Goal: Transaction & Acquisition: Purchase product/service

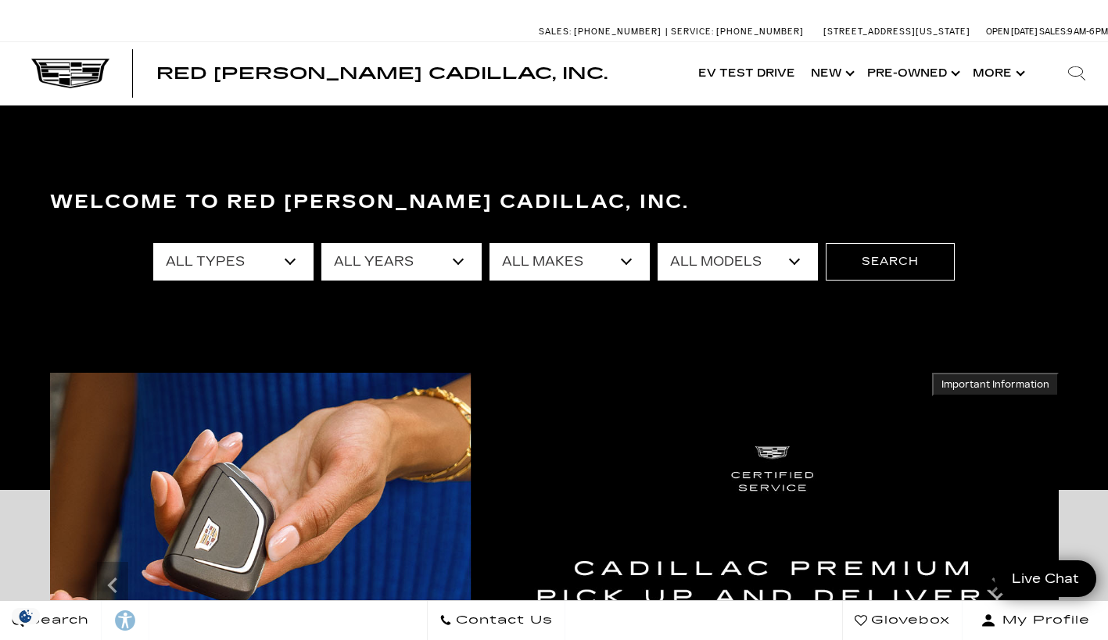
click at [290, 279] on select "All Types New Used Certified Used Demo" at bounding box center [233, 262] width 160 height 38
select select "Used"
click at [153, 243] on select "All Types New Used Certified Used Demo" at bounding box center [233, 262] width 160 height 38
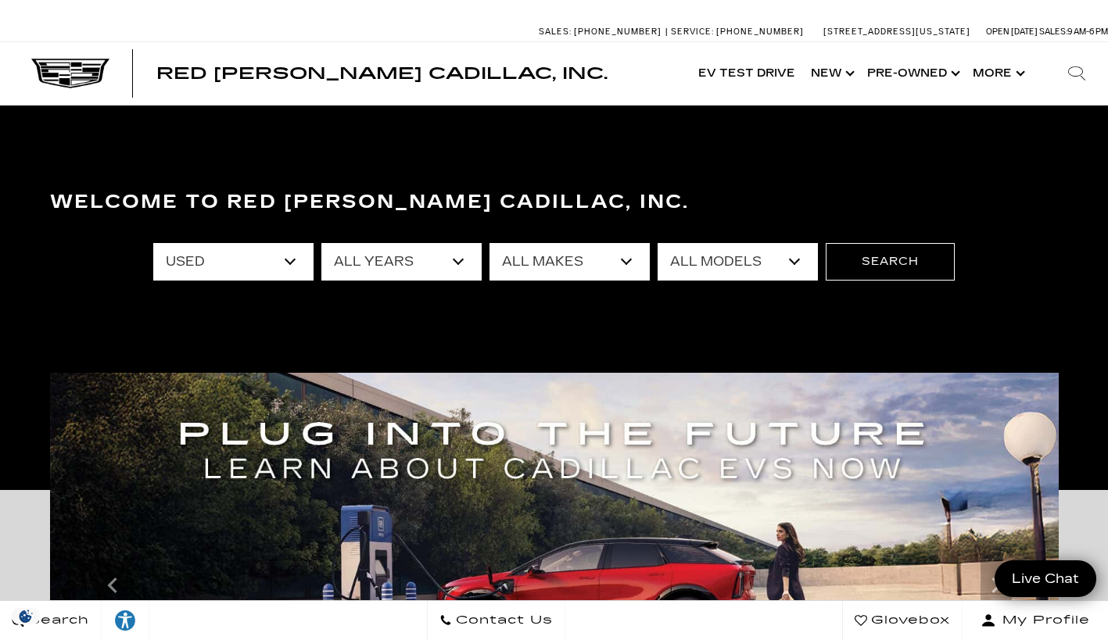
click at [796, 263] on select "All Models Colorado Crosstrek Crown Signia DTS Enclave EQE Equinox Escalade Esc…" at bounding box center [737, 262] width 160 height 38
click at [629, 264] on select "All Makes Audi BMW Buick Cadillac Chevrolet Ford Honda Jeep Land Rover Lexus Me…" at bounding box center [569, 262] width 160 height 38
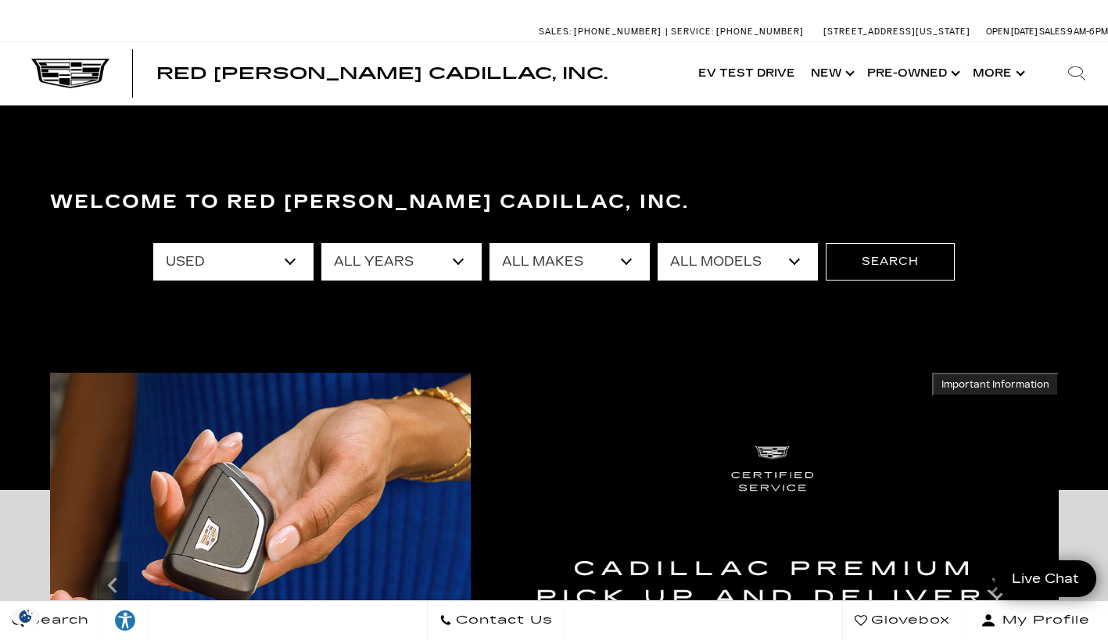
click at [447, 266] on select "All Years 2025 2024 2023 2022 2021 2020 2019 2018 2017 2016 2015 2011 2008" at bounding box center [401, 262] width 160 height 38
click at [934, 269] on button "Search" at bounding box center [889, 262] width 129 height 38
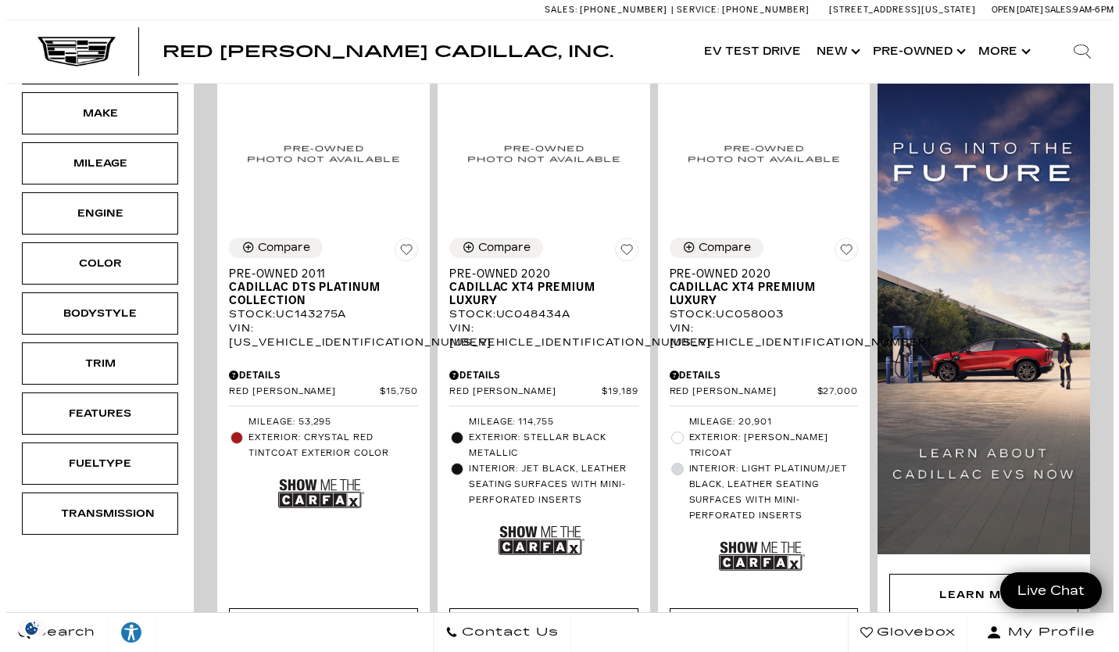
scroll to position [404, 0]
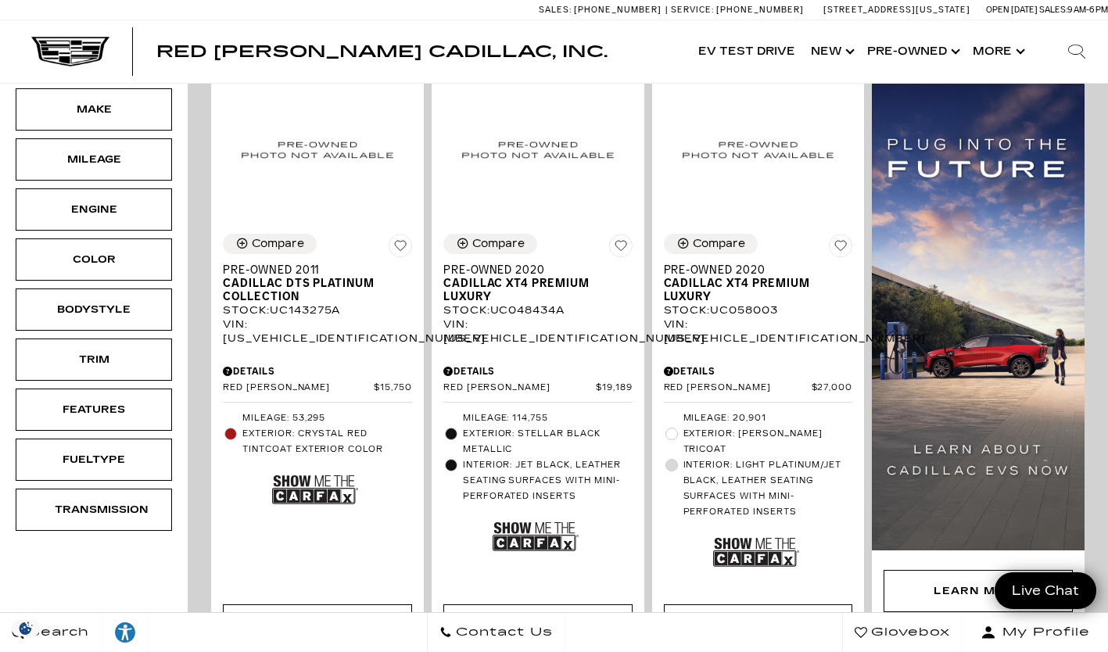
click at [106, 295] on div "Bodystyle" at bounding box center [94, 309] width 156 height 42
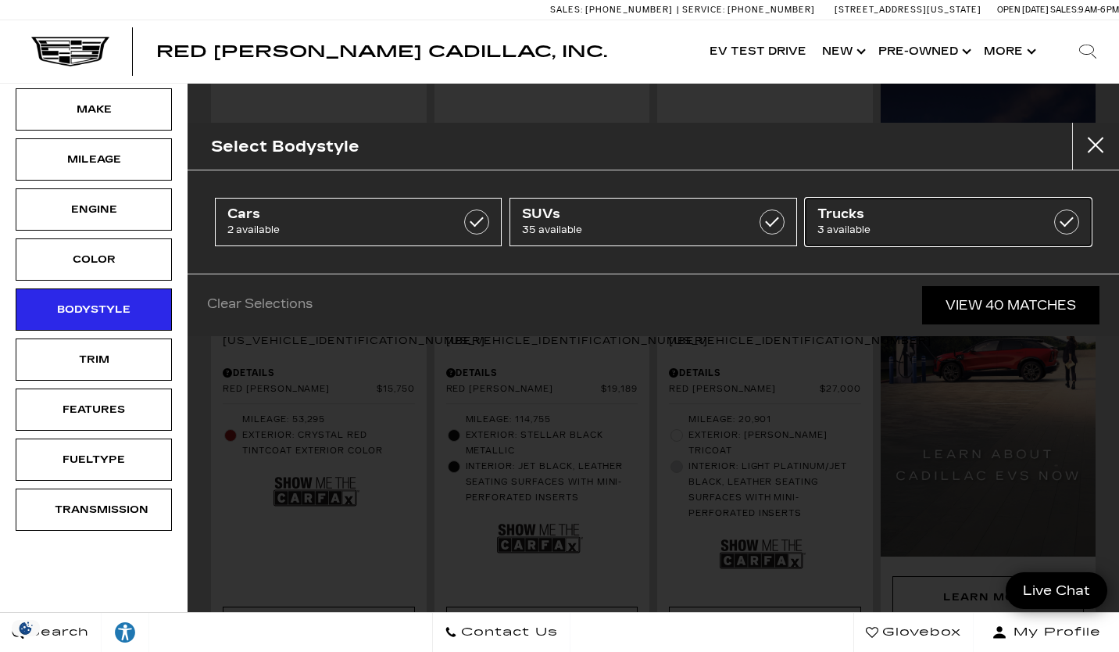
click at [982, 218] on span "Trucks" at bounding box center [929, 214] width 223 height 16
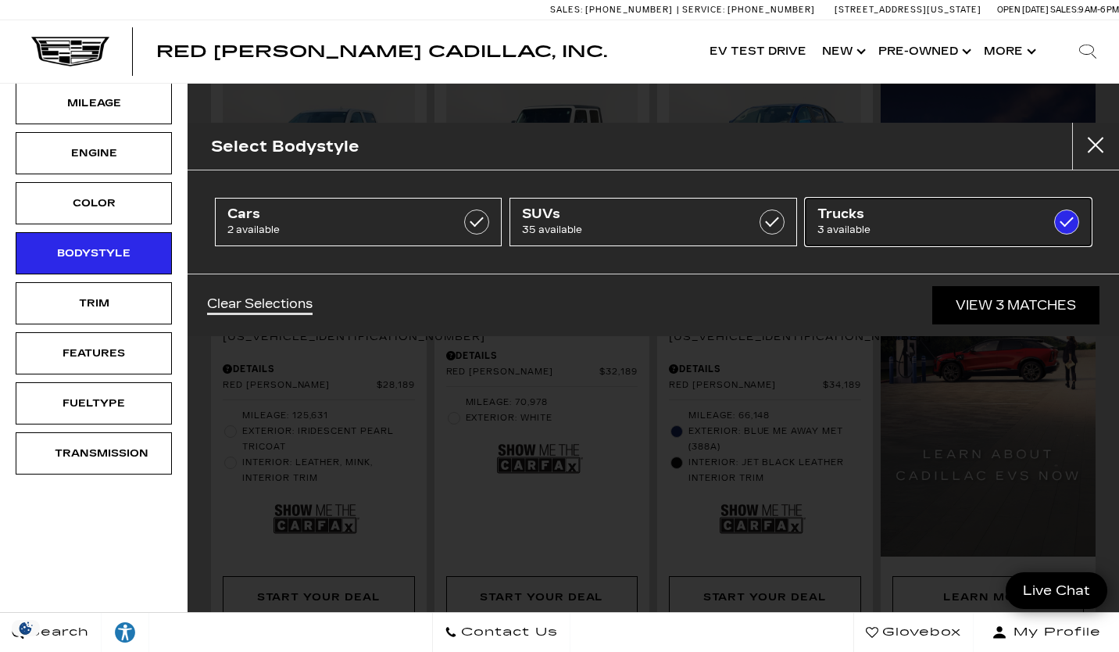
type input "$28,189"
type input "$34,189"
checkbox input "true"
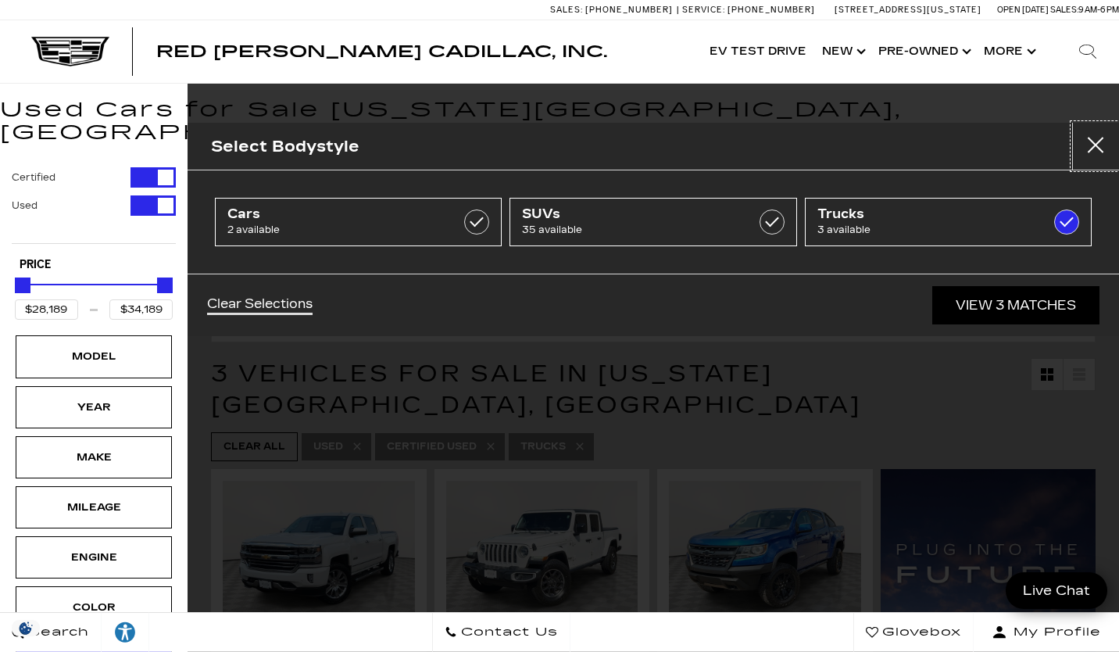
click at [1093, 156] on button "close" at bounding box center [1095, 146] width 47 height 47
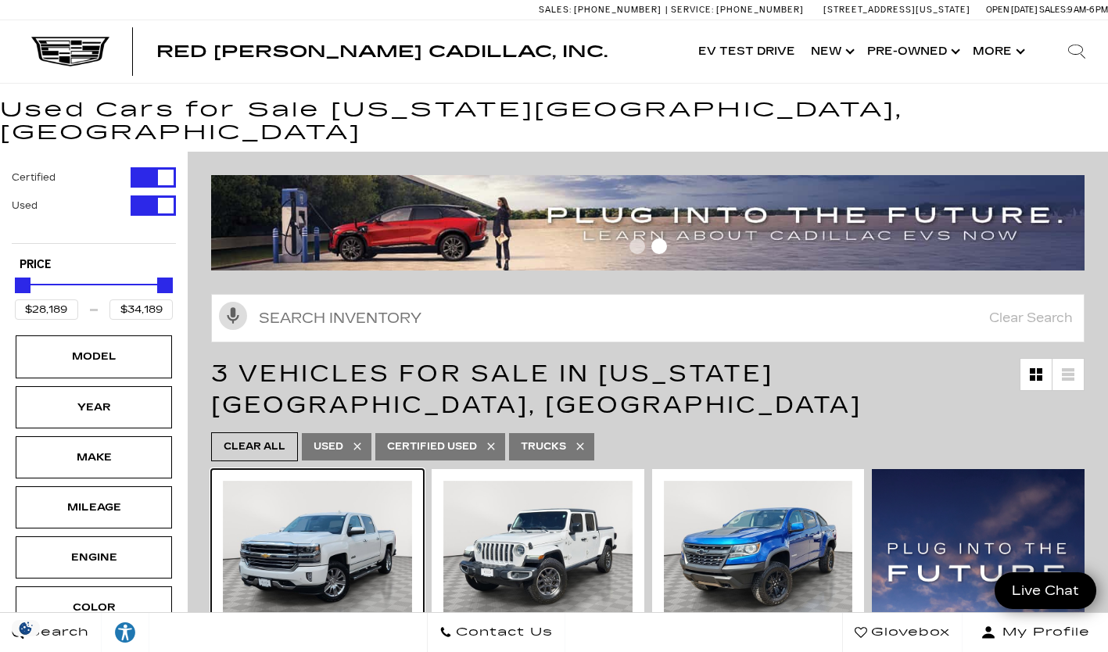
click at [342, 510] on img at bounding box center [317, 551] width 189 height 141
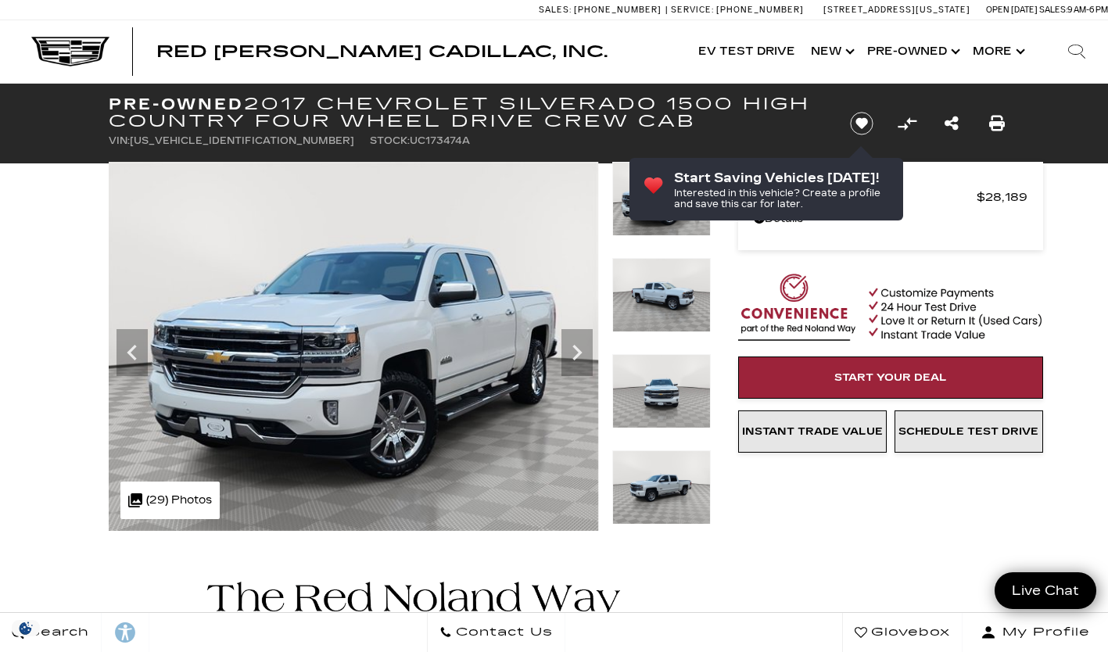
click at [429, 378] on img at bounding box center [352, 346] width 492 height 369
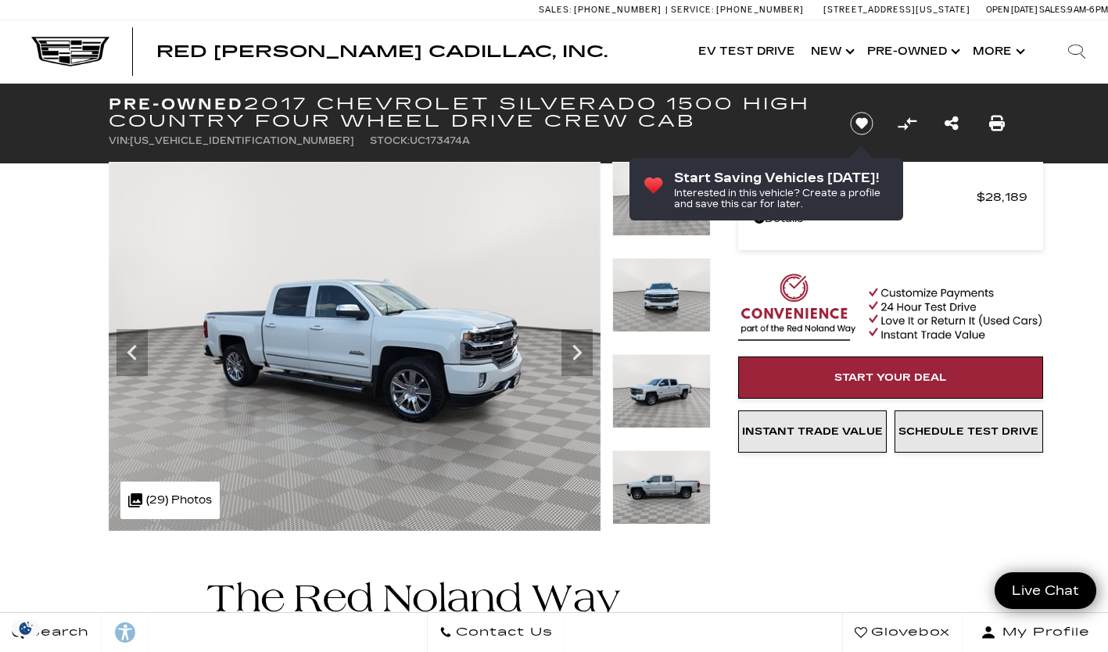
click at [421, 374] on img at bounding box center [355, 346] width 492 height 369
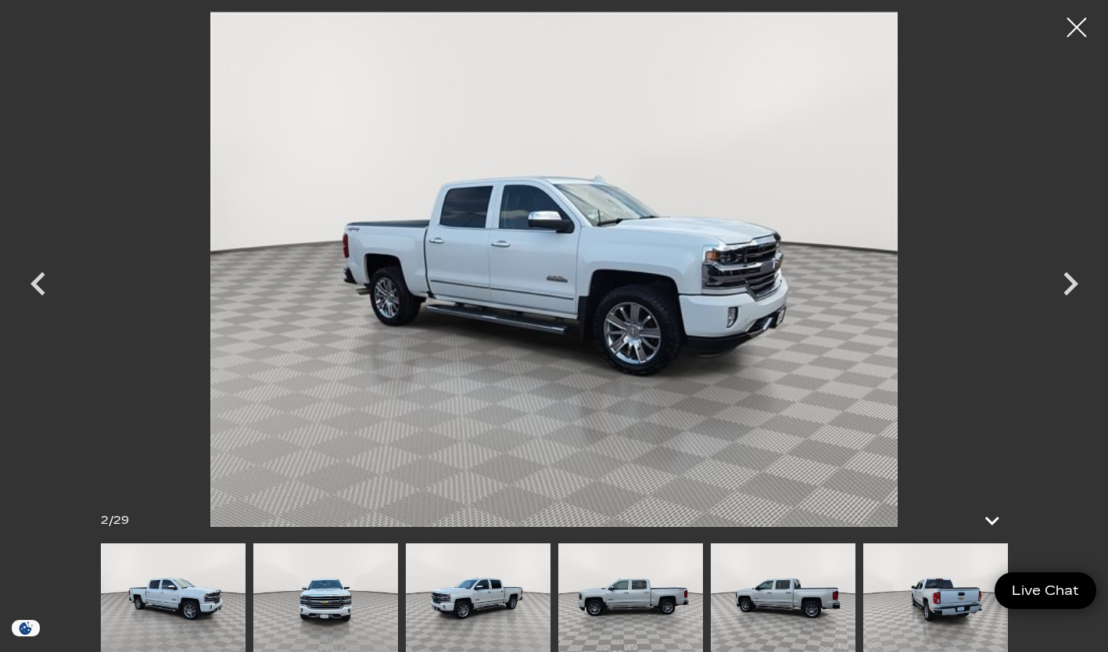
click at [1058, 285] on icon "Next" at bounding box center [1070, 283] width 47 height 47
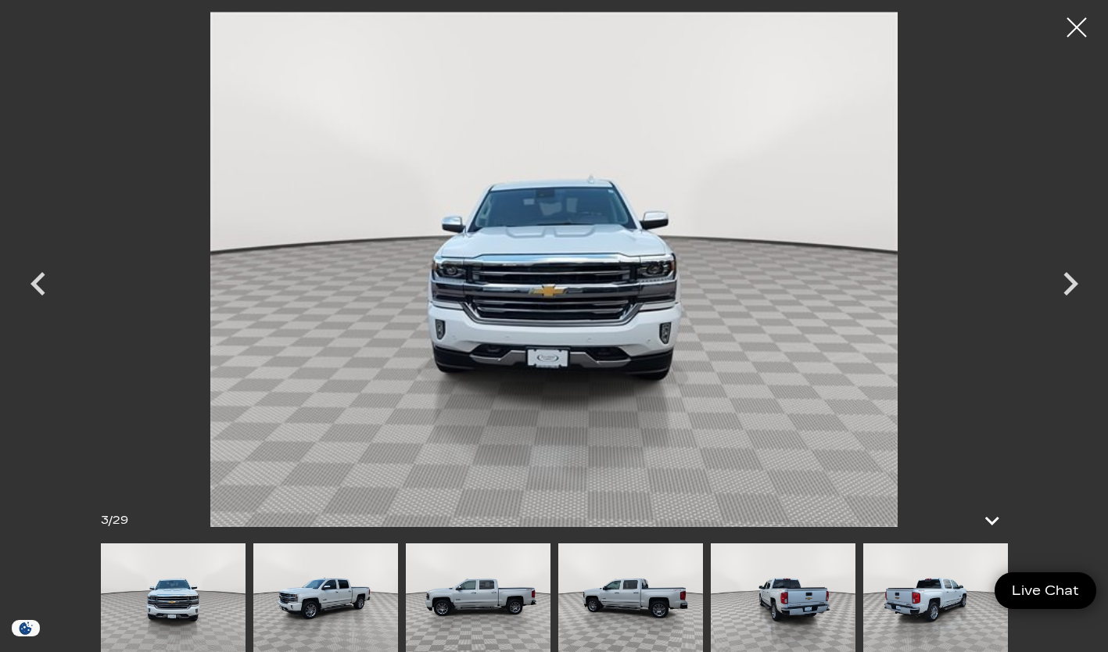
click at [1056, 293] on icon "Next" at bounding box center [1070, 283] width 47 height 47
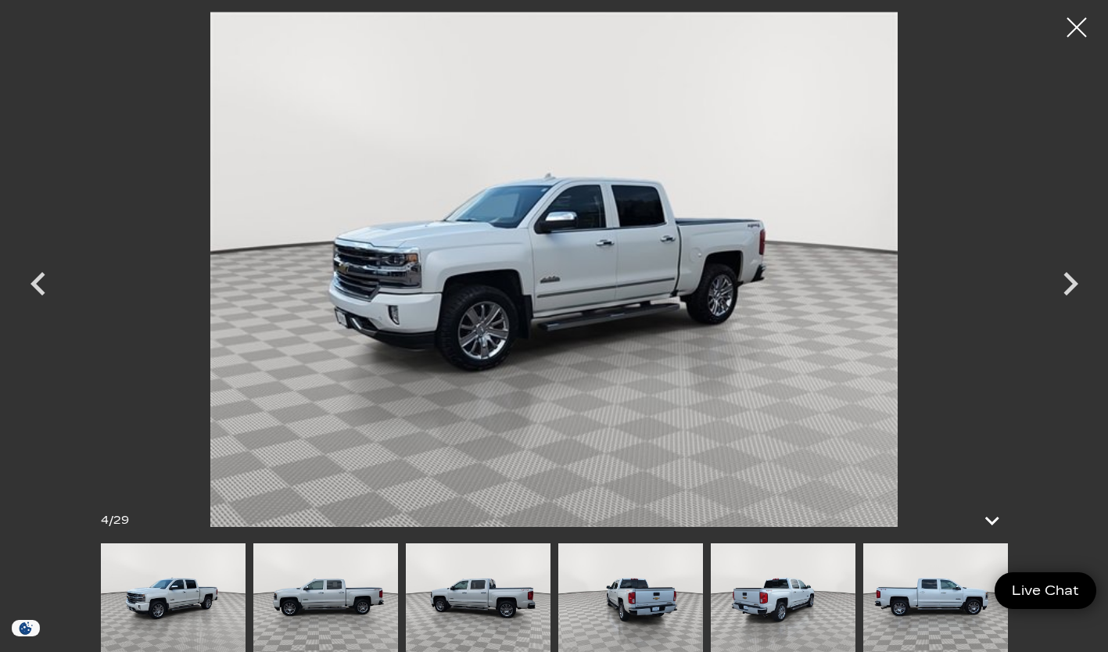
click at [1056, 295] on icon "Next" at bounding box center [1070, 283] width 47 height 47
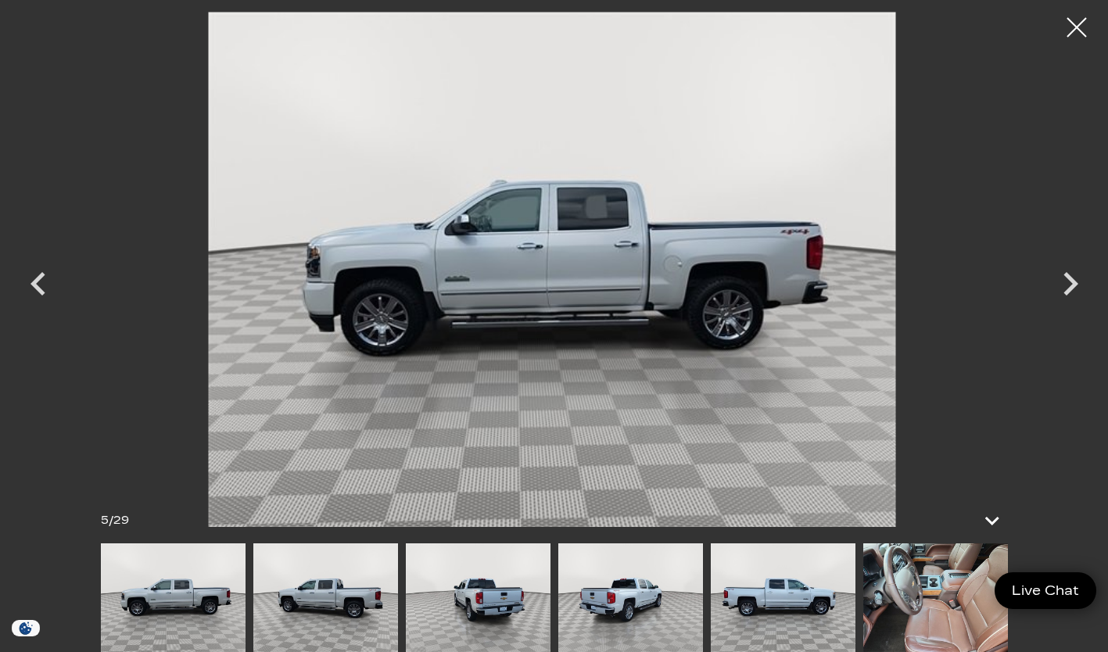
click at [1066, 295] on icon "Next" at bounding box center [1070, 283] width 47 height 47
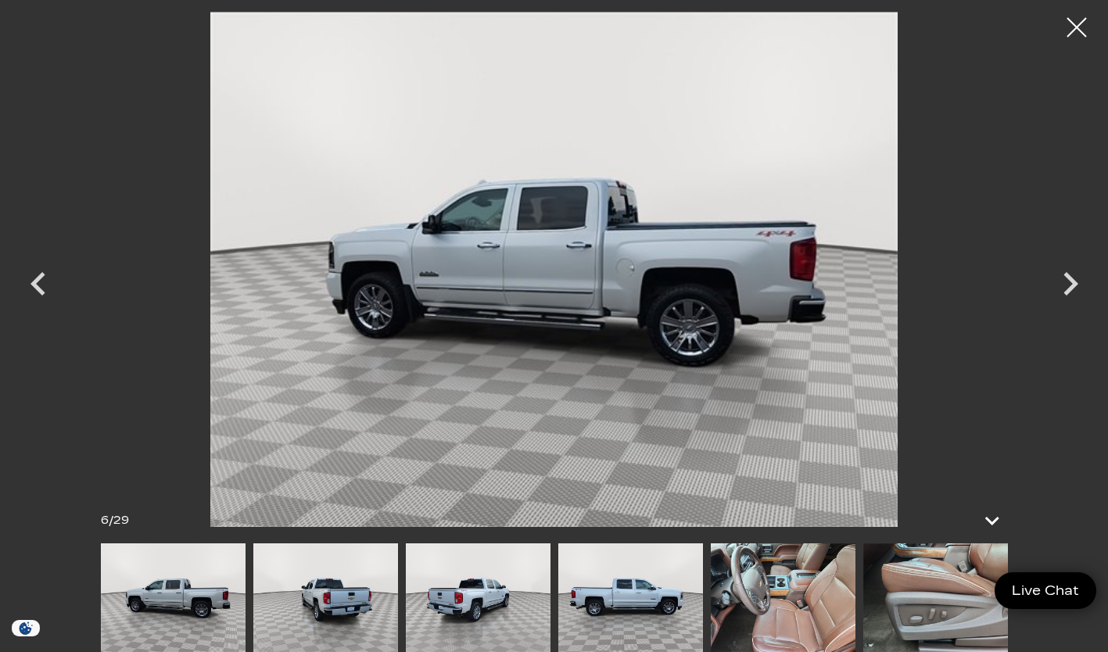
click at [1062, 296] on icon "Next" at bounding box center [1070, 283] width 47 height 47
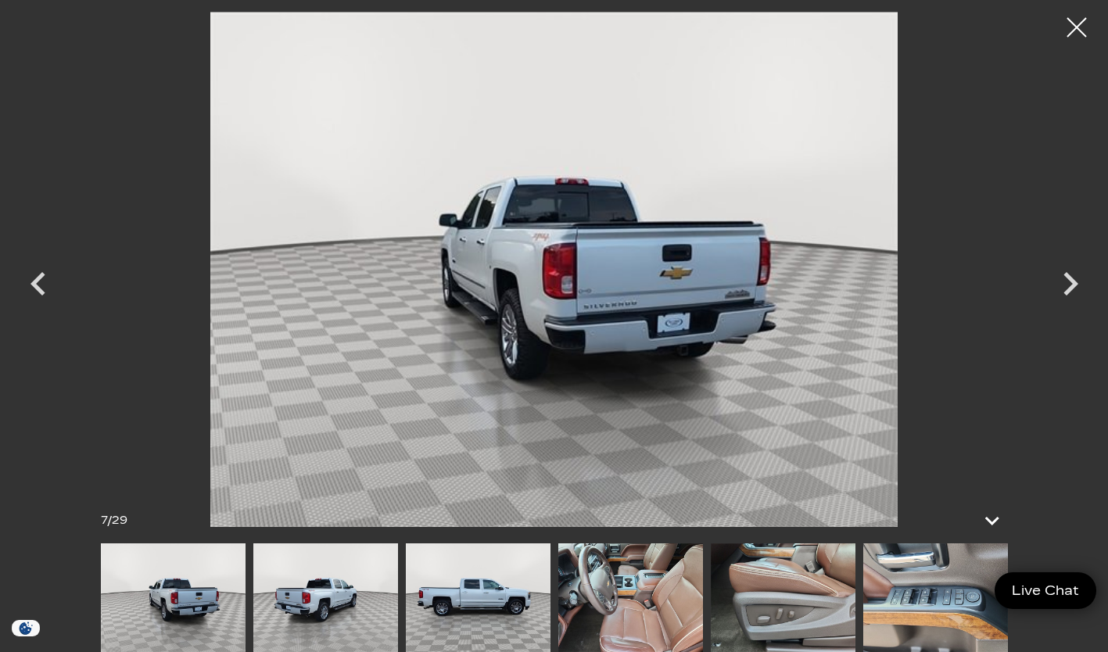
click at [1069, 286] on icon "Next" at bounding box center [1070, 283] width 15 height 23
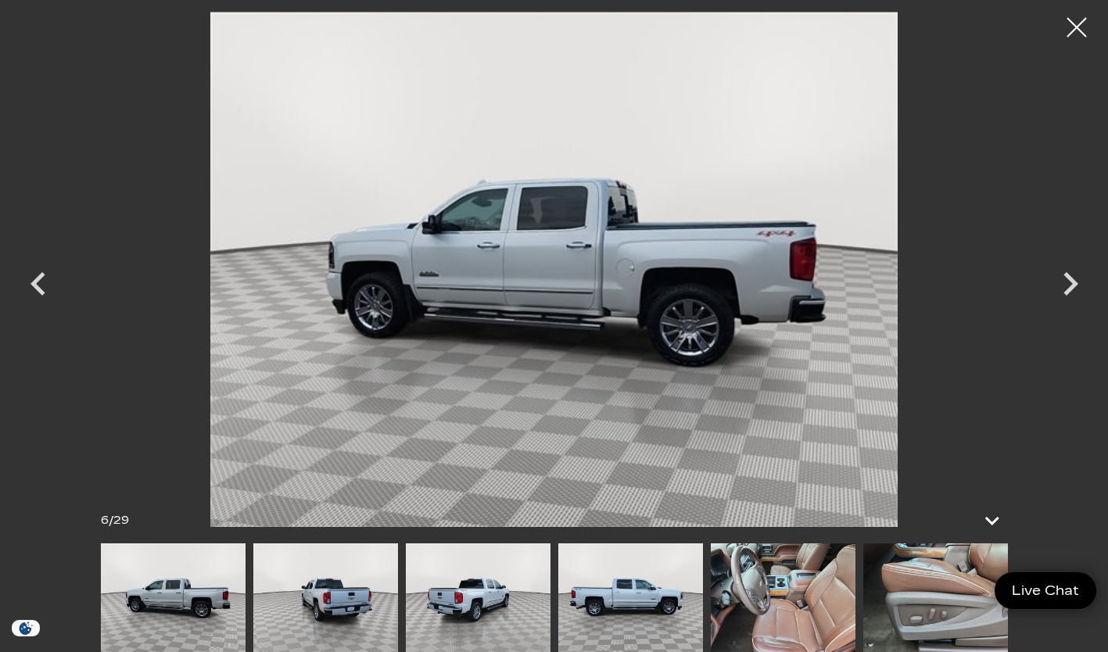
click at [1078, 292] on icon "Next" at bounding box center [1070, 283] width 47 height 47
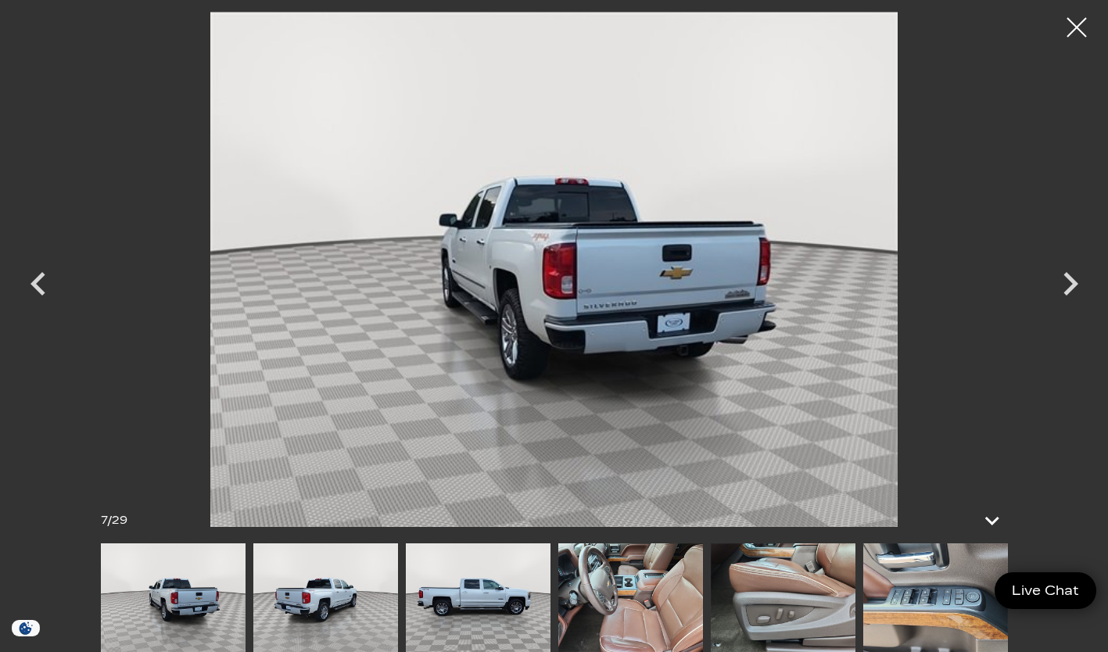
click at [1075, 280] on icon "Next" at bounding box center [1070, 283] width 47 height 47
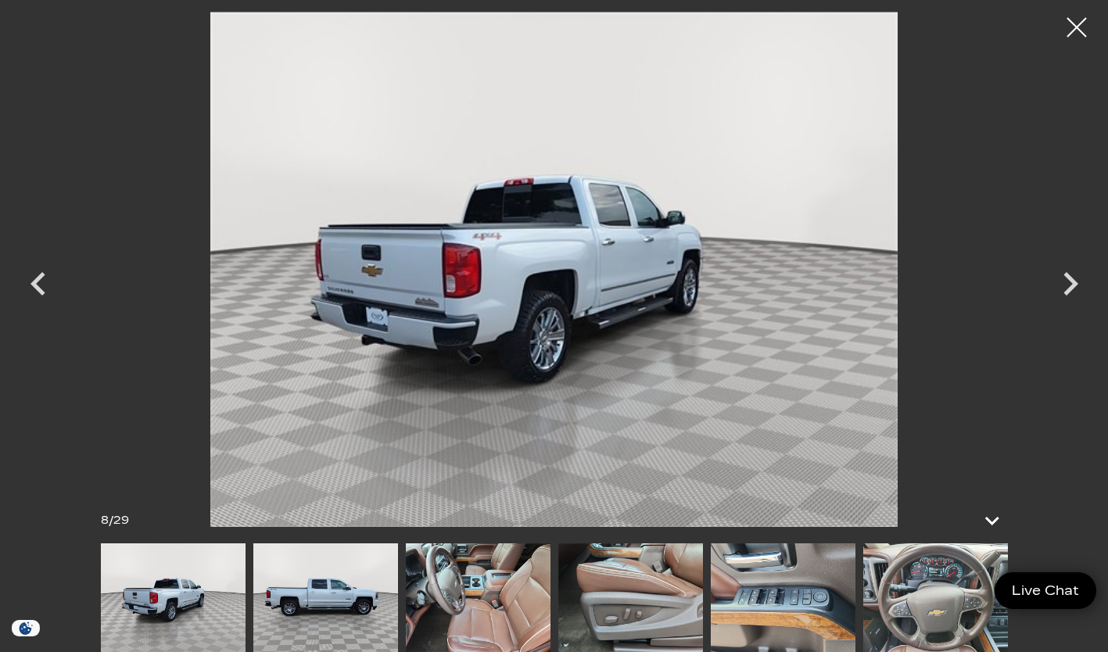
click at [1075, 295] on icon "Next" at bounding box center [1070, 283] width 47 height 47
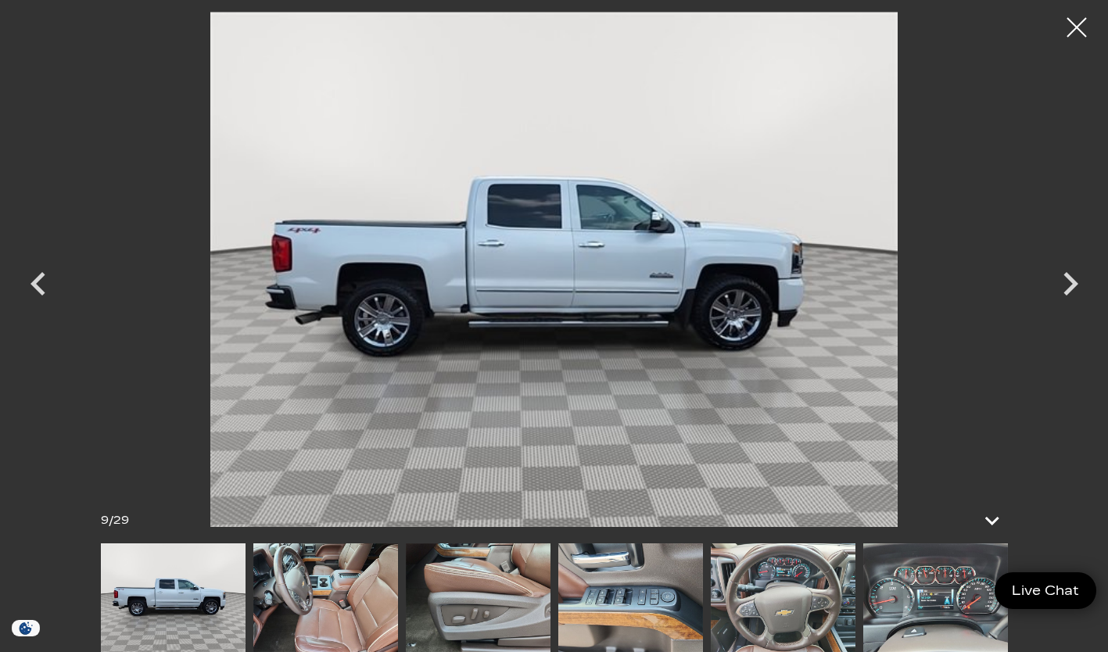
click at [1067, 288] on icon "Next" at bounding box center [1070, 283] width 47 height 47
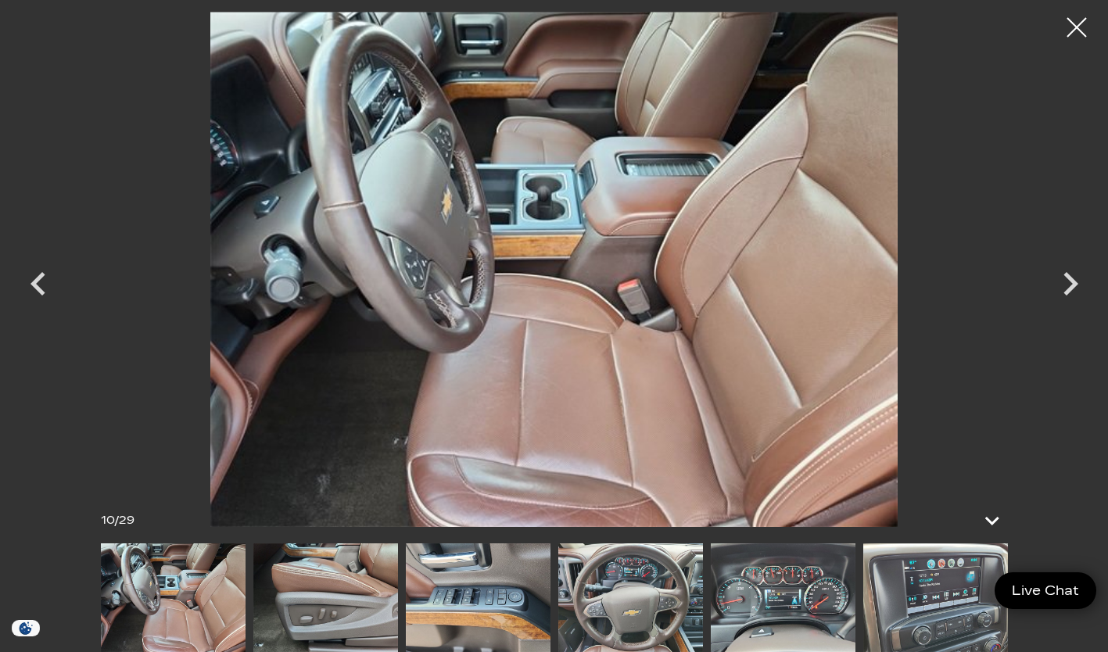
click at [1070, 281] on icon "Next" at bounding box center [1070, 283] width 47 height 47
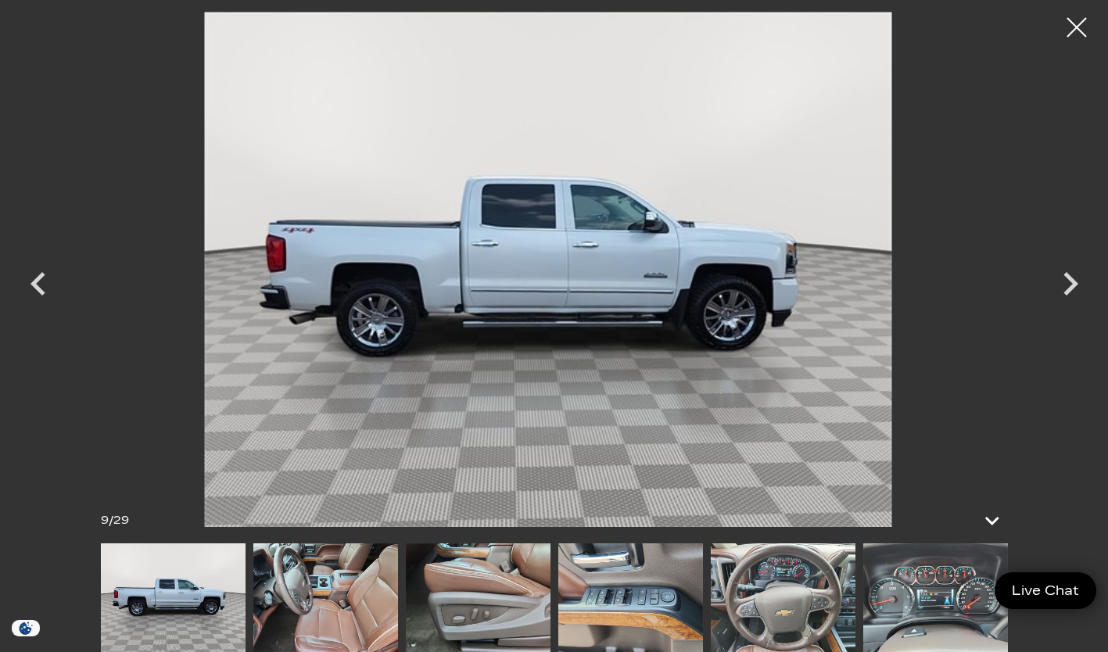
click at [1074, 294] on icon "Next" at bounding box center [1070, 283] width 47 height 47
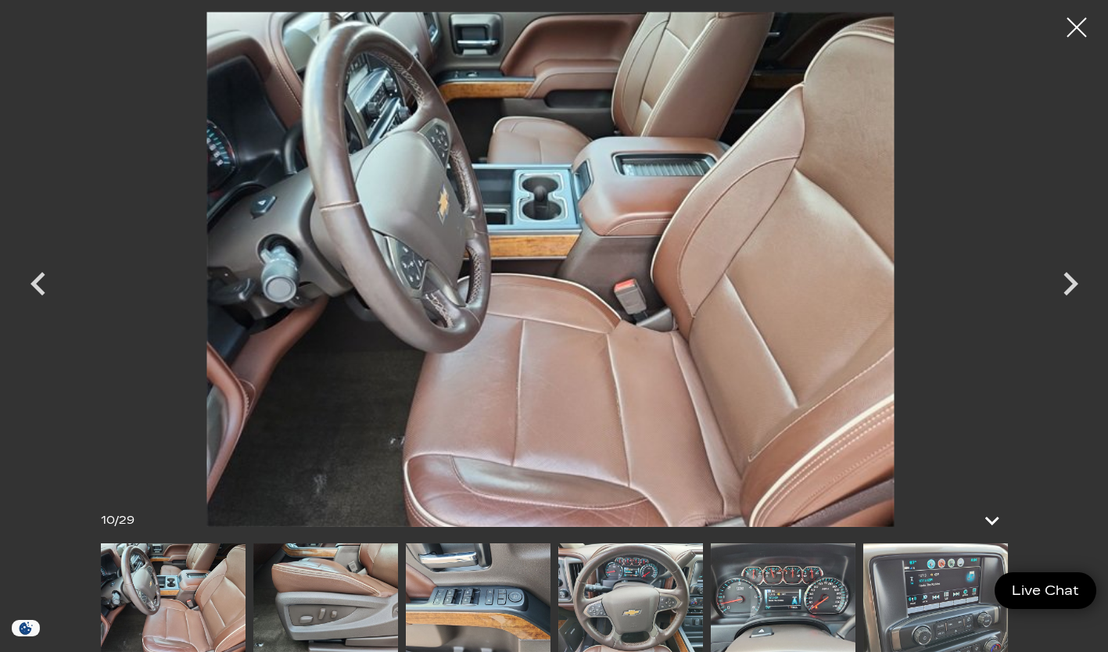
click at [1067, 282] on icon "Next" at bounding box center [1070, 283] width 47 height 47
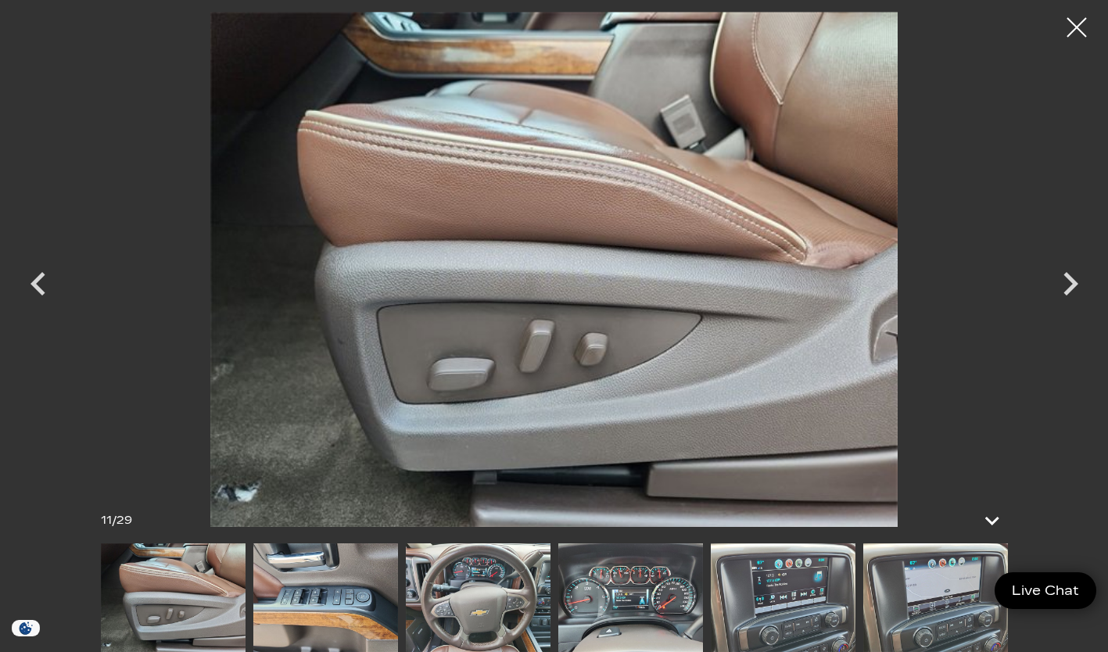
click at [1064, 298] on icon "Next" at bounding box center [1070, 283] width 47 height 47
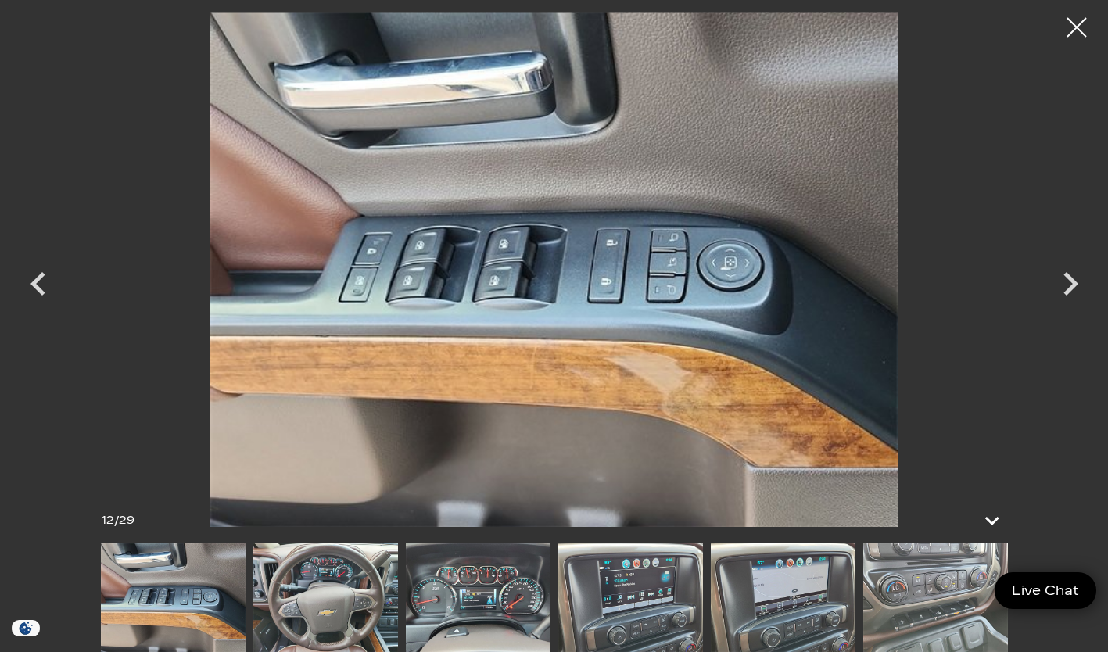
click at [1051, 288] on icon "Next" at bounding box center [1070, 283] width 47 height 47
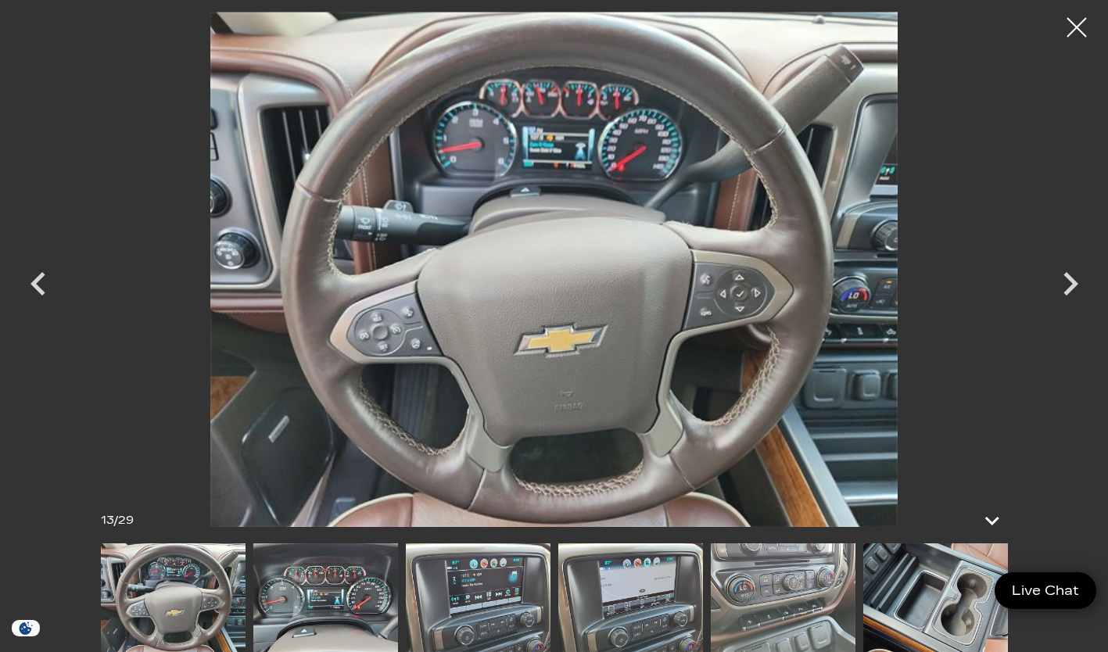
click at [1058, 295] on icon "Next" at bounding box center [1070, 283] width 47 height 47
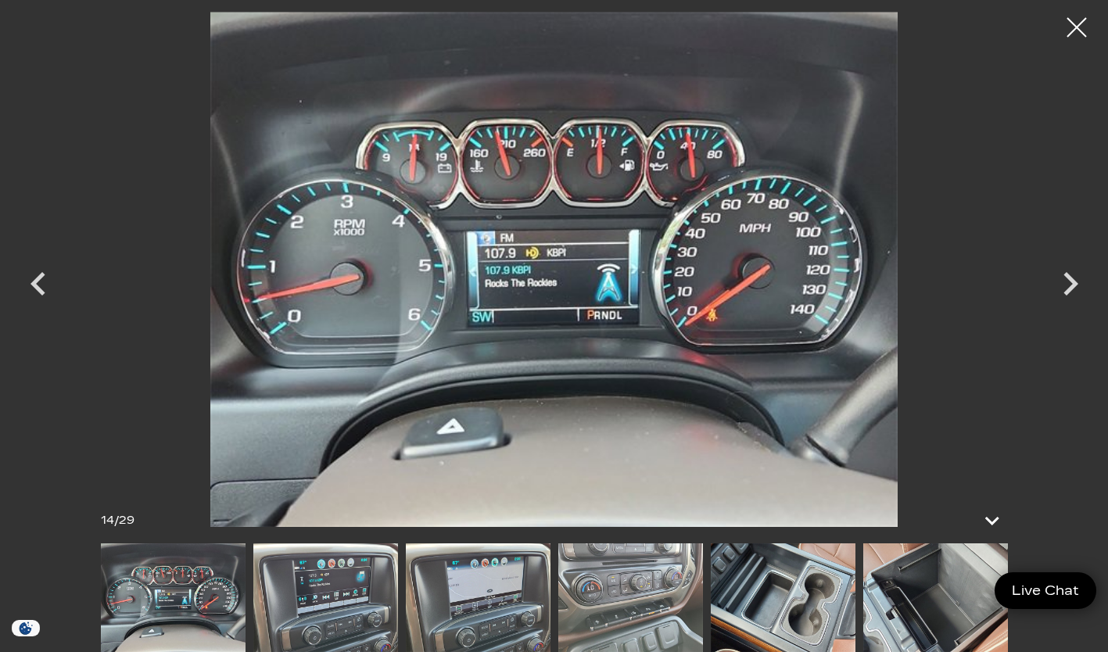
click at [1066, 294] on icon "Next" at bounding box center [1070, 283] width 15 height 23
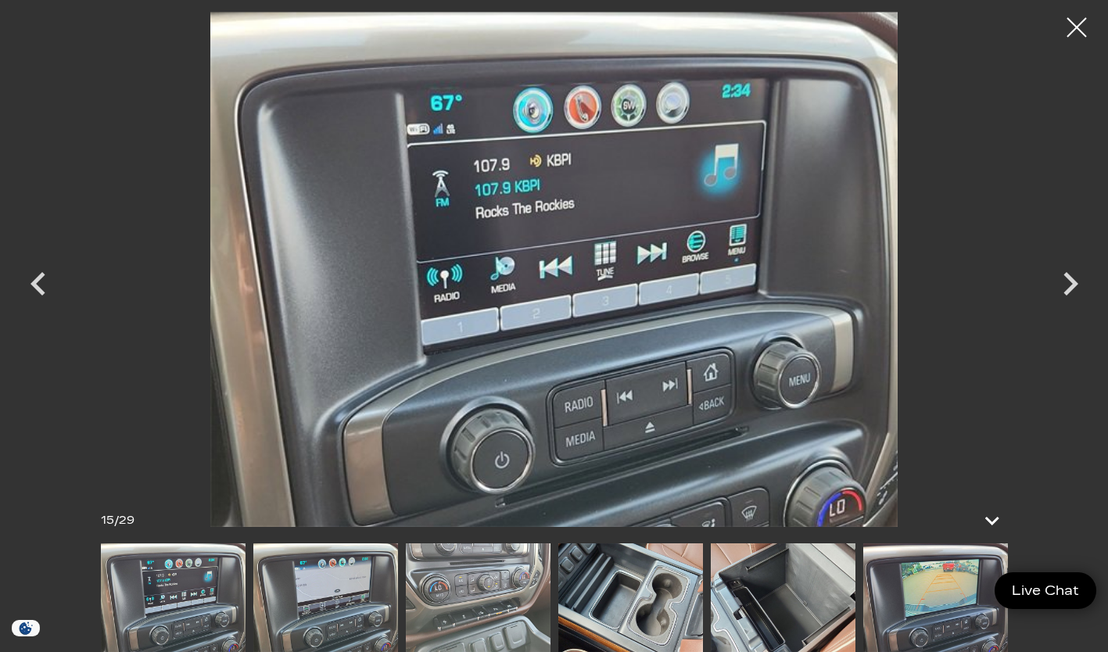
click at [1061, 294] on icon "Next" at bounding box center [1070, 283] width 47 height 47
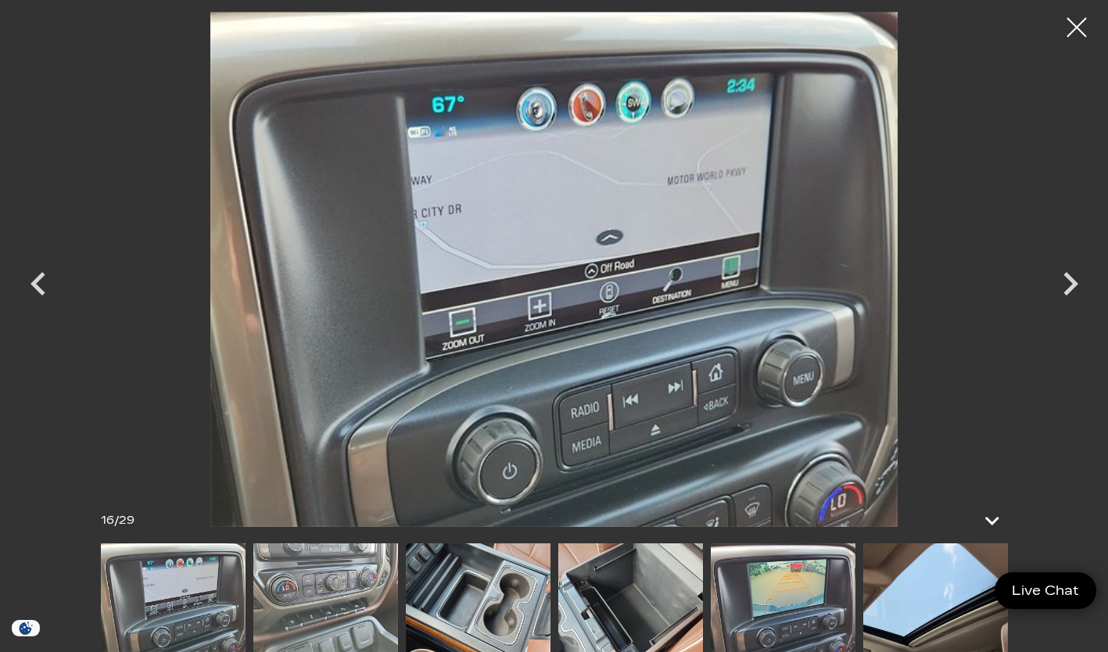
click at [1062, 295] on icon "Next" at bounding box center [1070, 283] width 47 height 47
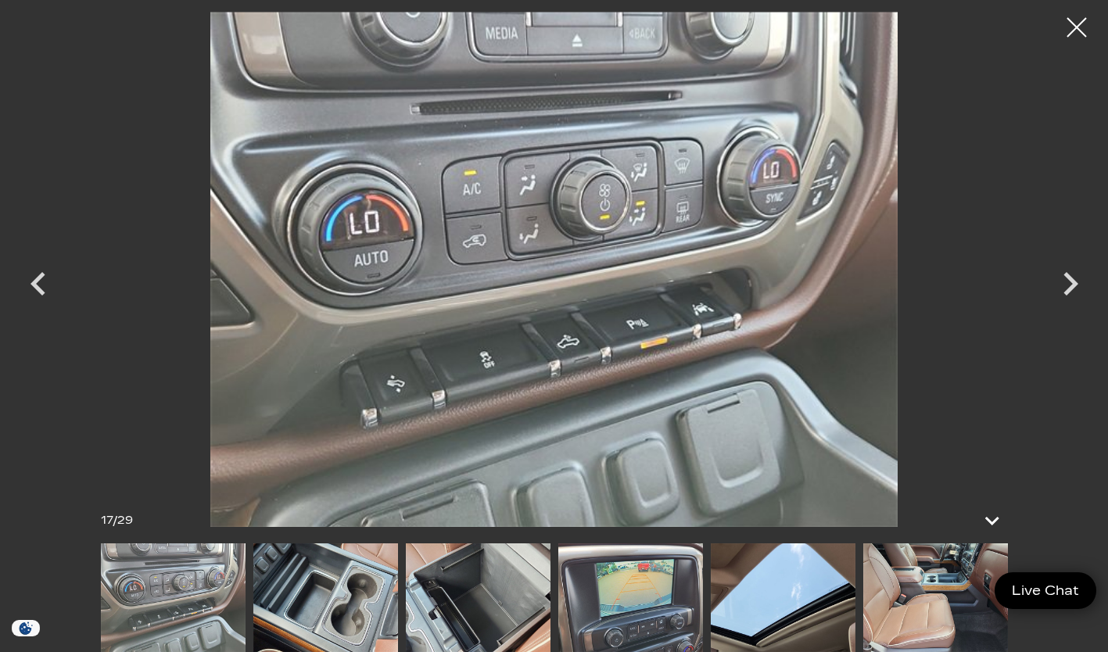
click at [1067, 296] on icon "Next" at bounding box center [1070, 283] width 47 height 47
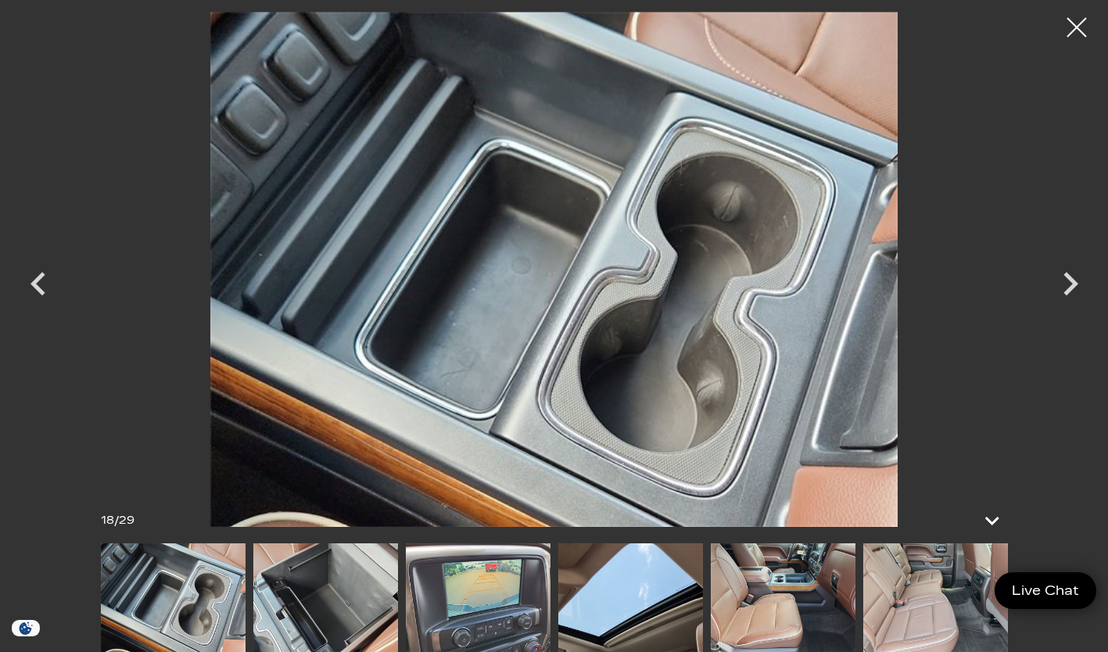
click at [1062, 291] on icon "Next" at bounding box center [1070, 283] width 47 height 47
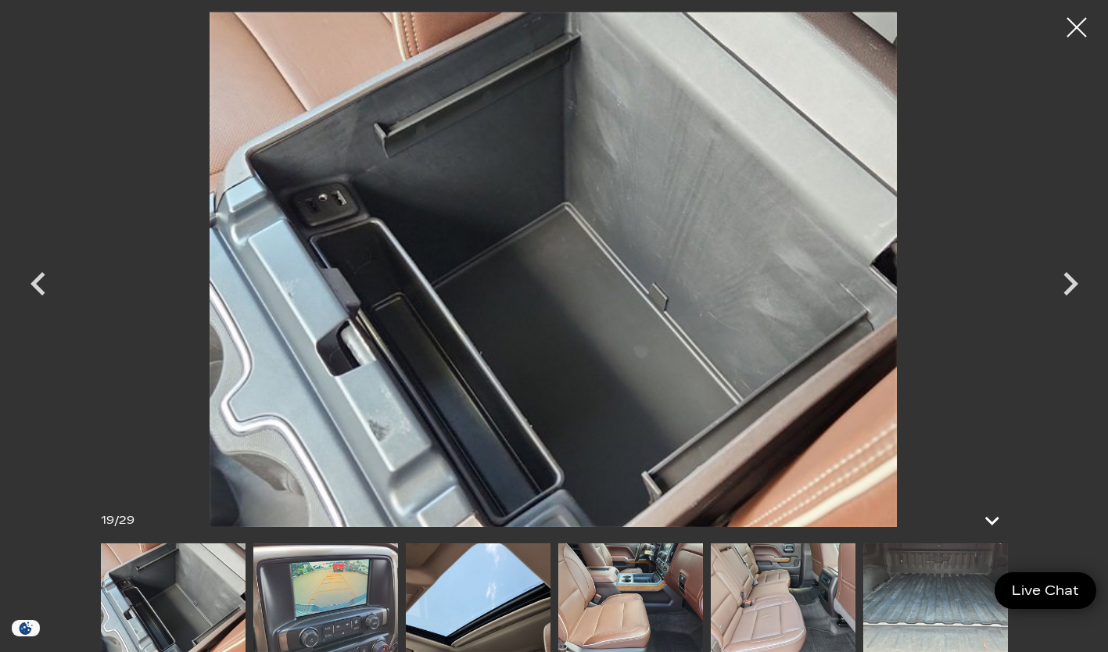
click at [1062, 301] on icon "Next" at bounding box center [1070, 283] width 47 height 47
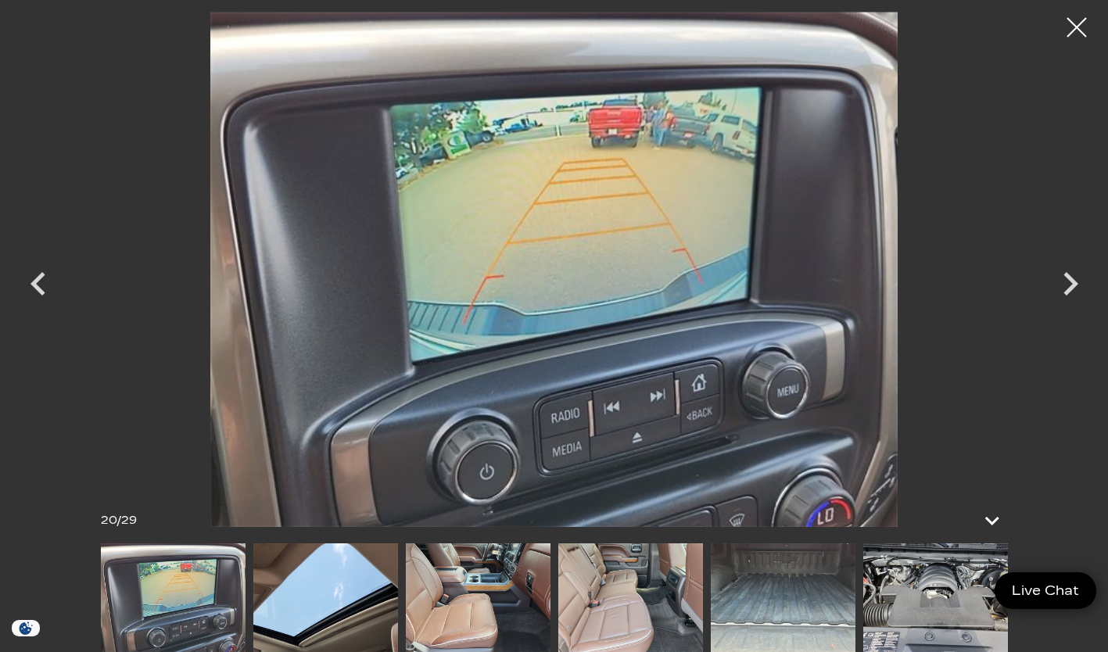
click at [1074, 285] on icon "Next" at bounding box center [1070, 283] width 15 height 23
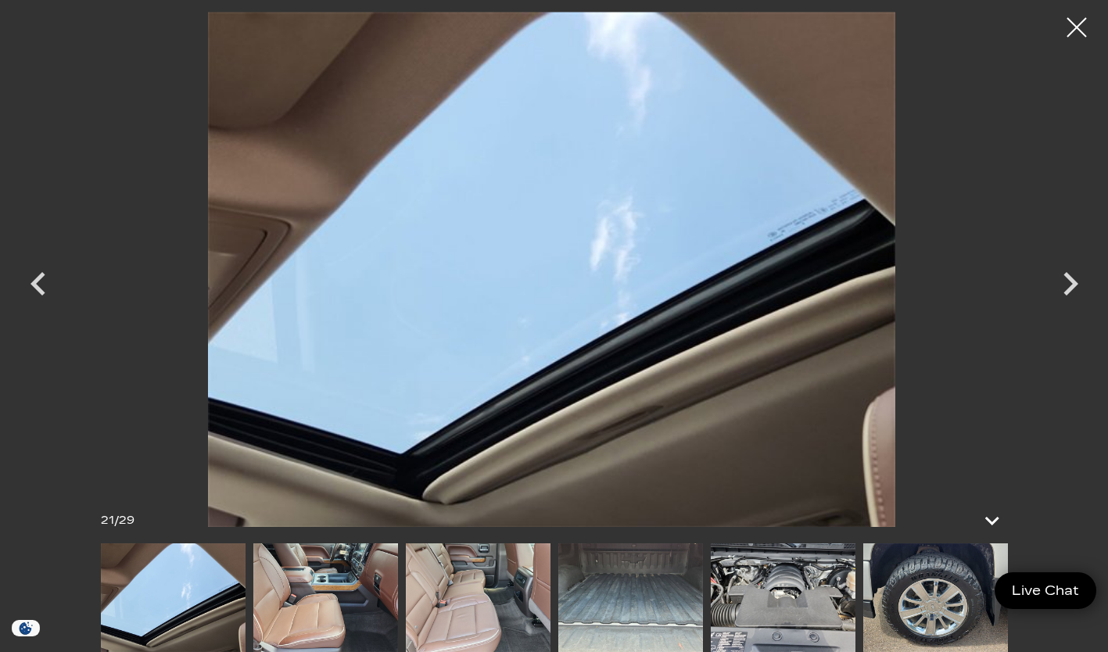
click at [1073, 281] on icon "Next" at bounding box center [1070, 283] width 15 height 23
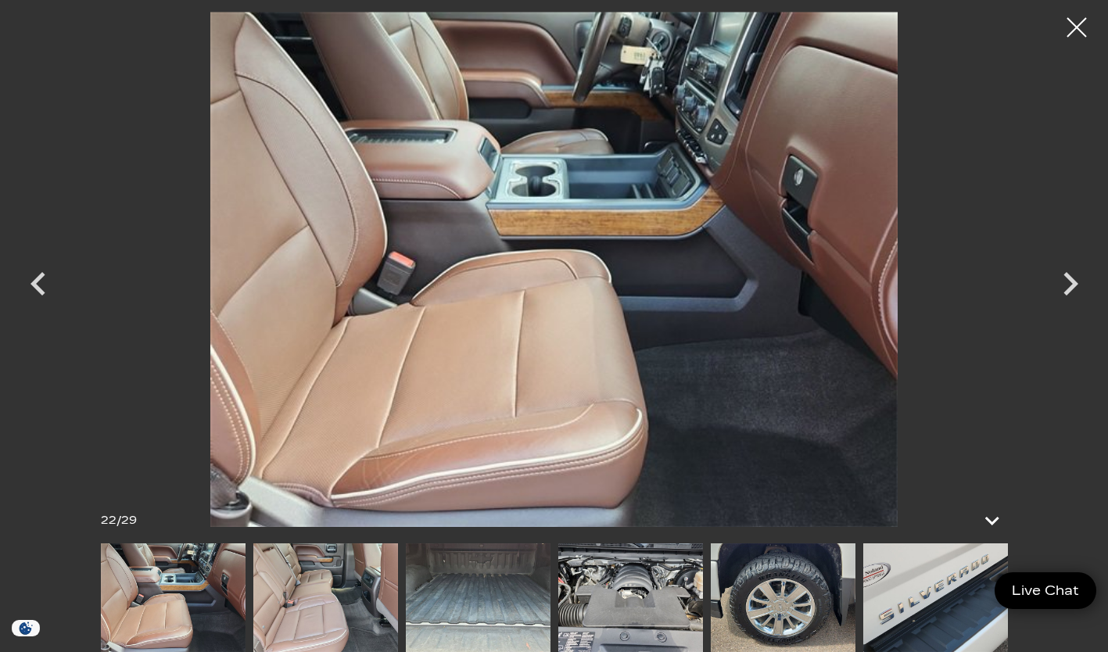
click at [1066, 299] on icon "Next" at bounding box center [1070, 283] width 47 height 47
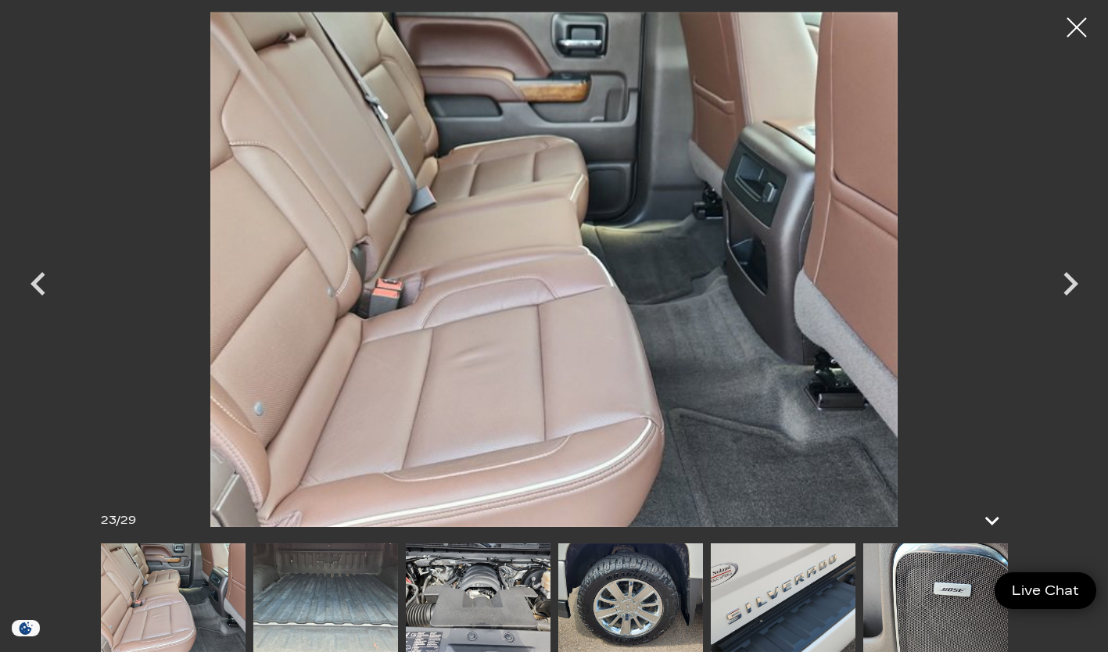
click at [1073, 288] on icon "Next" at bounding box center [1070, 283] width 47 height 47
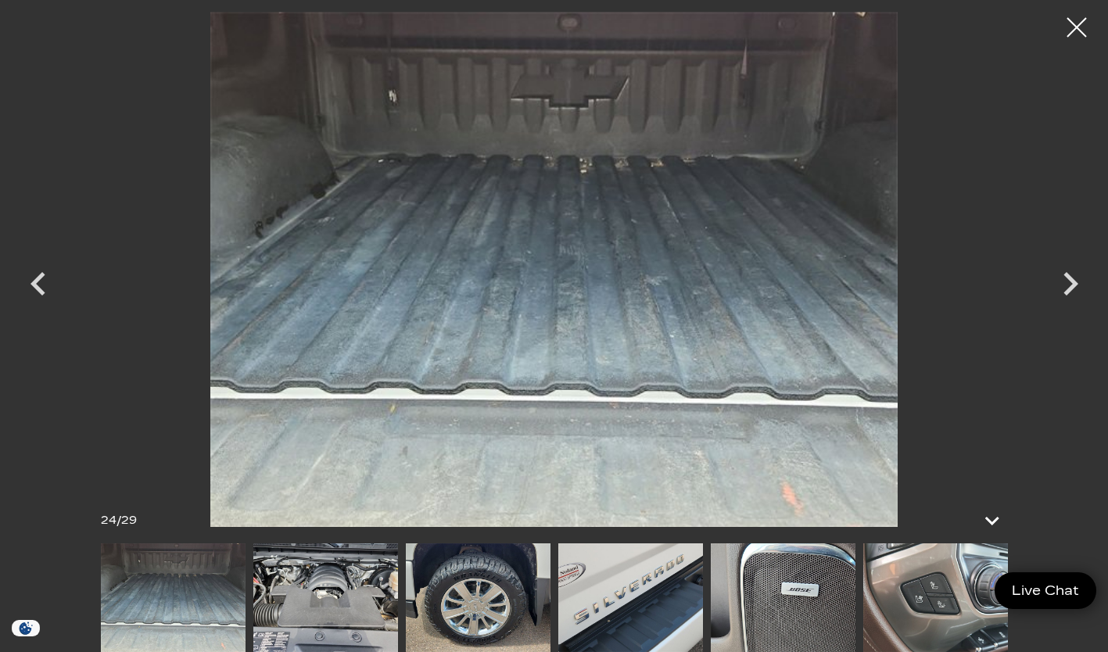
click at [1062, 29] on div at bounding box center [1076, 27] width 39 height 39
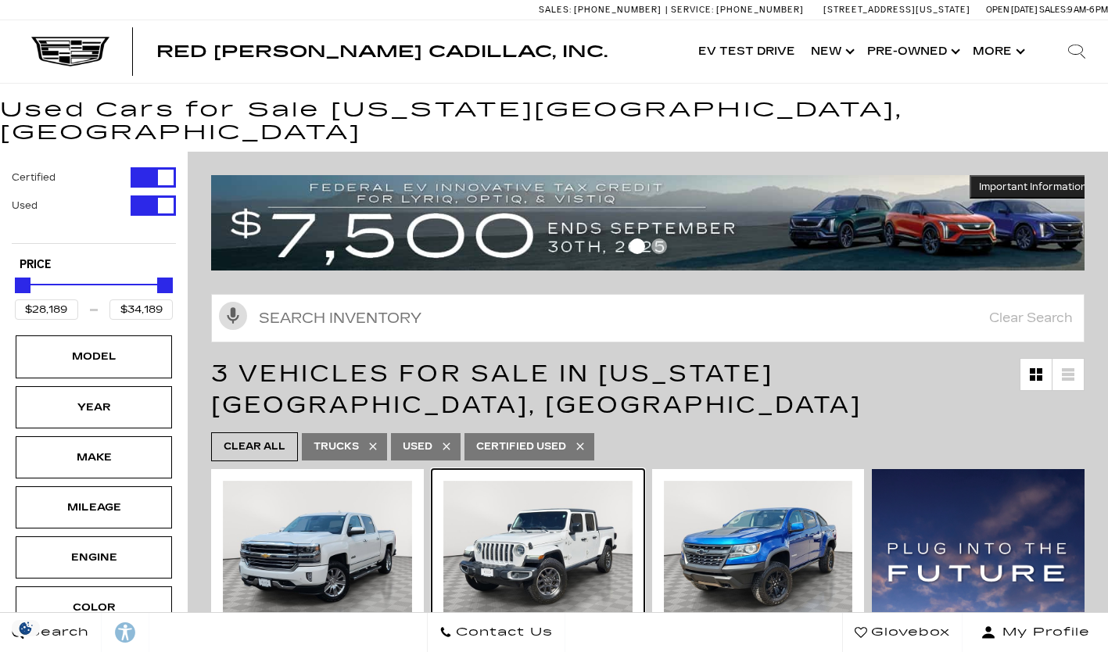
click at [583, 529] on img at bounding box center [537, 551] width 189 height 141
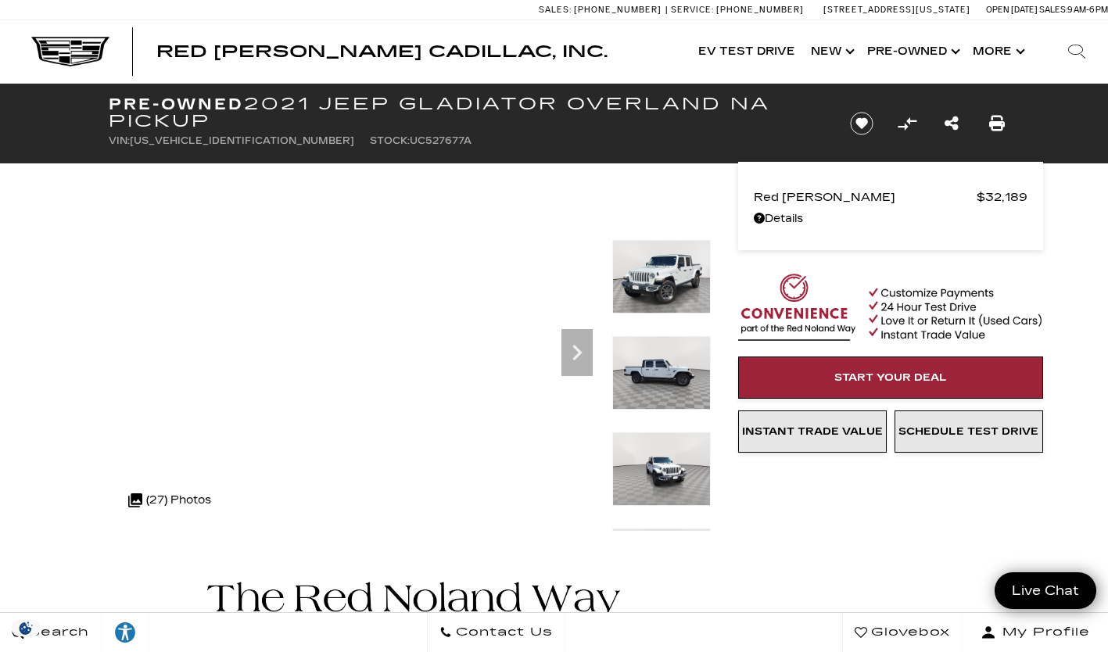
click at [587, 355] on icon "Next" at bounding box center [576, 352] width 31 height 31
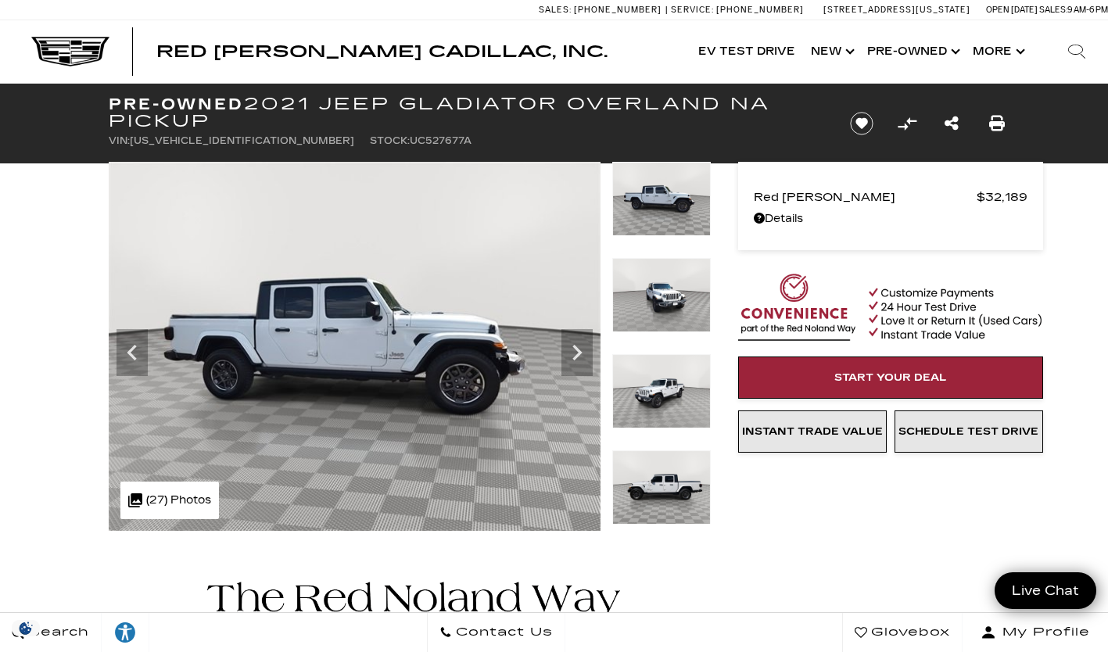
click at [572, 360] on icon "Next" at bounding box center [576, 352] width 31 height 31
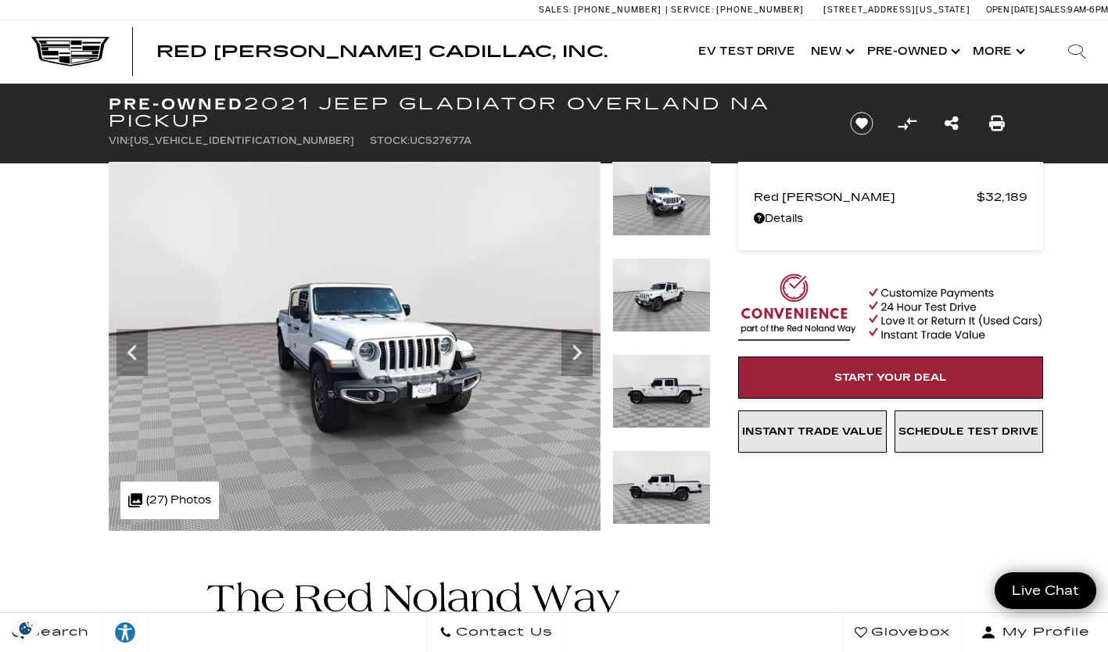
click at [432, 399] on img at bounding box center [355, 346] width 492 height 369
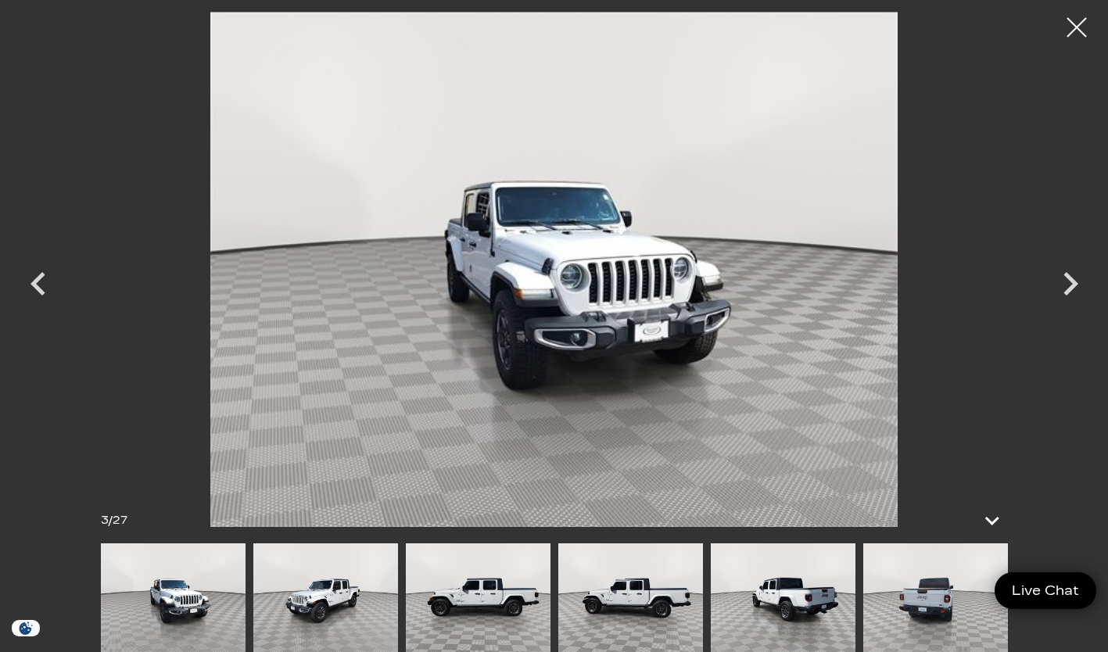
click at [1082, 280] on icon "Next" at bounding box center [1070, 283] width 47 height 47
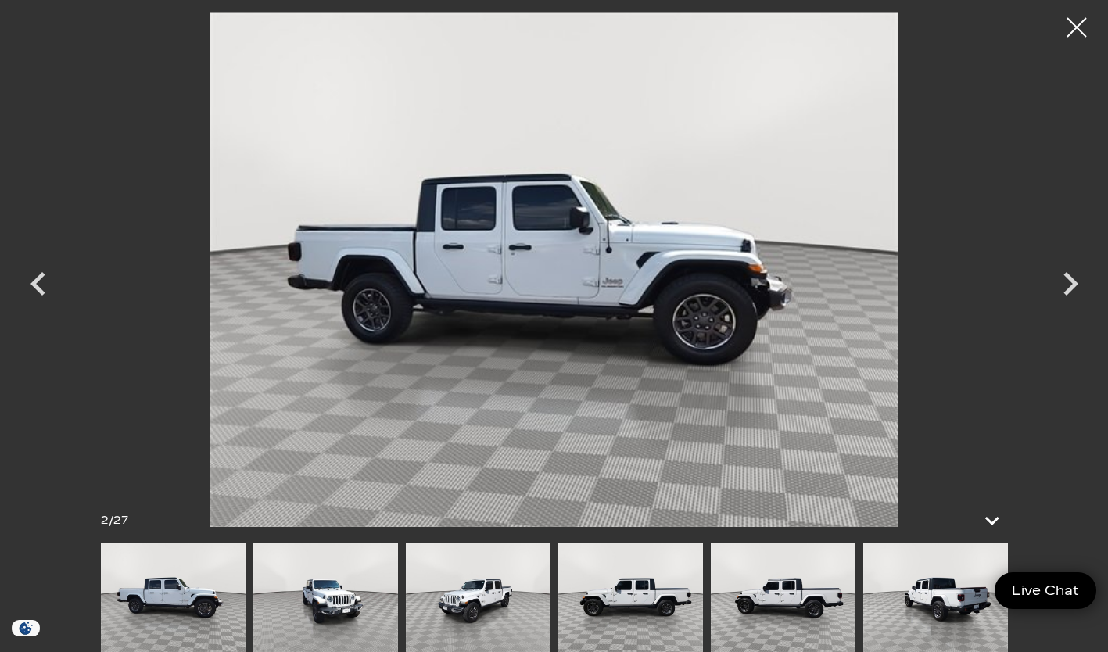
click at [1070, 299] on icon "Next" at bounding box center [1070, 283] width 47 height 47
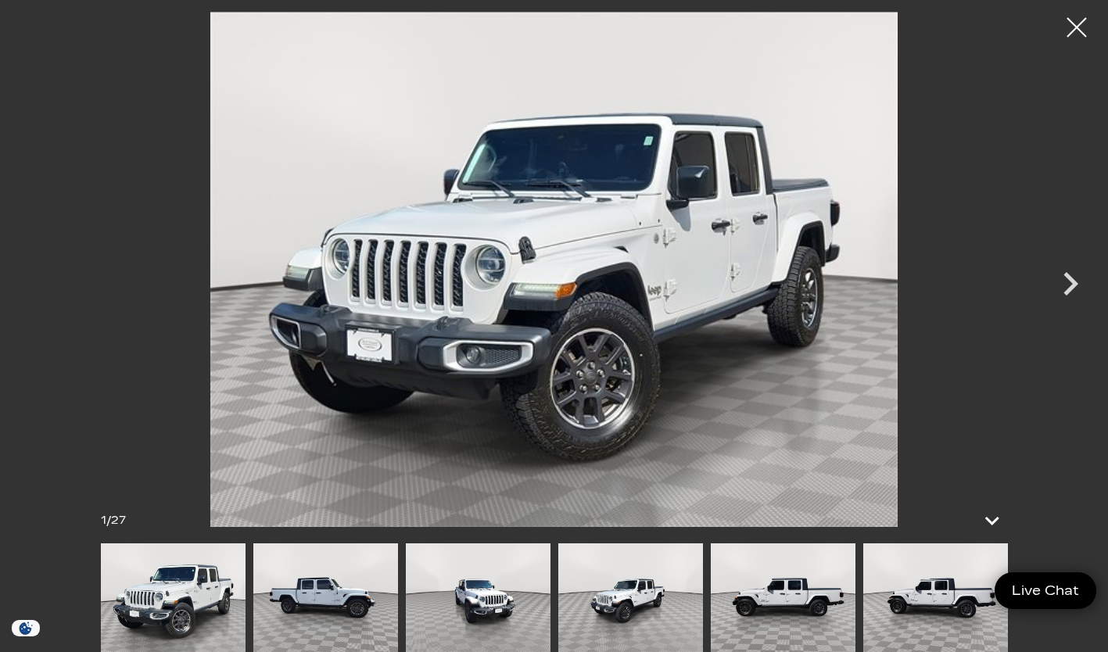
click at [1064, 302] on icon "Next" at bounding box center [1070, 283] width 47 height 47
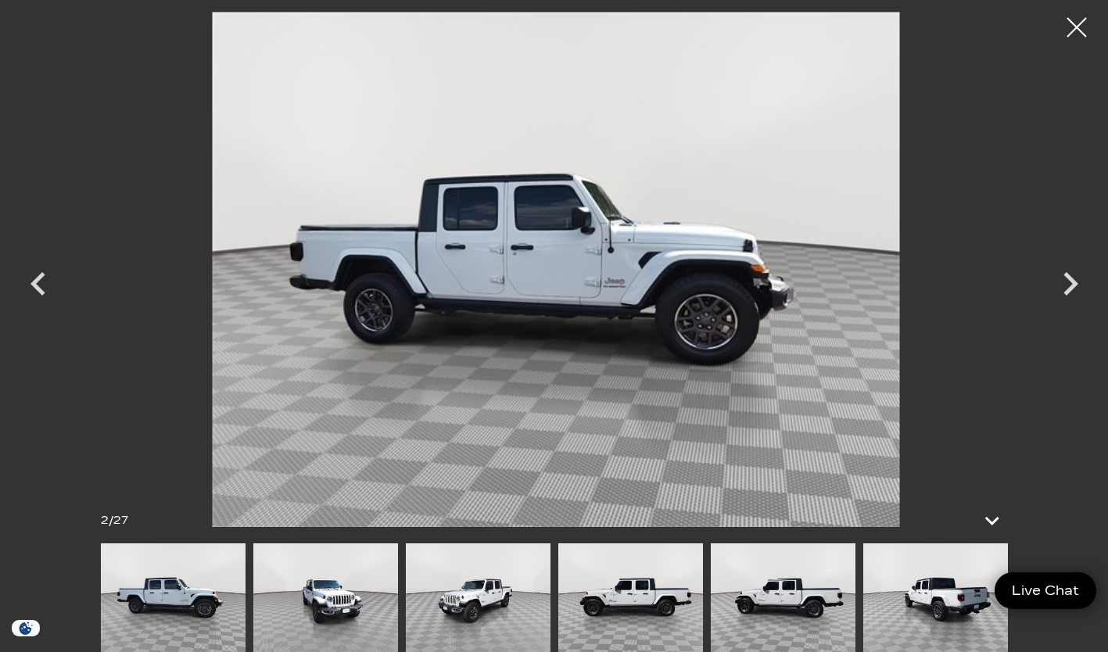
click at [1066, 304] on icon "Next" at bounding box center [1070, 283] width 47 height 47
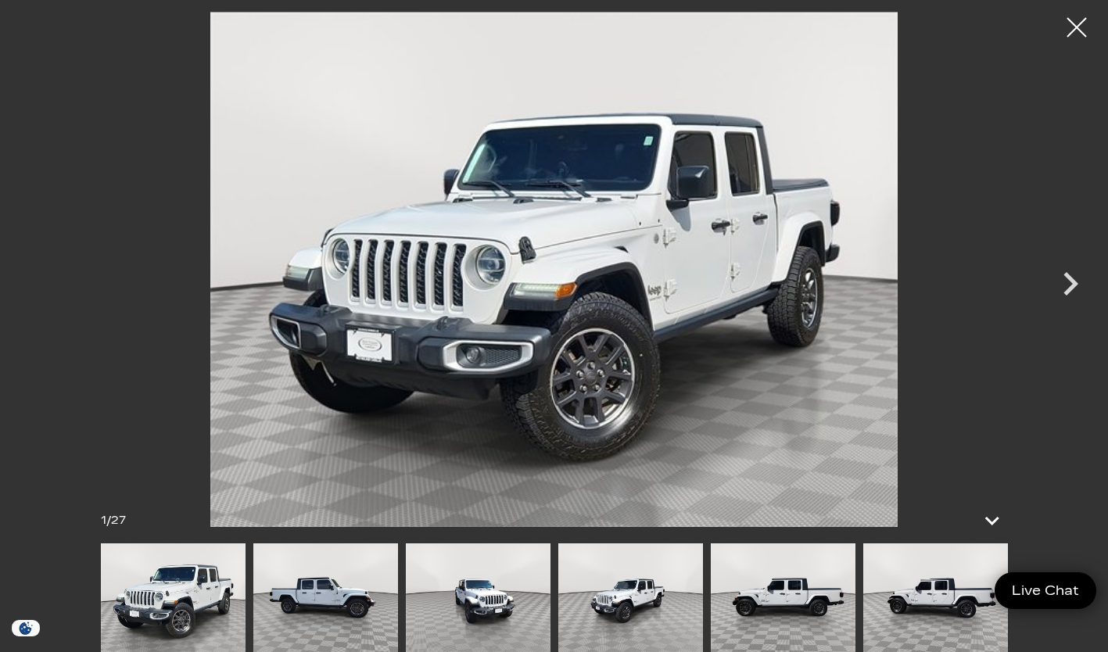
click at [1065, 299] on icon "Next" at bounding box center [1070, 283] width 47 height 47
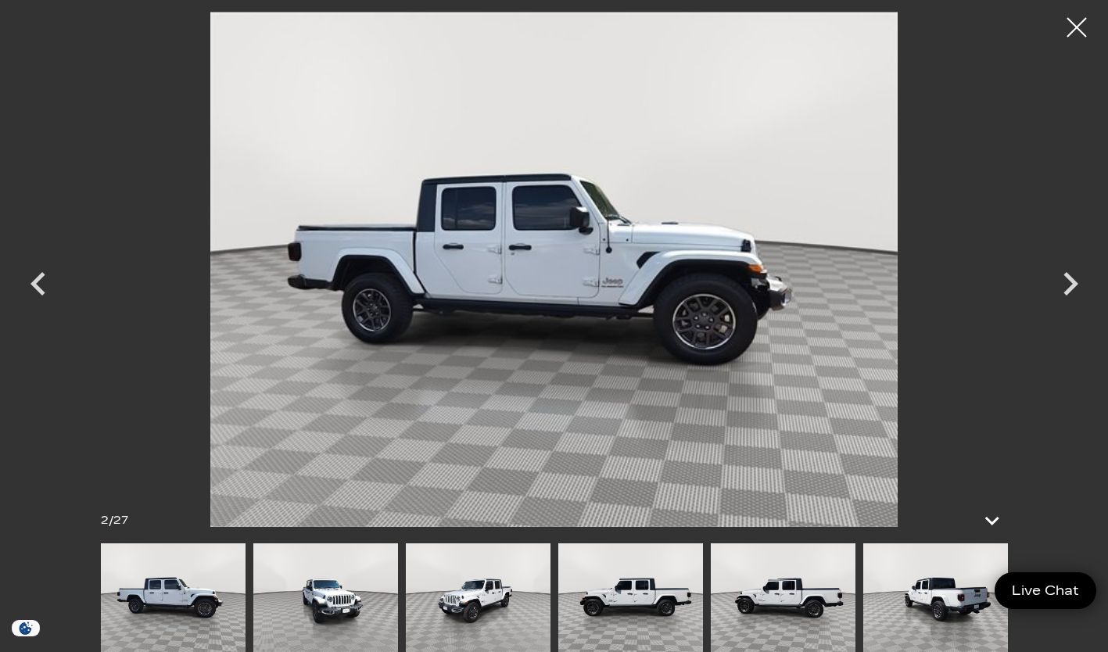
click at [1061, 292] on icon "Next" at bounding box center [1070, 283] width 47 height 47
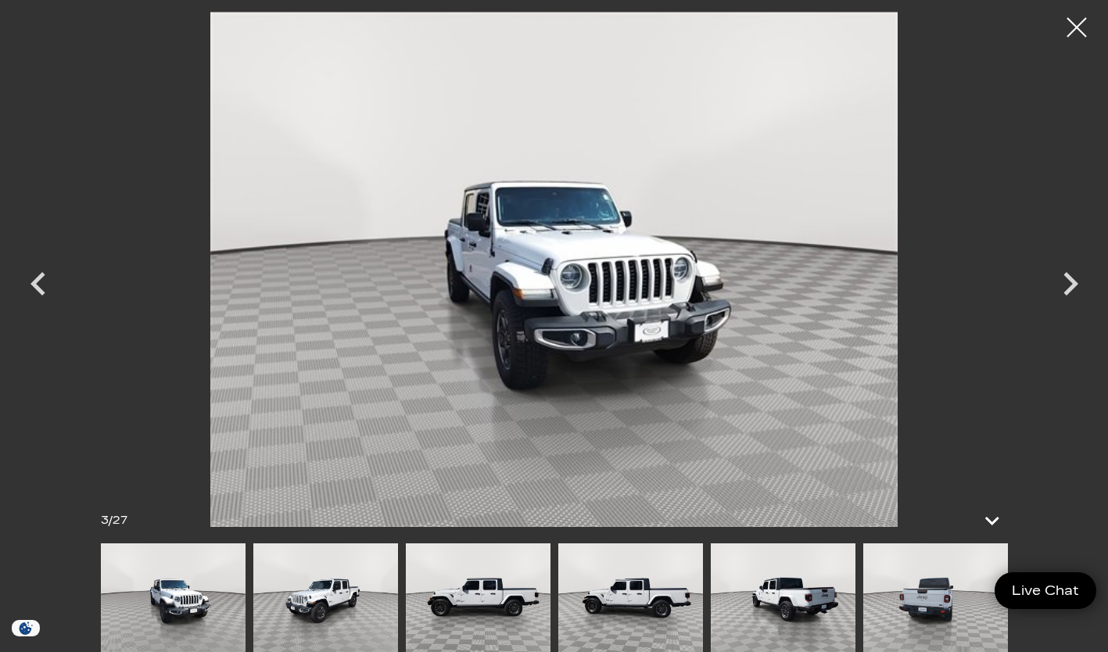
click at [1058, 292] on icon "Next" at bounding box center [1070, 283] width 47 height 47
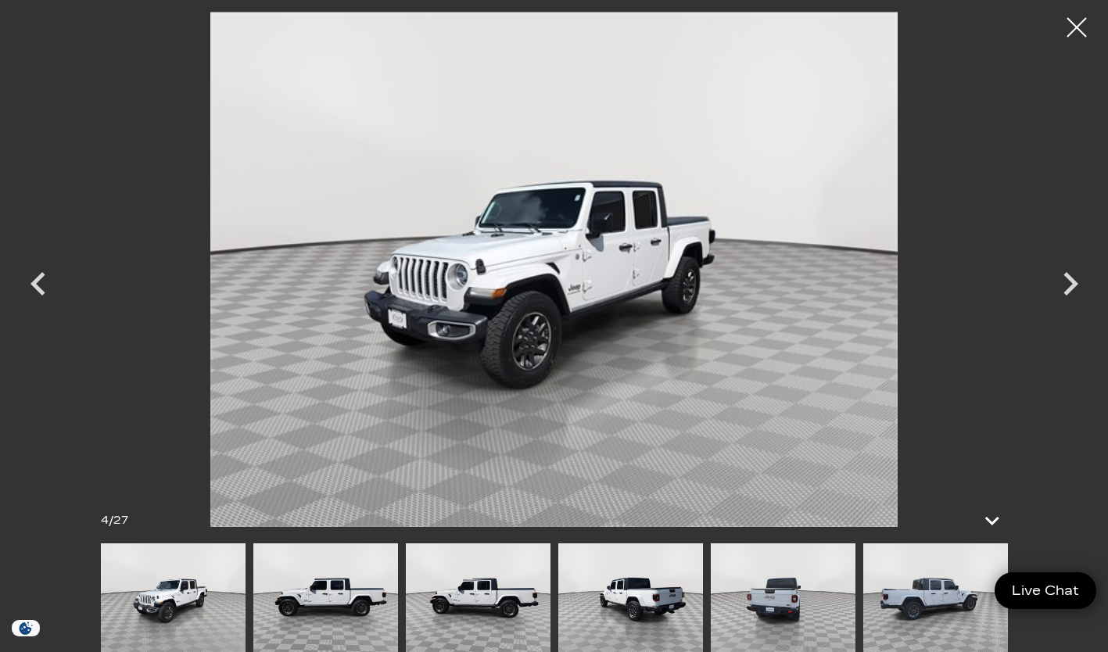
click at [1069, 298] on icon "Next" at bounding box center [1070, 283] width 47 height 47
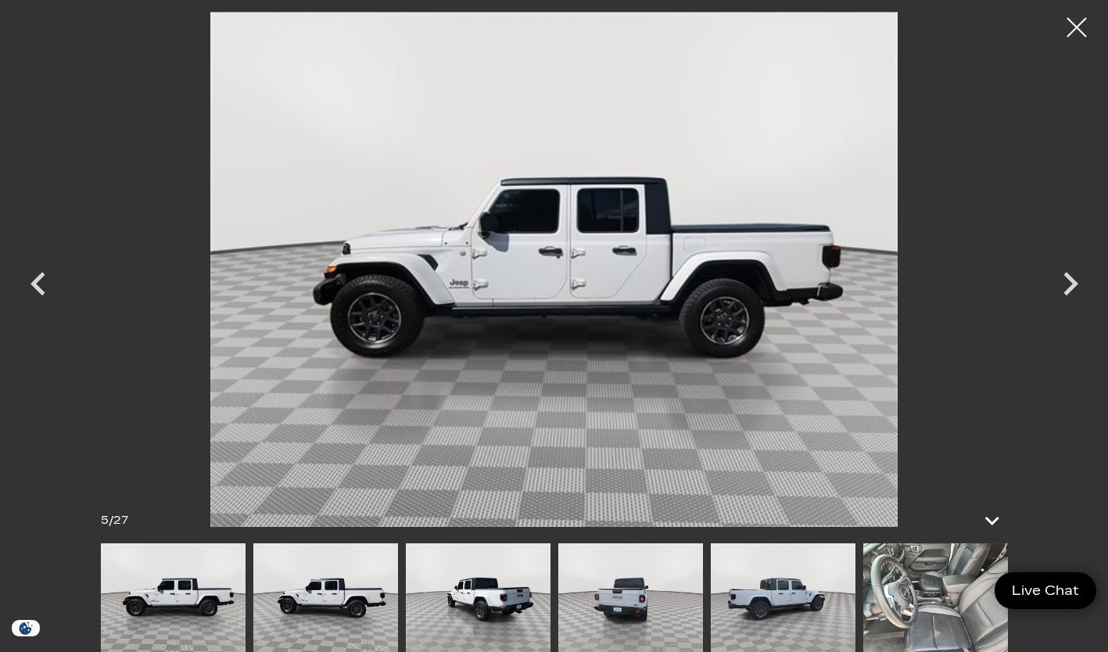
click at [1070, 299] on icon "Next" at bounding box center [1070, 283] width 47 height 47
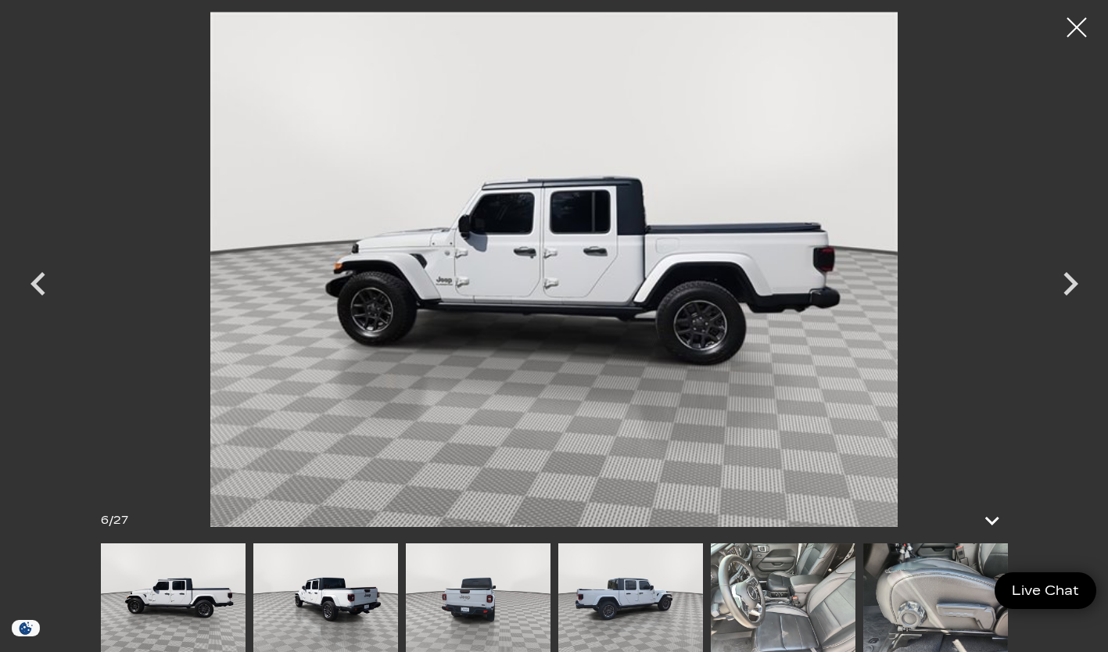
click at [1071, 294] on icon "Next" at bounding box center [1070, 283] width 47 height 47
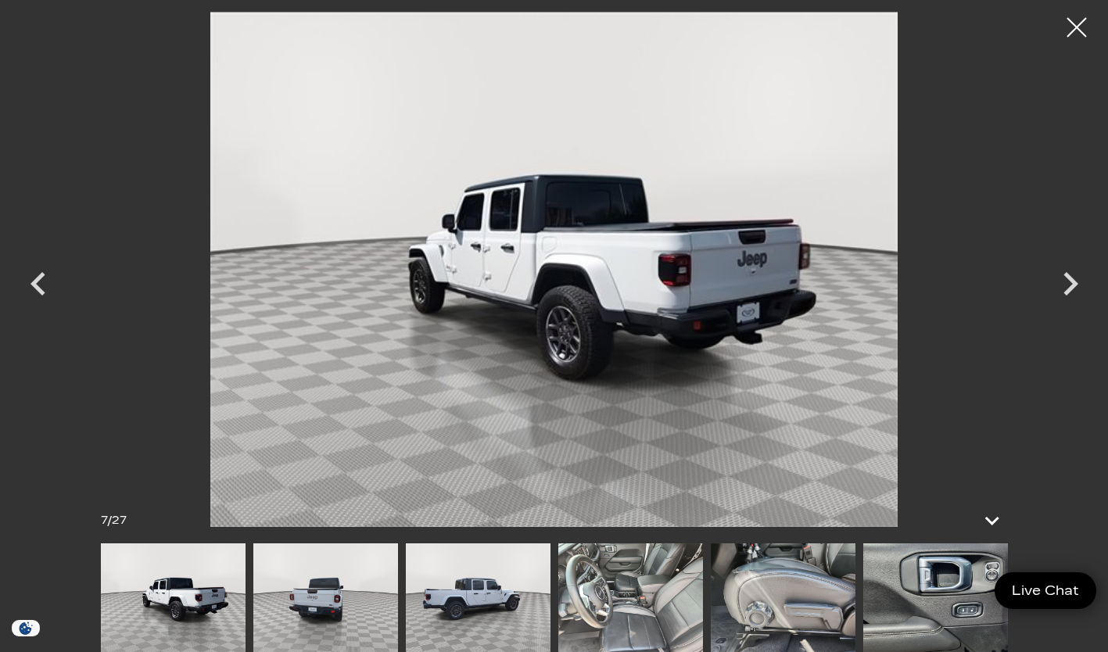
click at [1066, 299] on icon "Next" at bounding box center [1070, 283] width 47 height 47
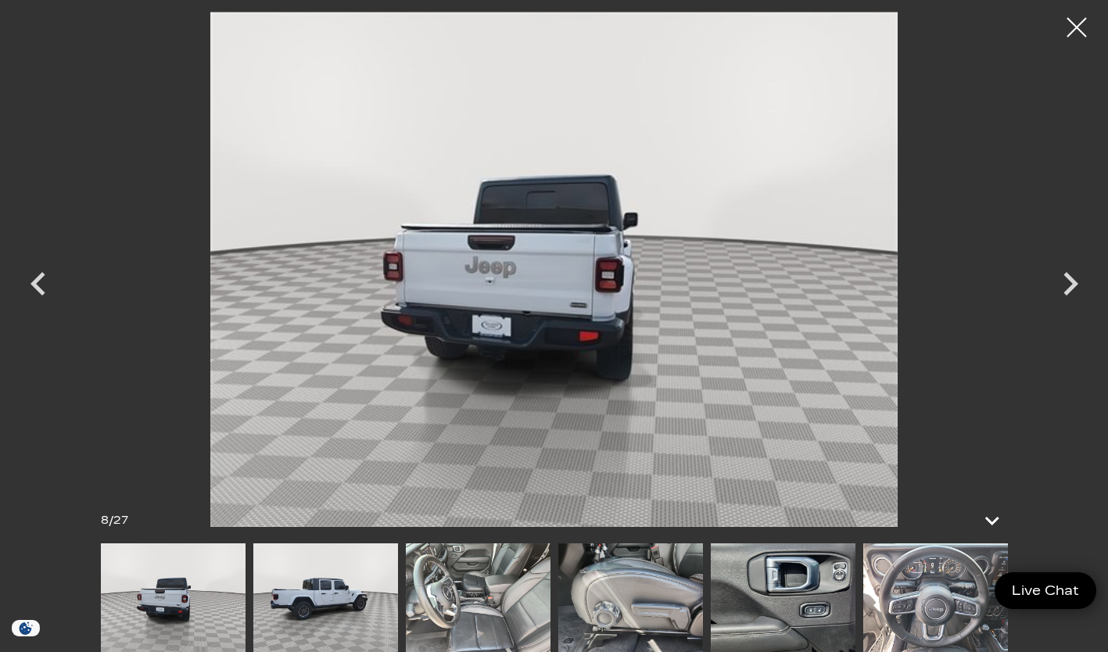
click at [1068, 297] on icon "Next" at bounding box center [1070, 283] width 47 height 47
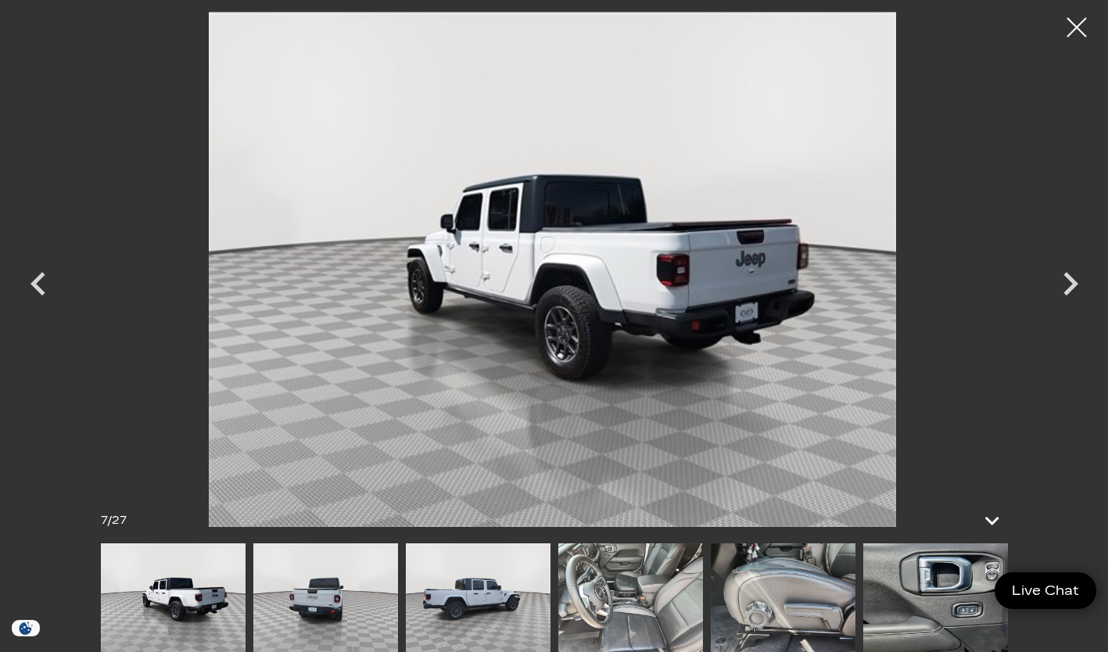
click at [1061, 298] on icon "Next" at bounding box center [1070, 283] width 47 height 47
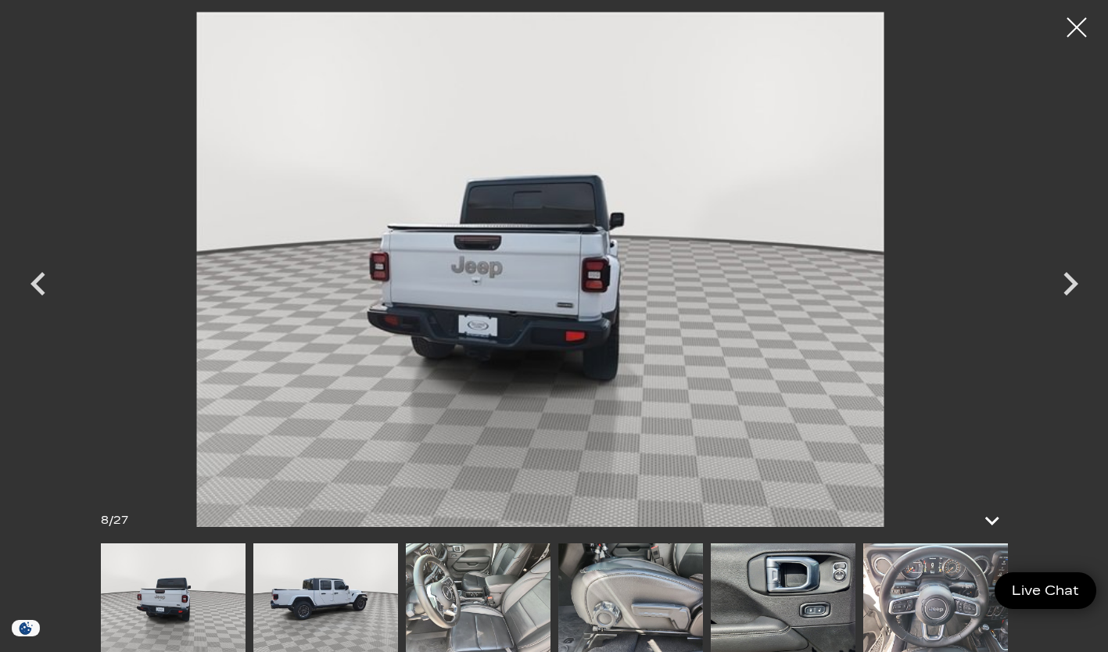
click at [1065, 296] on icon "Next" at bounding box center [1070, 283] width 47 height 47
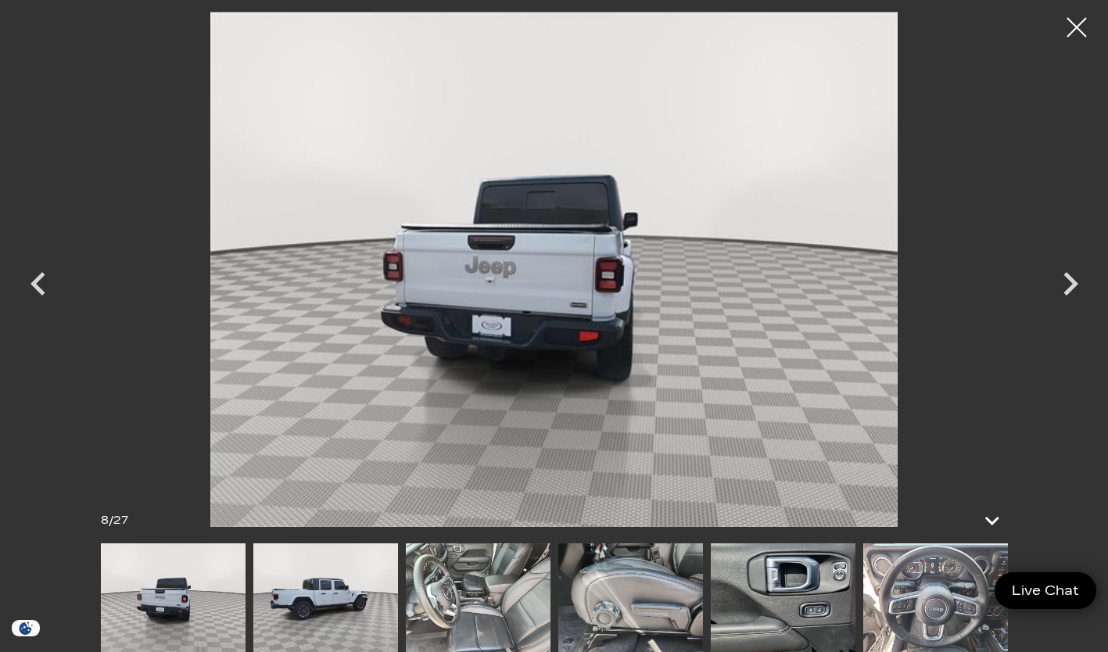
click at [1065, 292] on icon "Next" at bounding box center [1070, 283] width 15 height 23
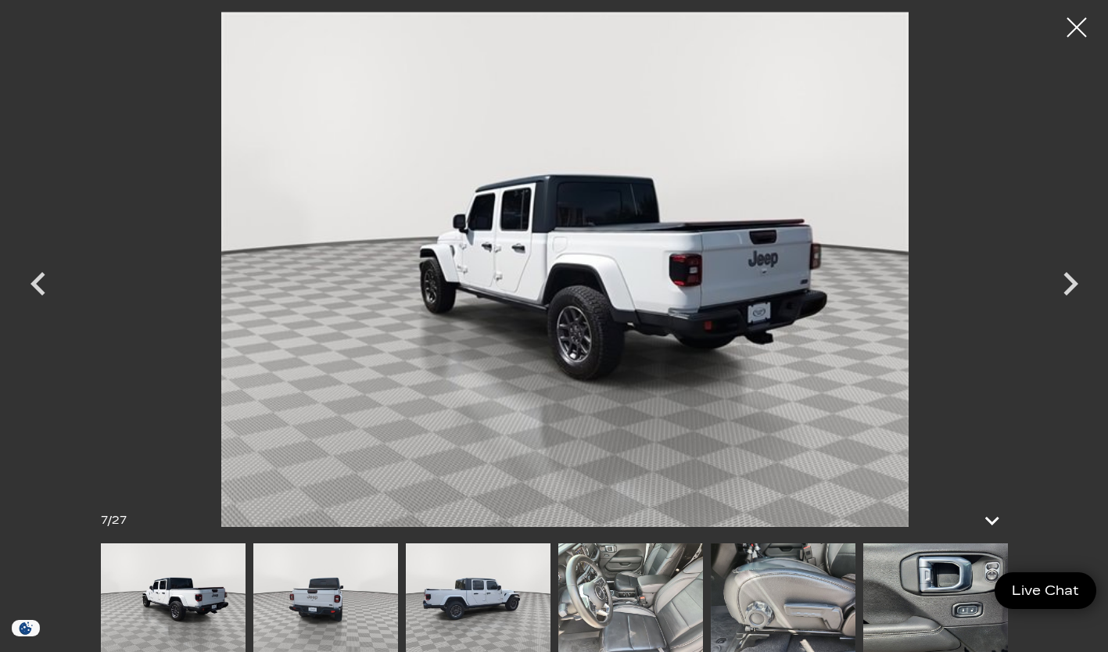
click at [1075, 295] on icon "Next" at bounding box center [1070, 283] width 47 height 47
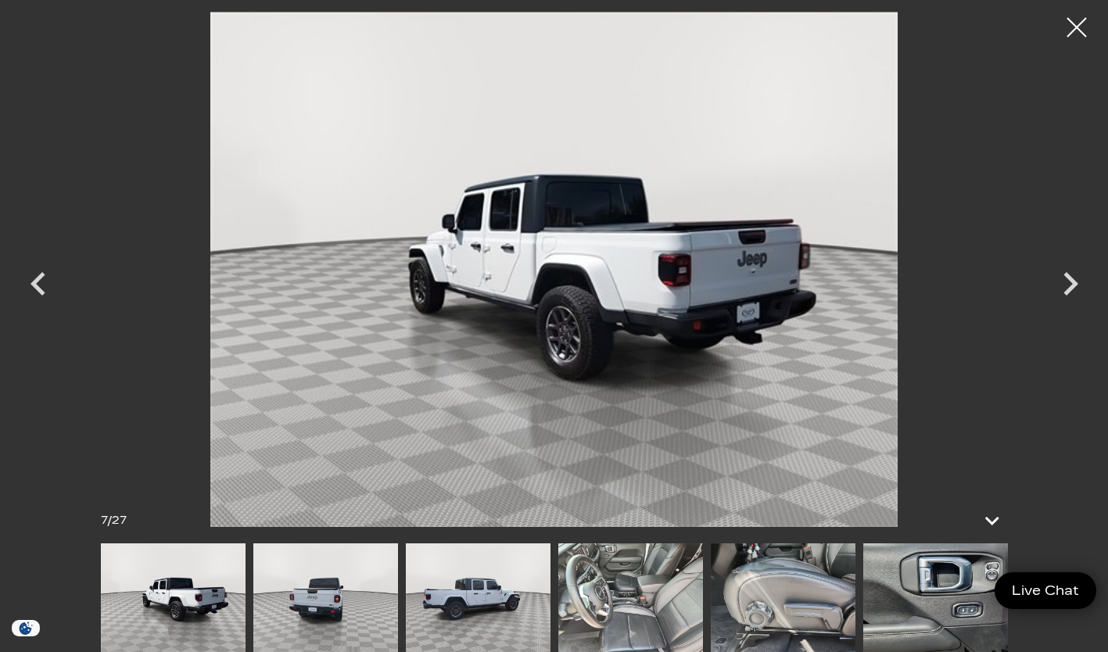
click at [479, 595] on img at bounding box center [478, 597] width 145 height 109
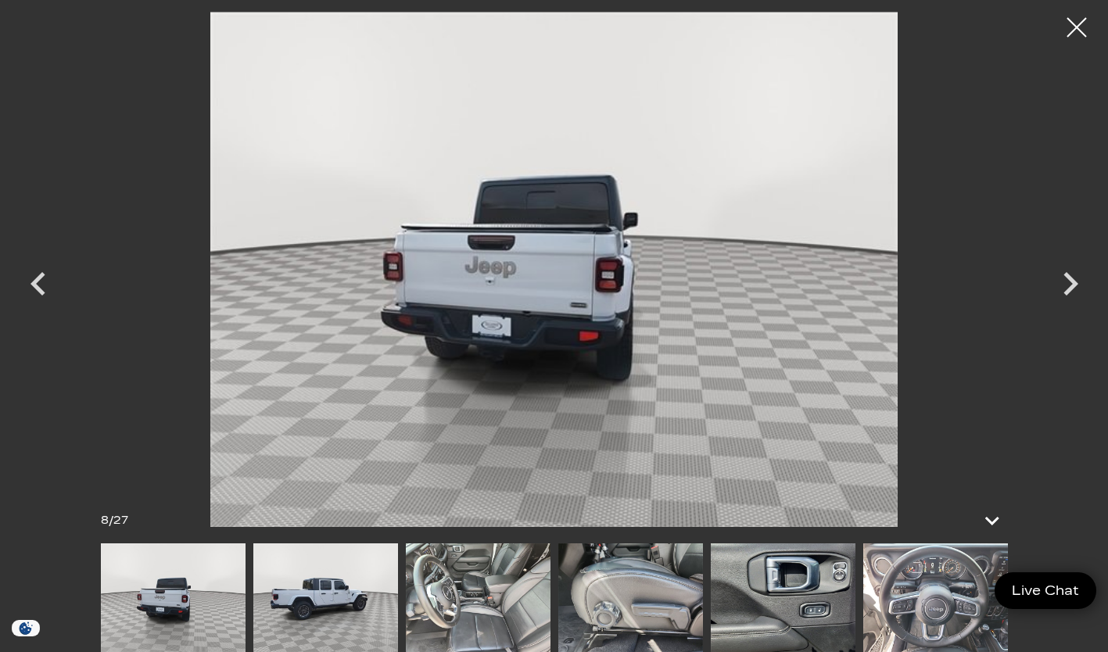
click at [512, 603] on img at bounding box center [478, 597] width 145 height 109
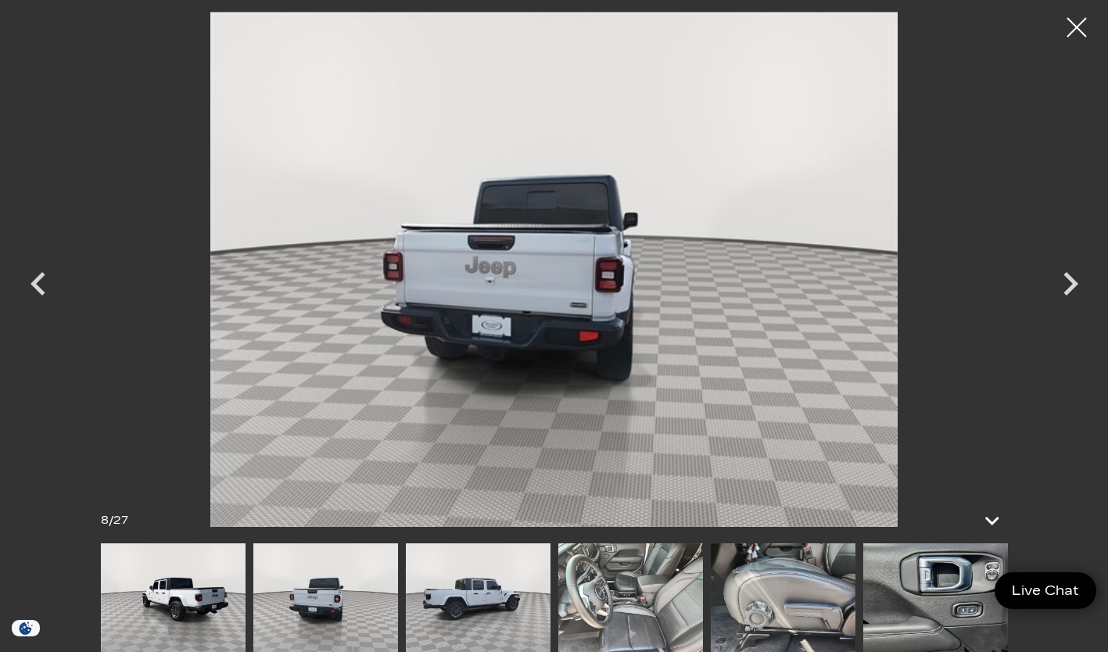
click at [642, 625] on img at bounding box center [630, 597] width 145 height 109
click at [657, 617] on img at bounding box center [630, 597] width 145 height 109
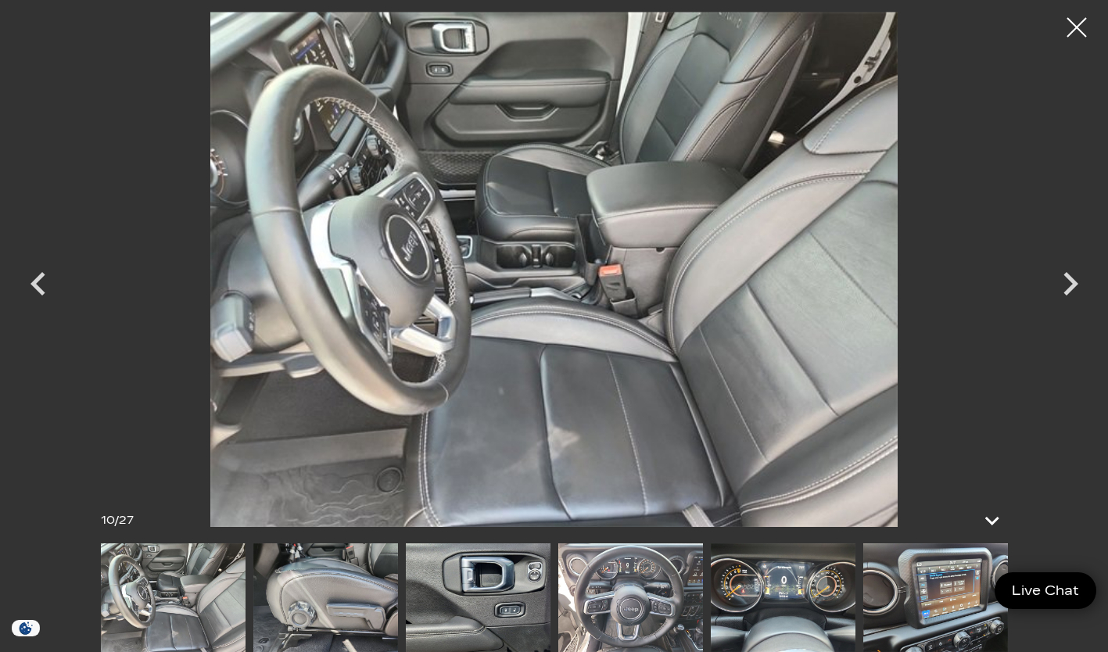
click at [1063, 284] on icon "Next" at bounding box center [1070, 283] width 47 height 47
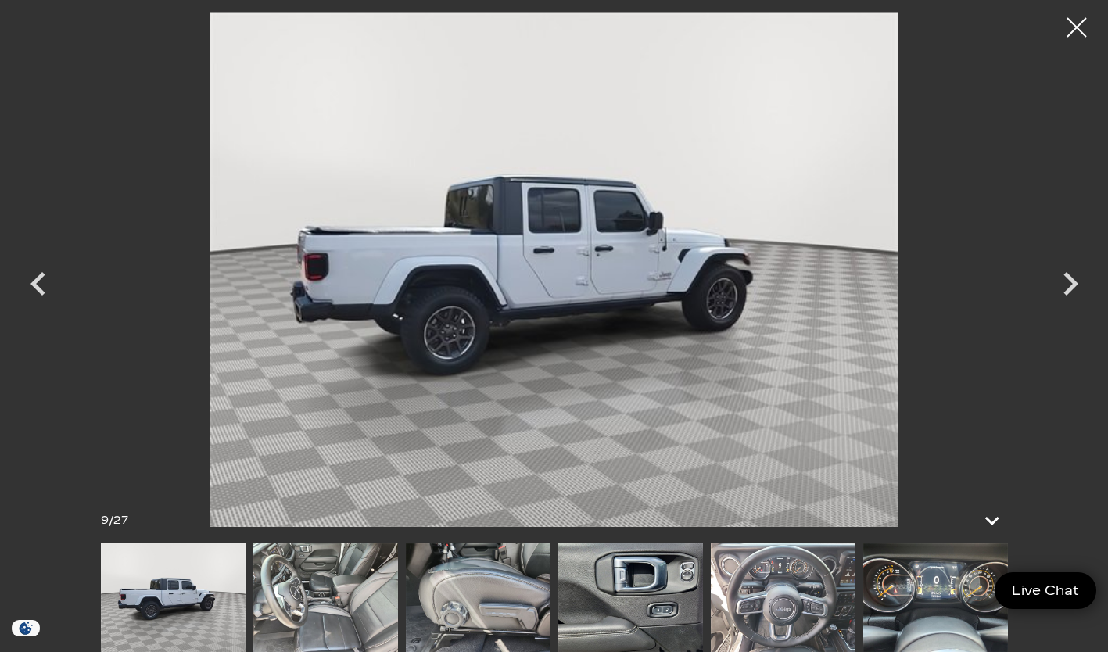
click at [1057, 291] on icon "Next" at bounding box center [1070, 283] width 47 height 47
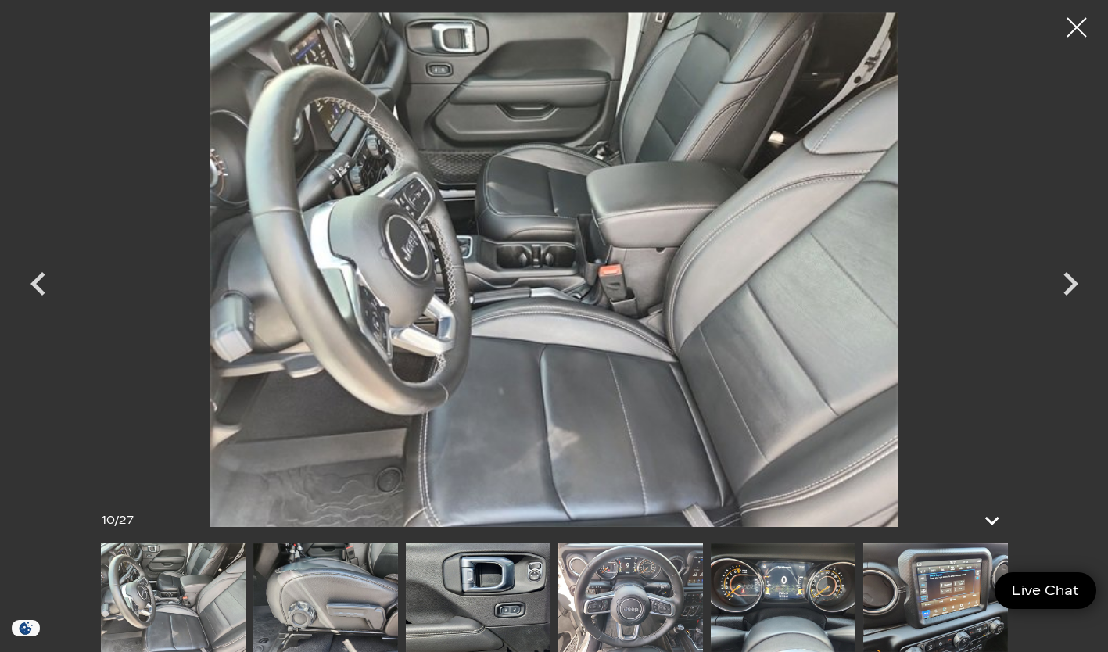
click at [1058, 292] on icon "Next" at bounding box center [1070, 283] width 47 height 47
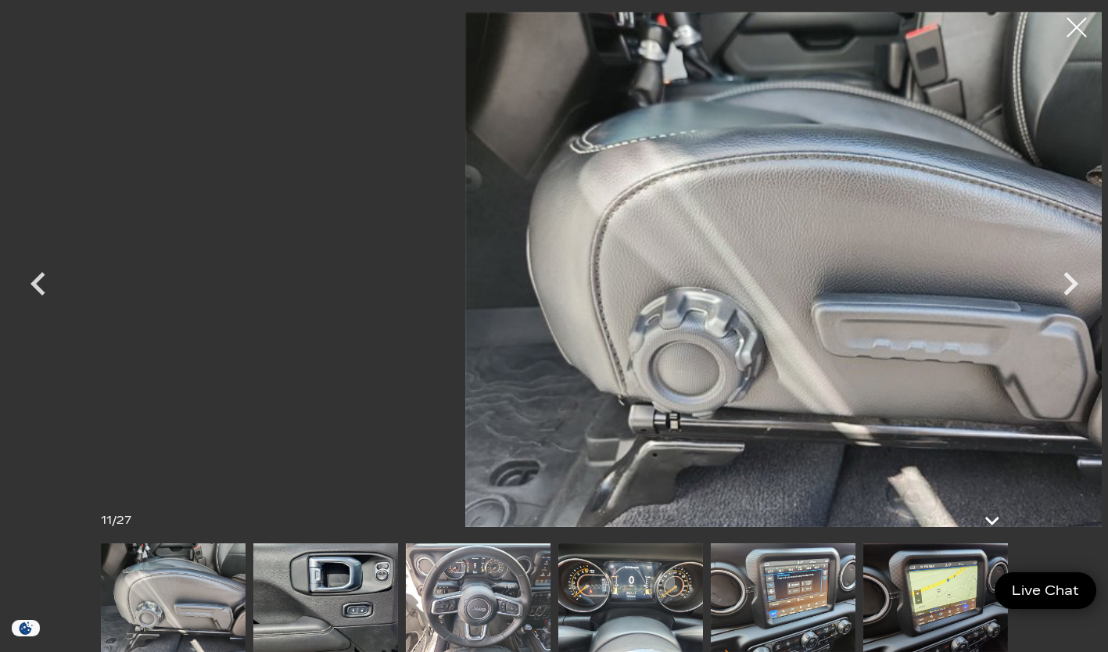
click at [1062, 280] on icon "Next" at bounding box center [1070, 283] width 47 height 47
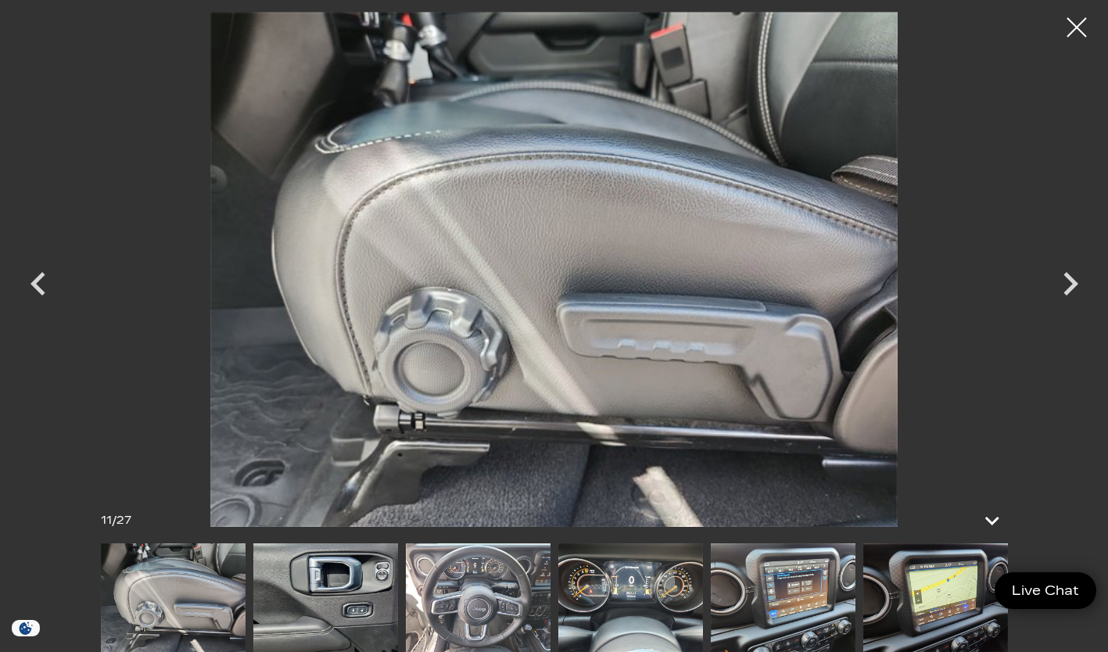
click at [1070, 281] on icon "Next" at bounding box center [1070, 283] width 15 height 23
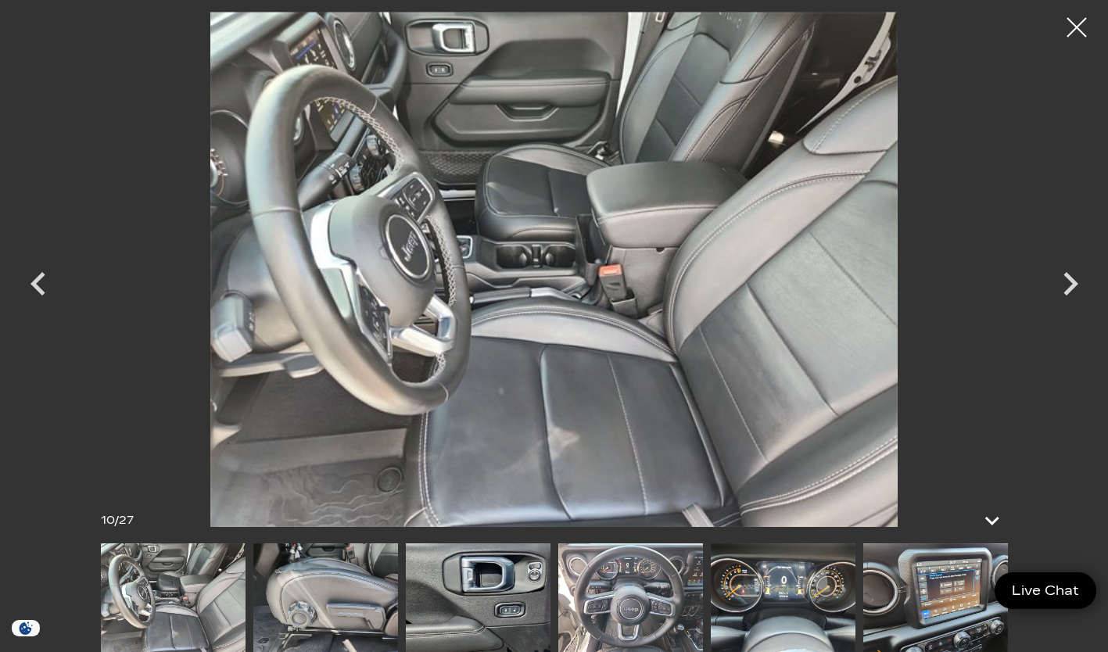
click at [1072, 296] on icon "Next" at bounding box center [1070, 283] width 47 height 47
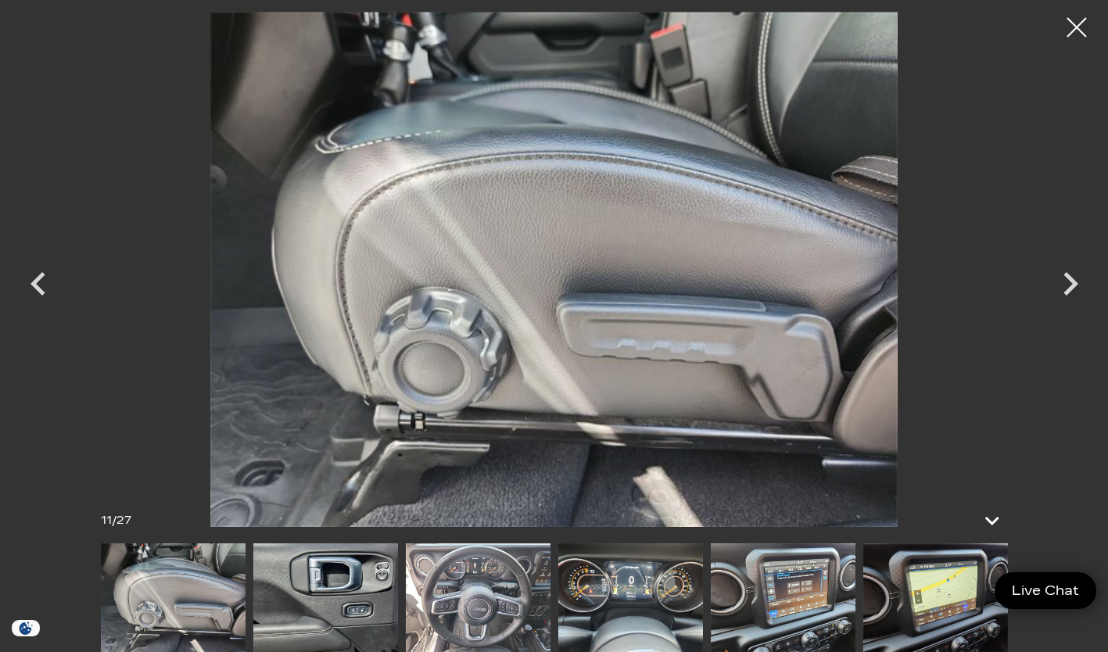
click at [1065, 284] on icon "Next" at bounding box center [1070, 283] width 47 height 47
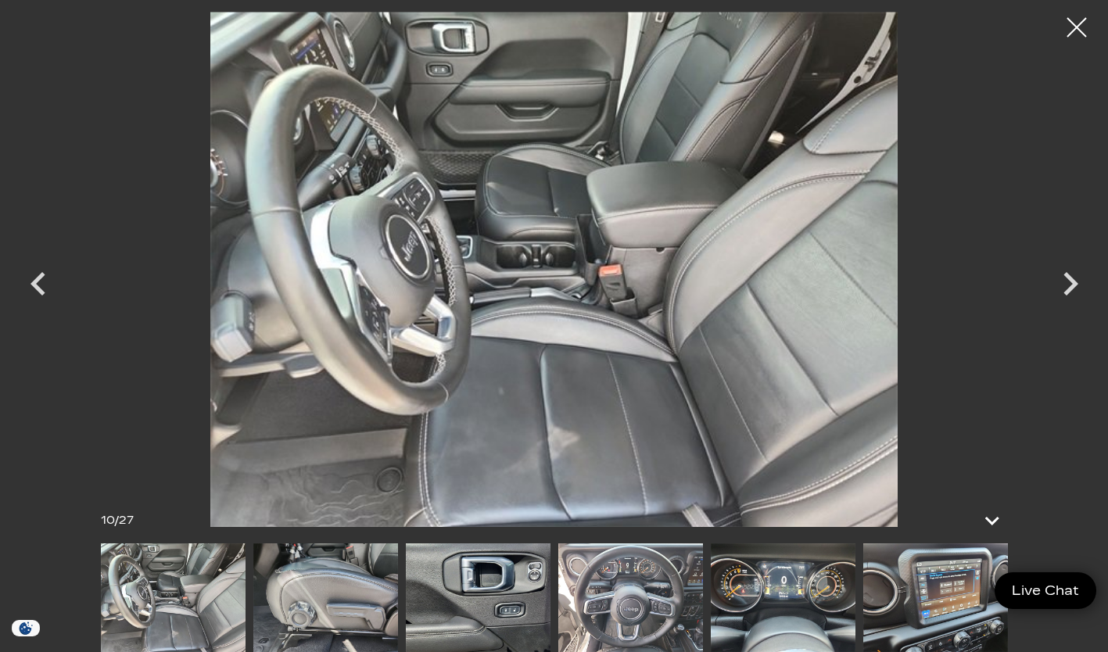
click at [1067, 283] on icon "Next" at bounding box center [1070, 283] width 47 height 47
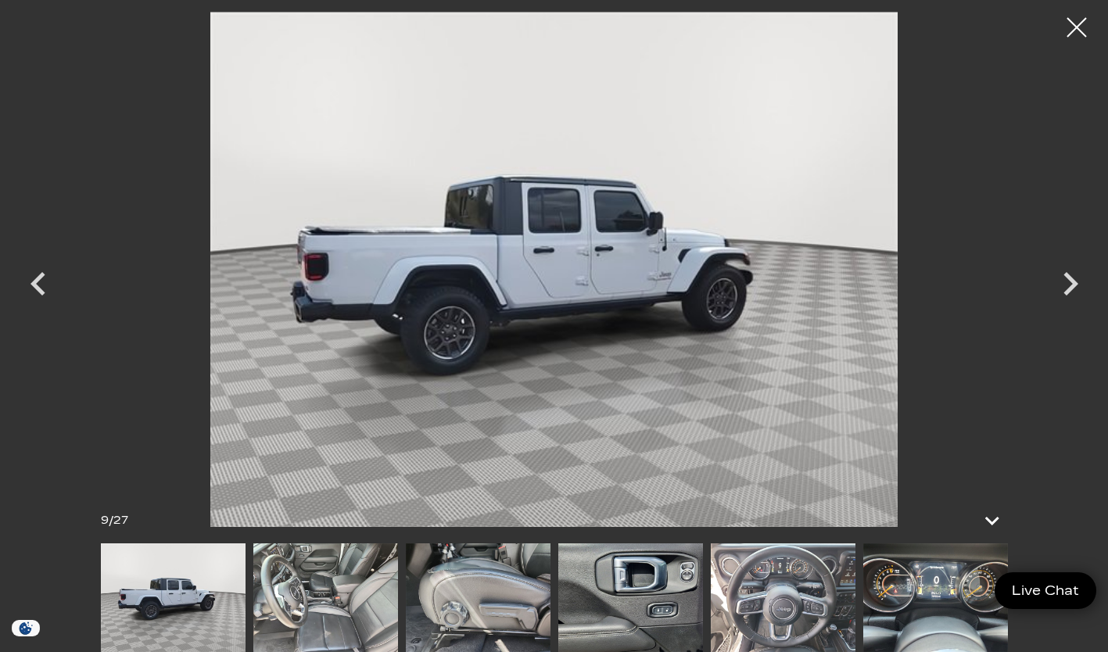
click at [1062, 294] on icon "Next" at bounding box center [1070, 283] width 47 height 47
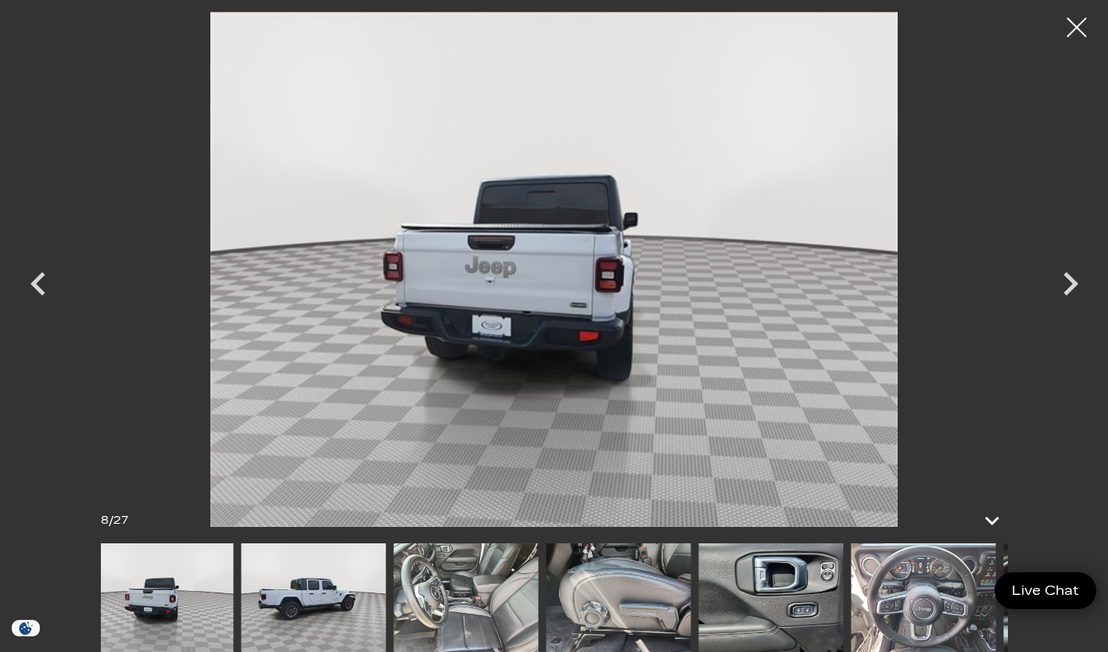
click at [500, 610] on img at bounding box center [465, 597] width 145 height 109
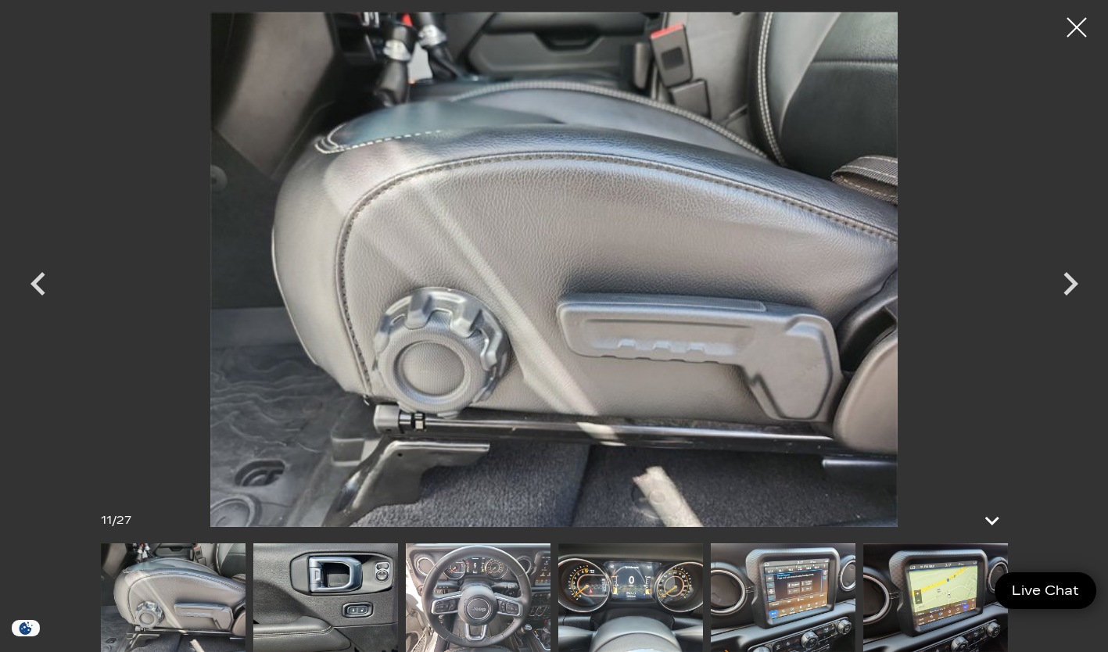
click at [925, 624] on img at bounding box center [935, 597] width 145 height 109
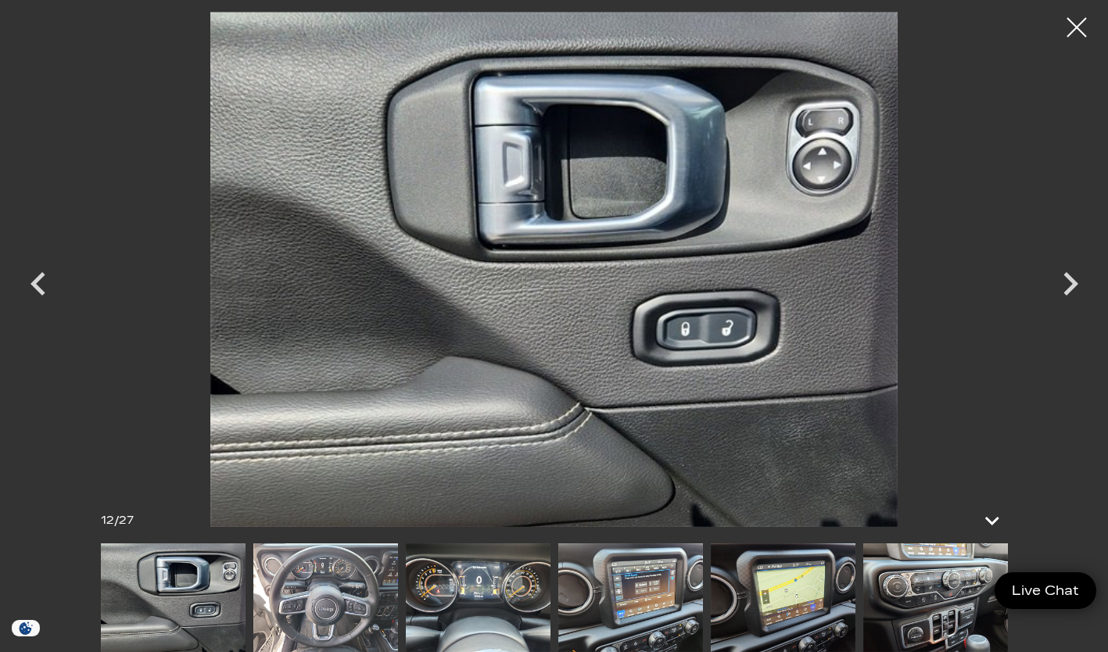
click at [946, 620] on img at bounding box center [935, 597] width 145 height 109
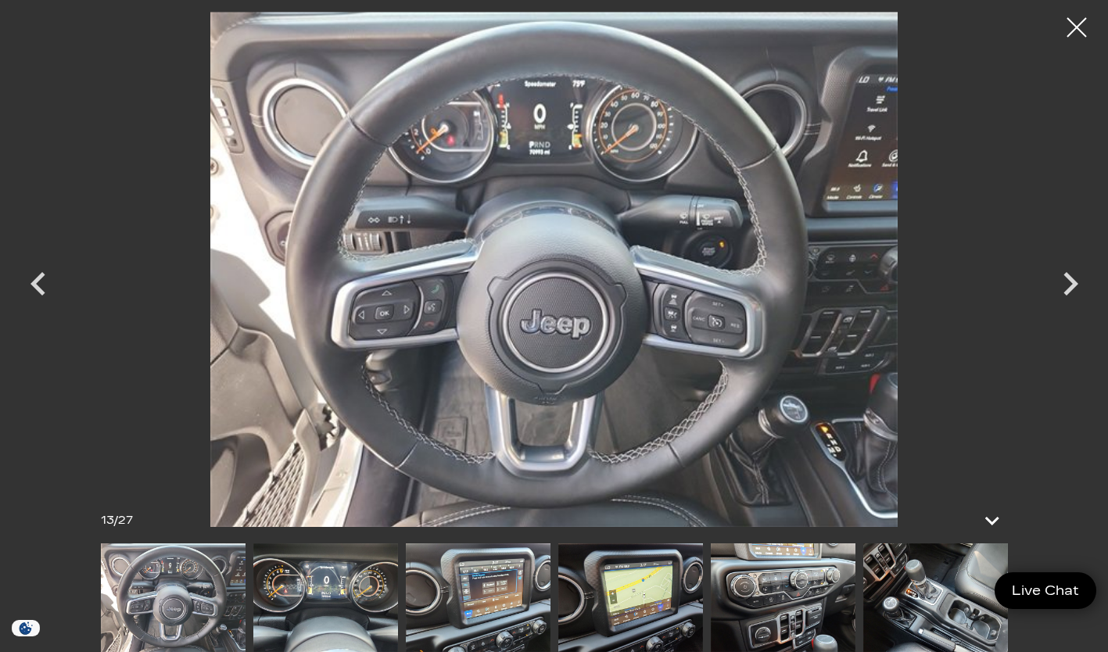
click at [933, 621] on img at bounding box center [935, 597] width 145 height 109
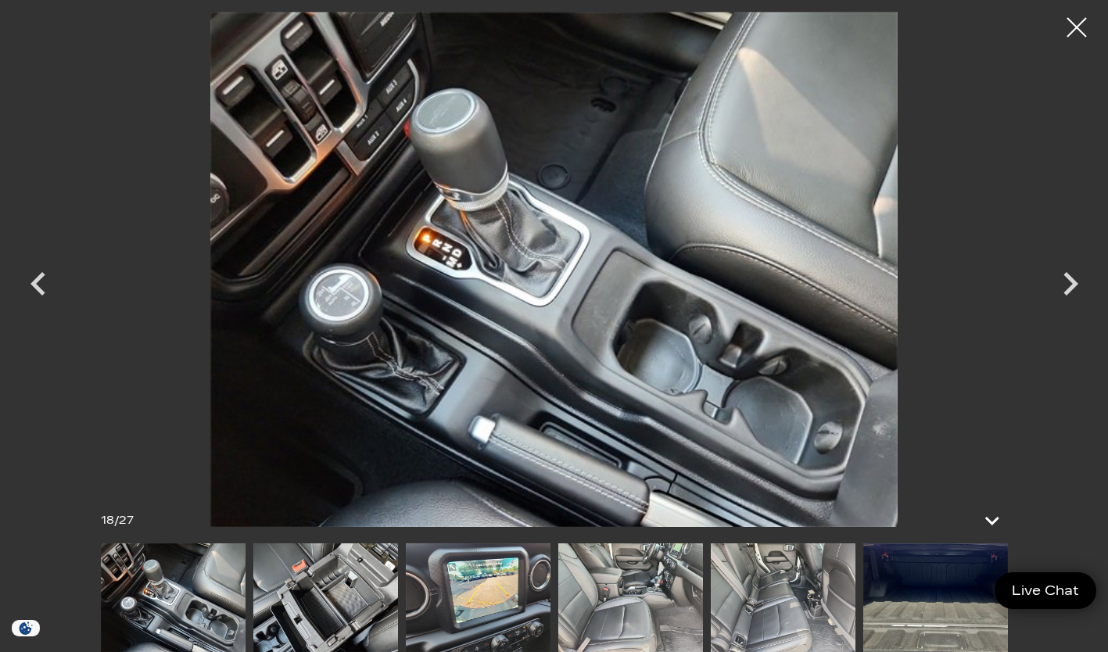
click at [930, 617] on img at bounding box center [935, 597] width 145 height 109
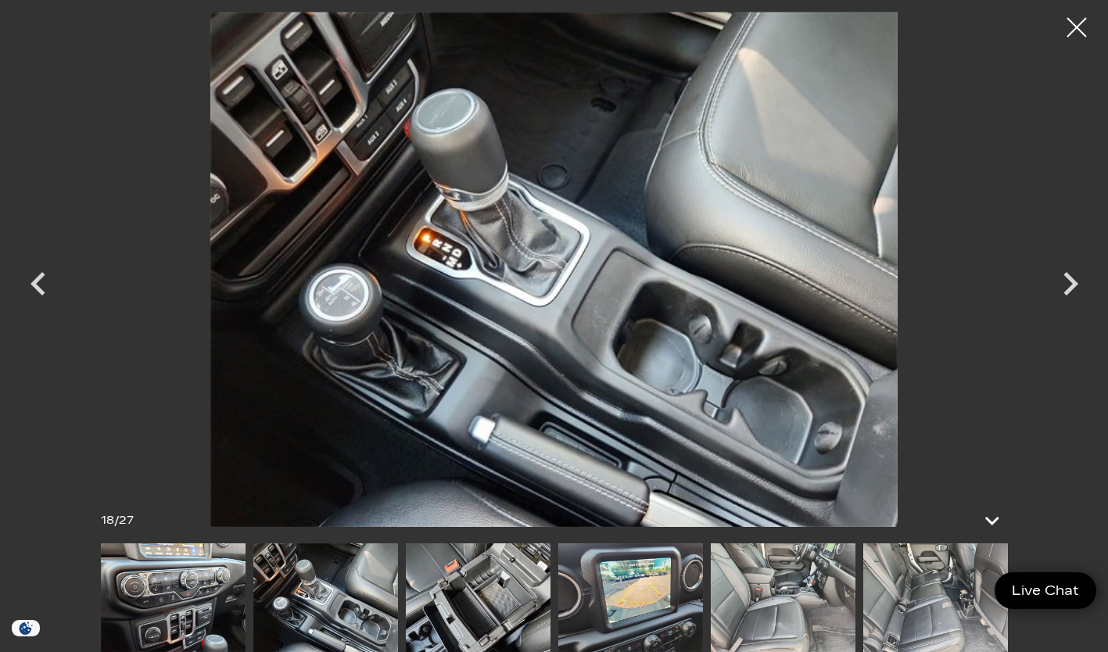
click at [793, 606] on img at bounding box center [782, 597] width 145 height 109
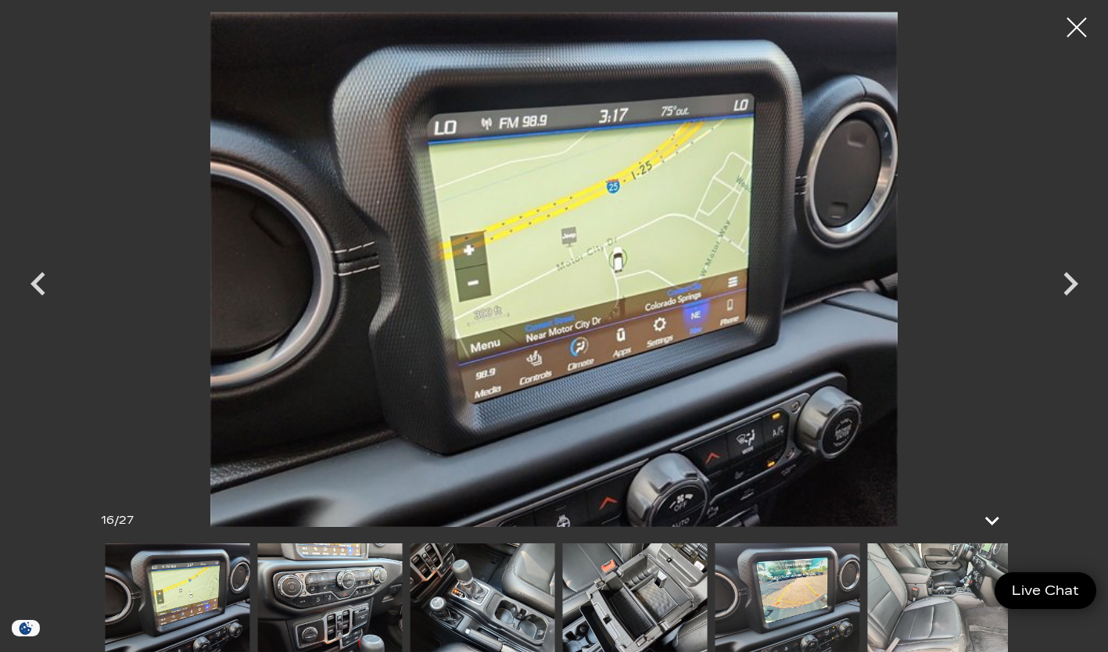
click at [958, 621] on img at bounding box center [939, 597] width 145 height 109
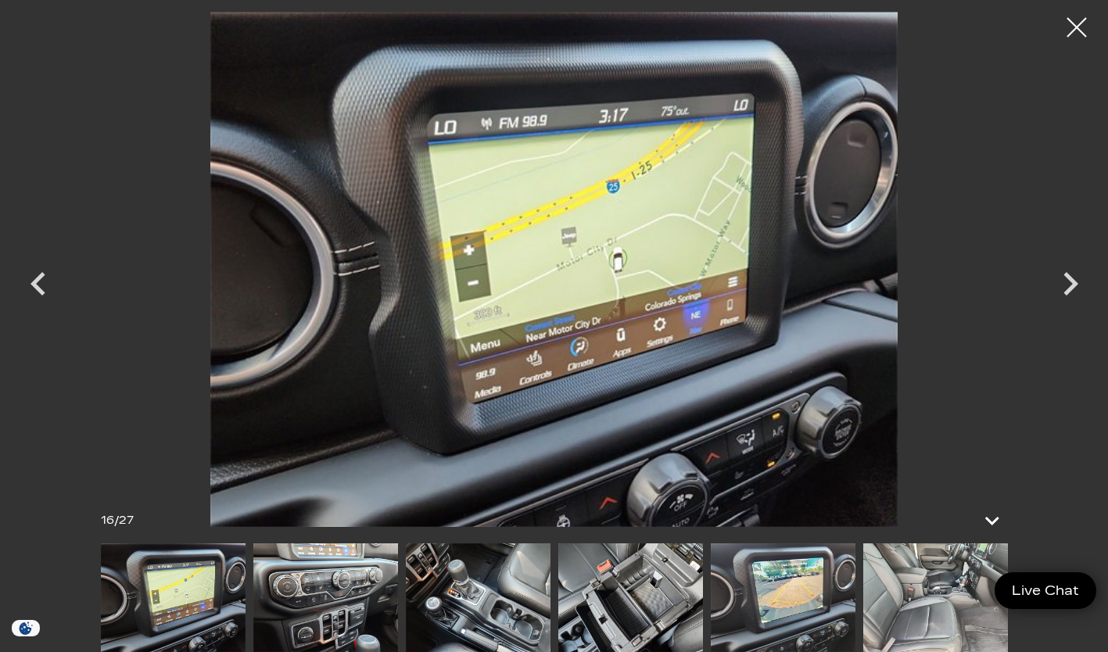
click at [936, 614] on img at bounding box center [935, 597] width 145 height 109
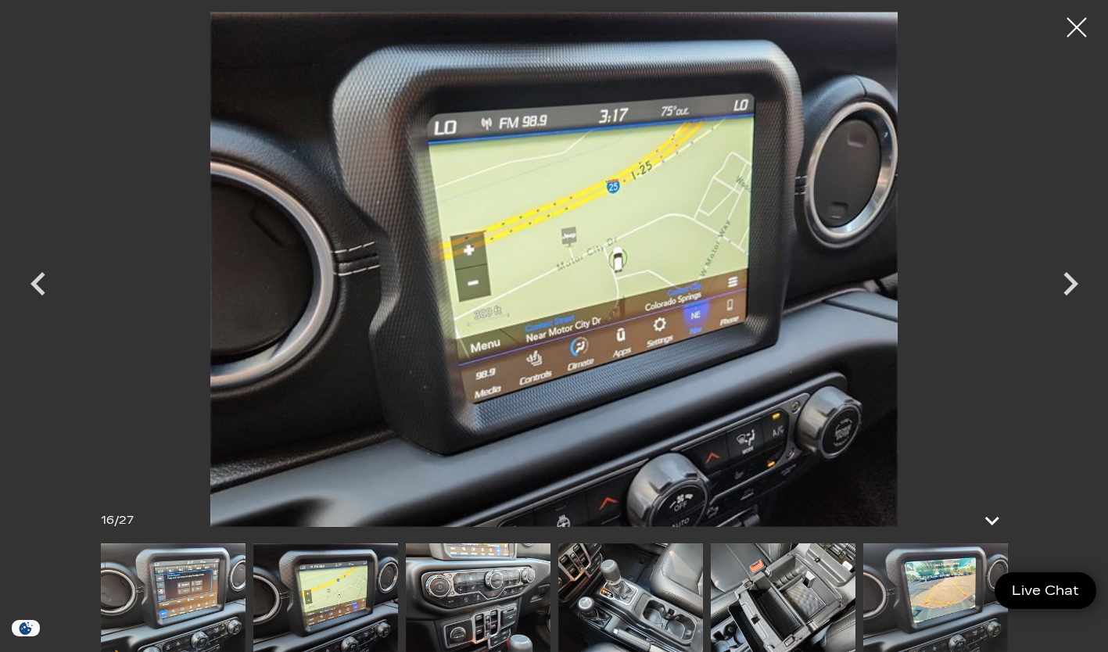
click at [1068, 284] on icon "Next" at bounding box center [1070, 283] width 47 height 47
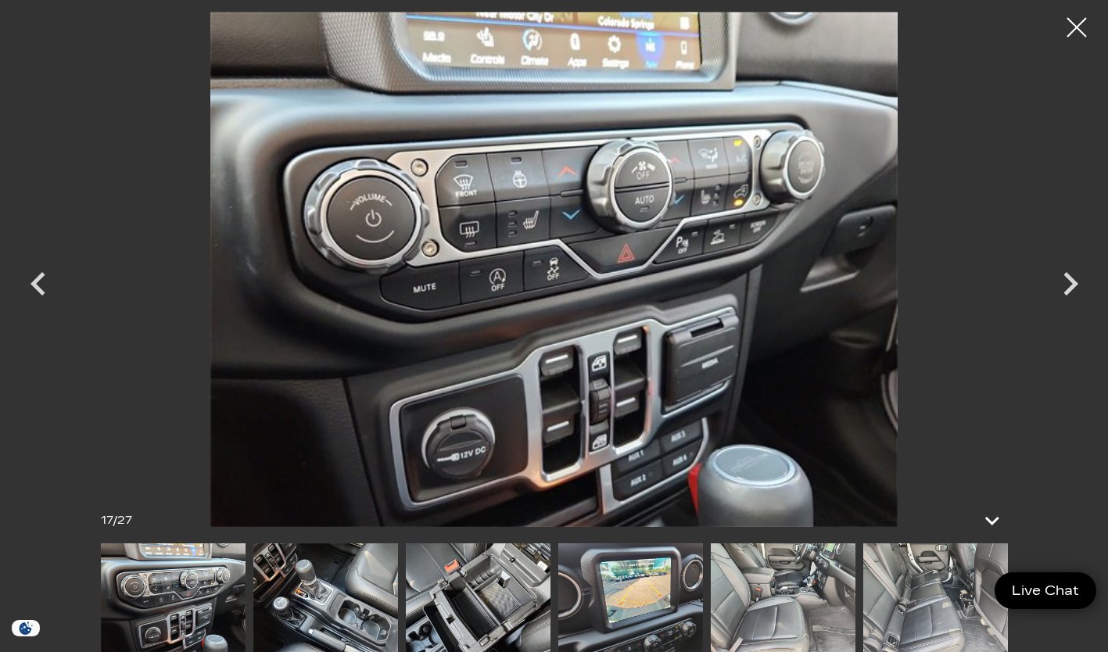
click at [916, 613] on img at bounding box center [935, 597] width 145 height 109
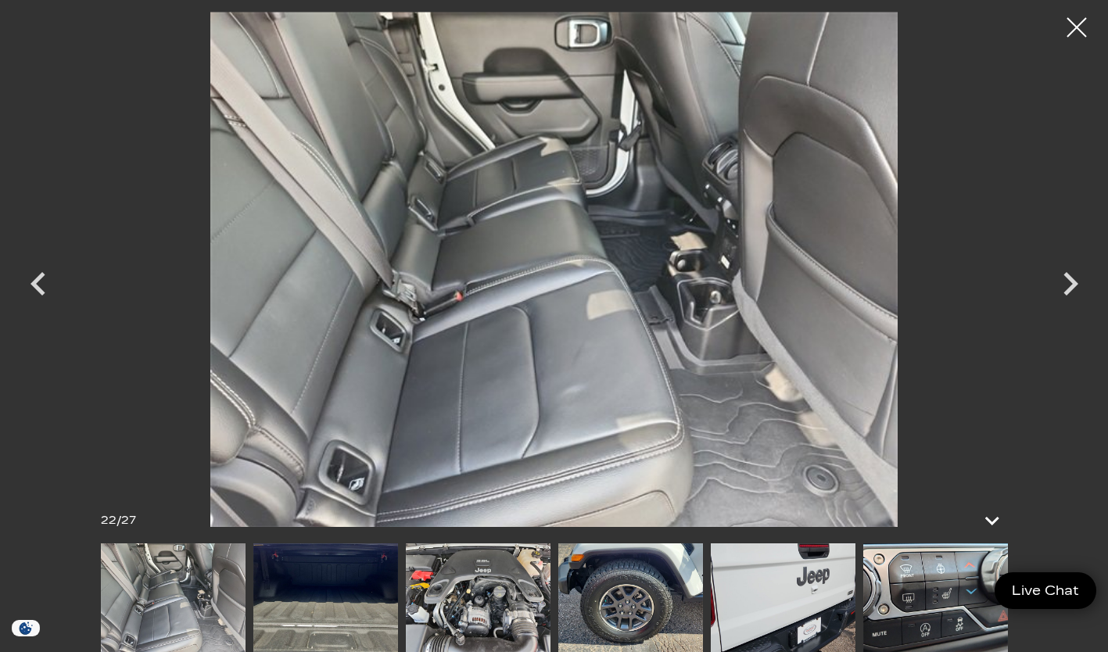
click at [329, 593] on img at bounding box center [325, 597] width 145 height 109
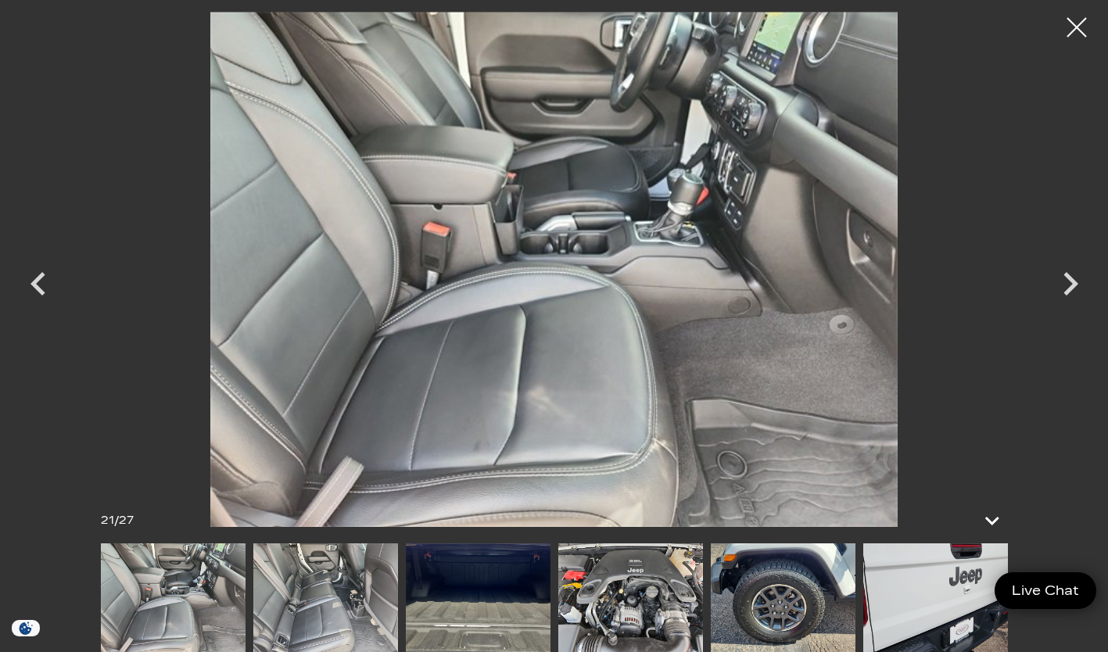
click at [460, 604] on img at bounding box center [478, 597] width 145 height 109
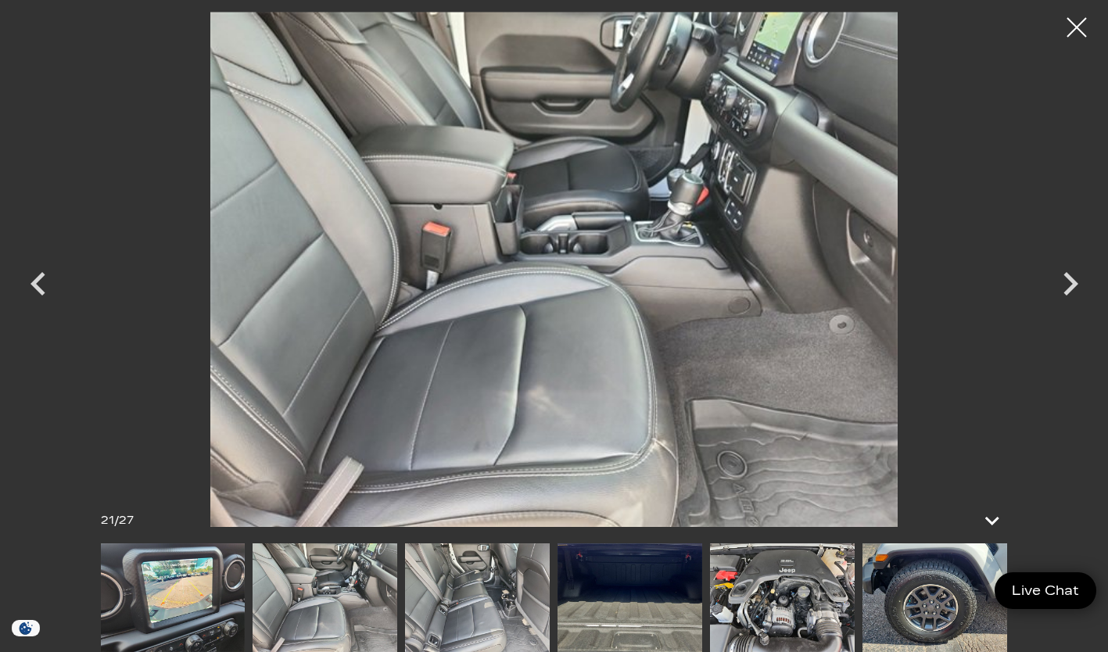
click at [644, 607] on img at bounding box center [629, 597] width 145 height 109
click at [649, 598] on img at bounding box center [630, 597] width 145 height 109
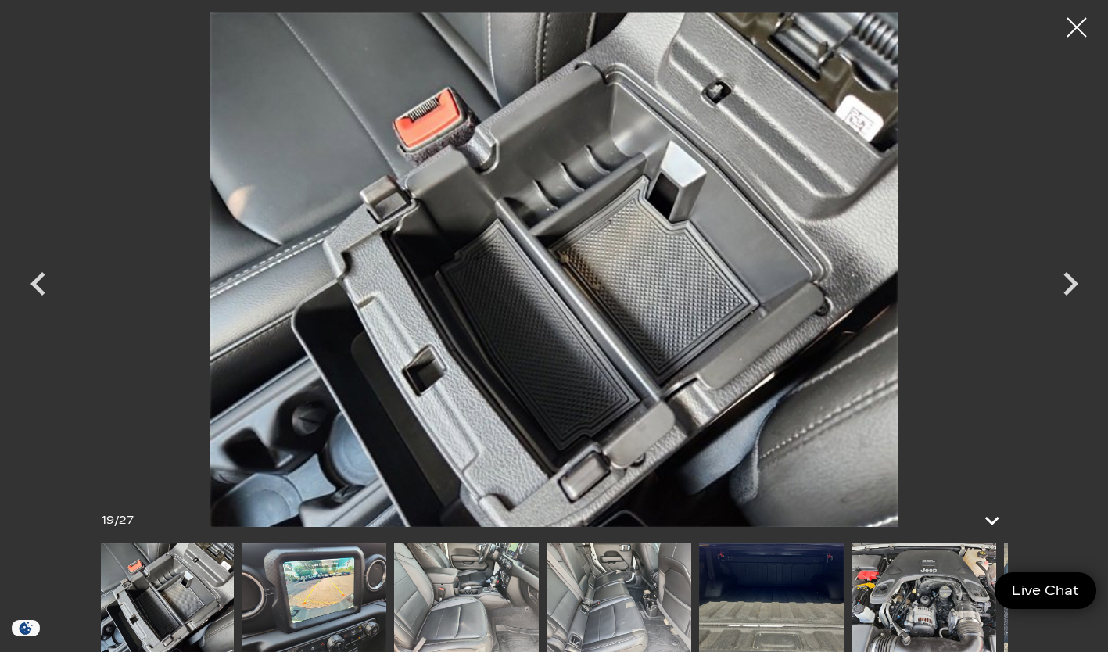
click at [757, 625] on img at bounding box center [771, 597] width 145 height 109
click at [1075, 286] on icon "Next" at bounding box center [1070, 283] width 47 height 47
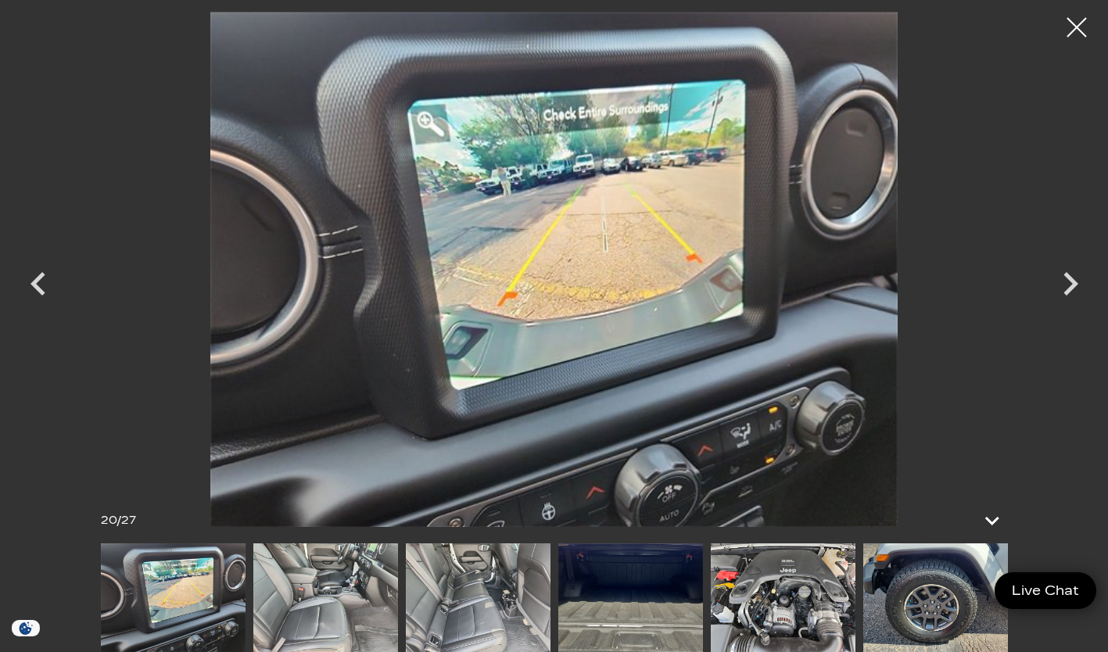
click at [1061, 298] on icon "Next" at bounding box center [1070, 283] width 47 height 47
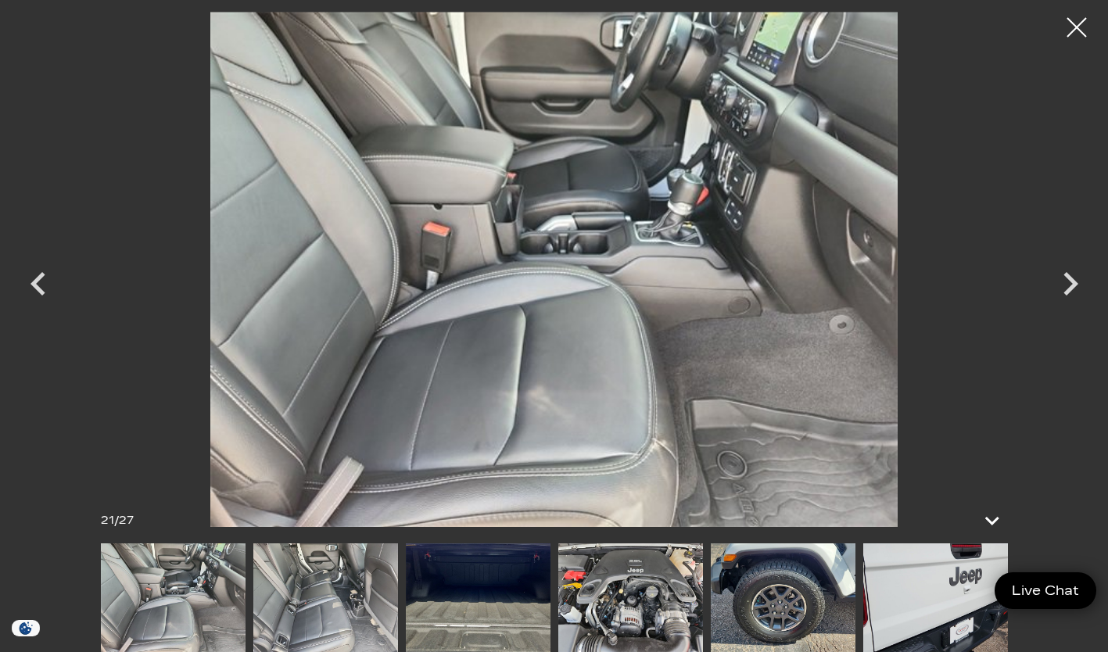
click at [1063, 298] on icon "Next" at bounding box center [1070, 283] width 47 height 47
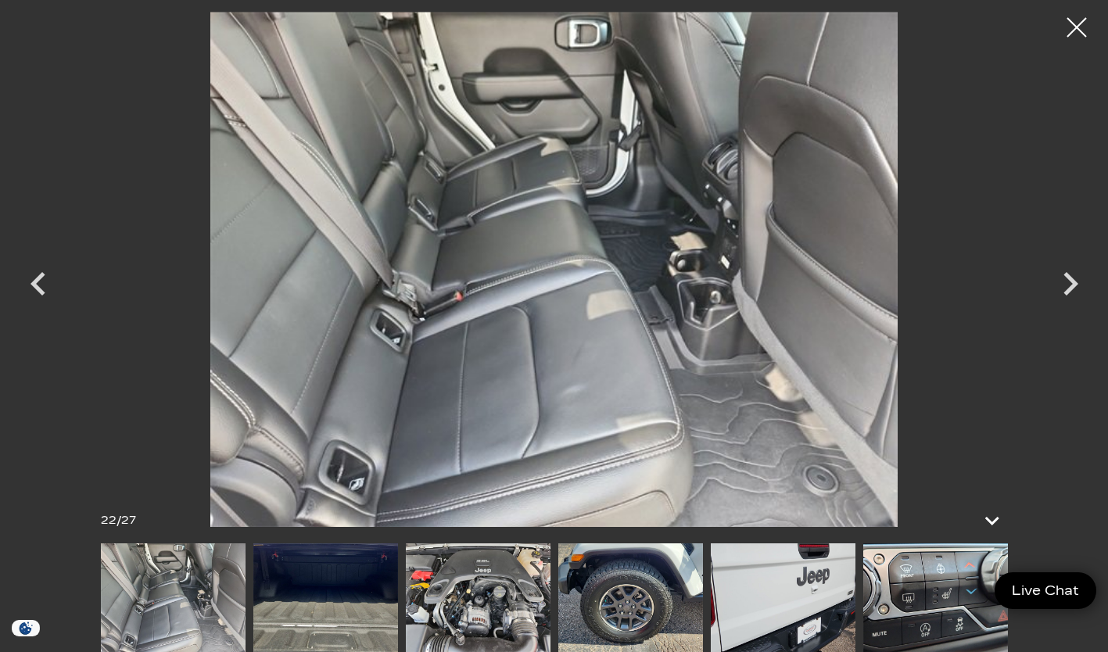
click at [1067, 298] on icon "Next" at bounding box center [1070, 283] width 47 height 47
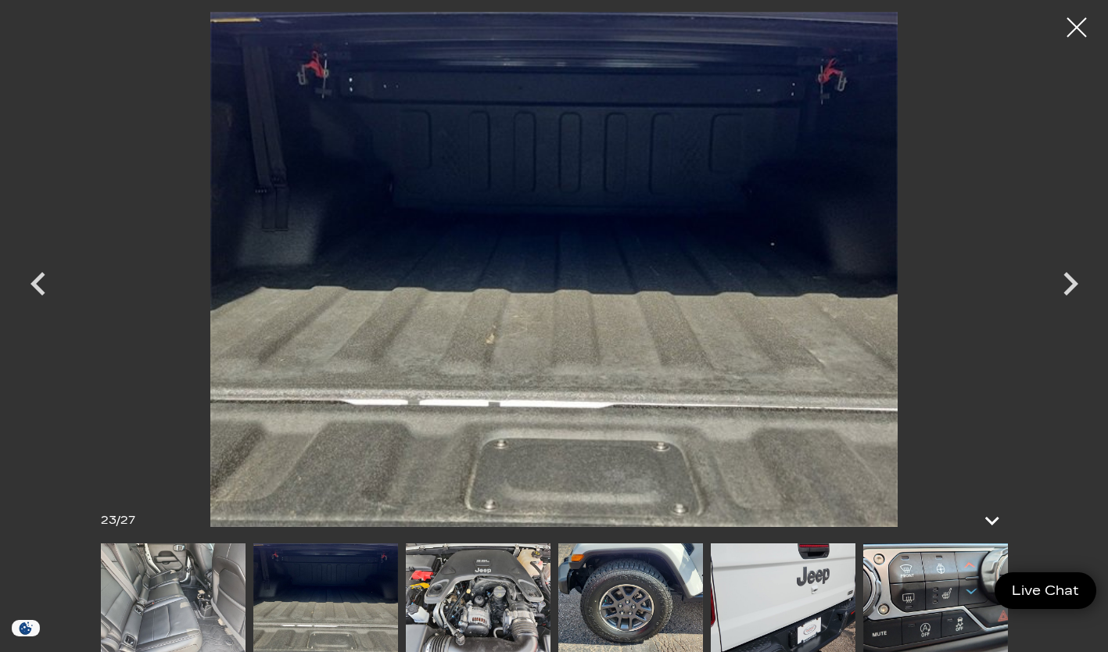
click at [1064, 284] on icon "Next" at bounding box center [1070, 283] width 47 height 47
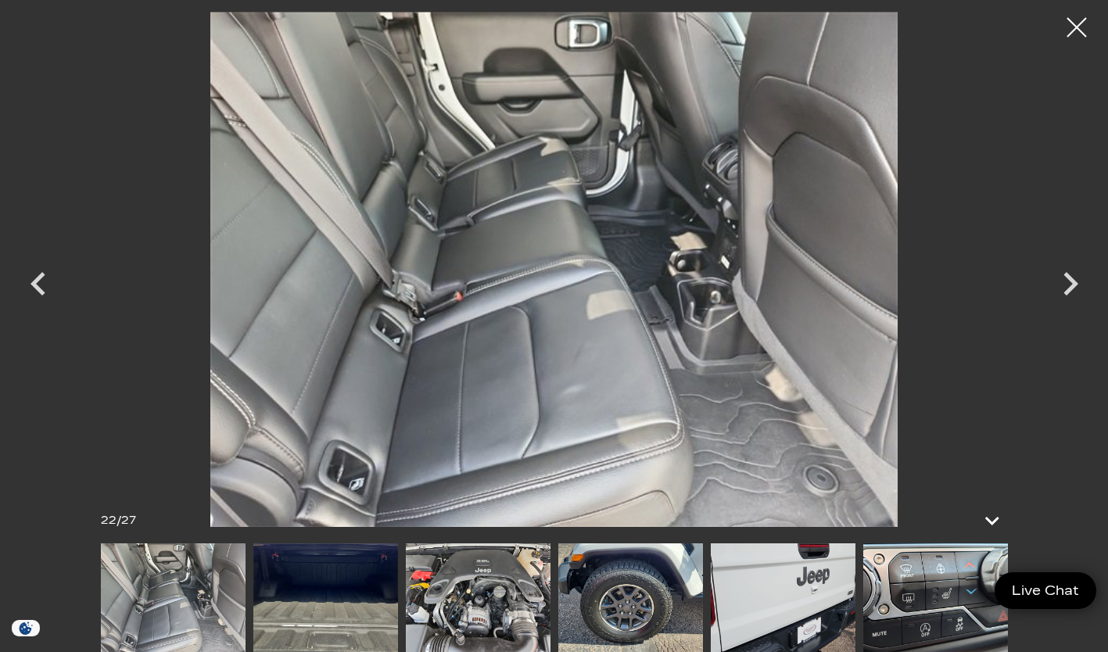
click at [1079, 29] on div at bounding box center [1076, 27] width 39 height 39
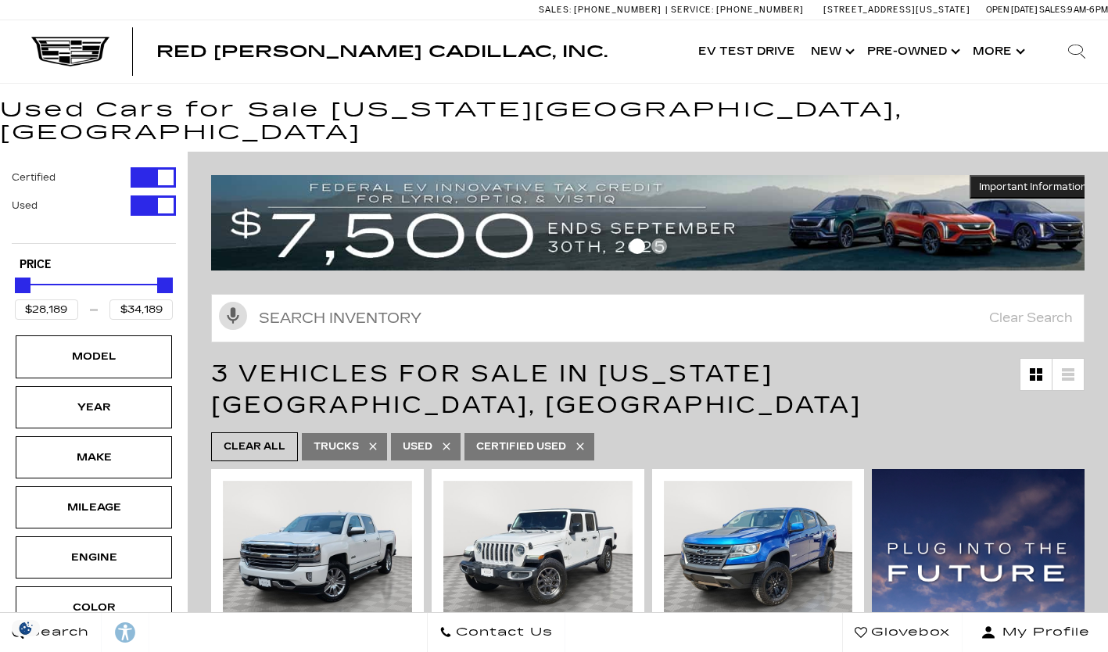
click at [807, 513] on img at bounding box center [758, 551] width 189 height 141
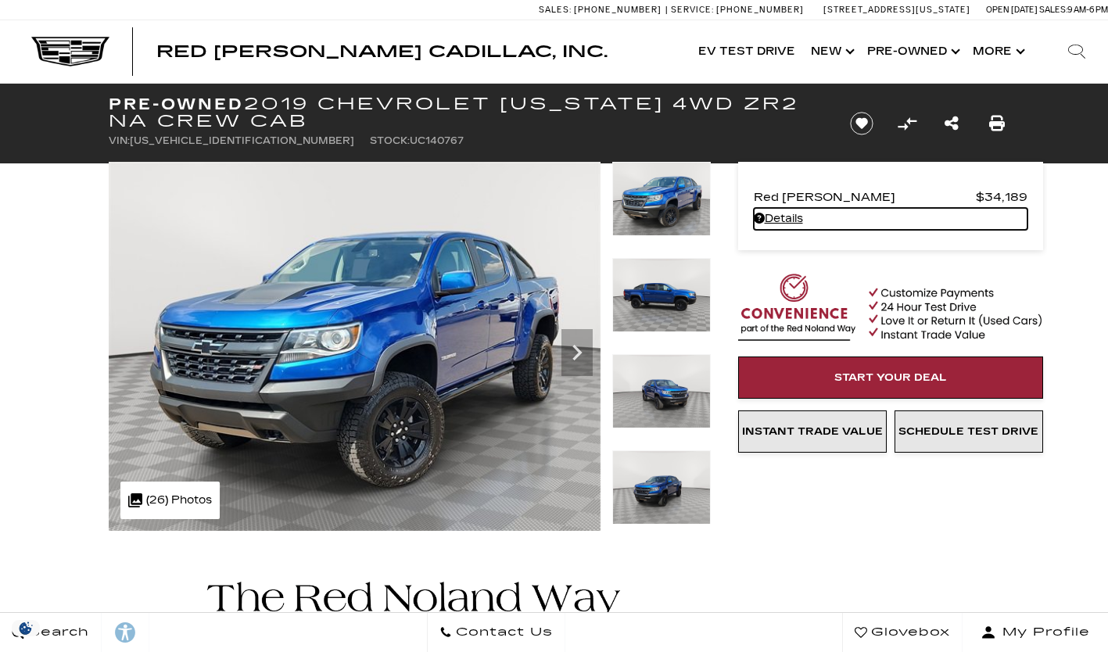
click at [779, 225] on link "Details" at bounding box center [890, 219] width 274 height 22
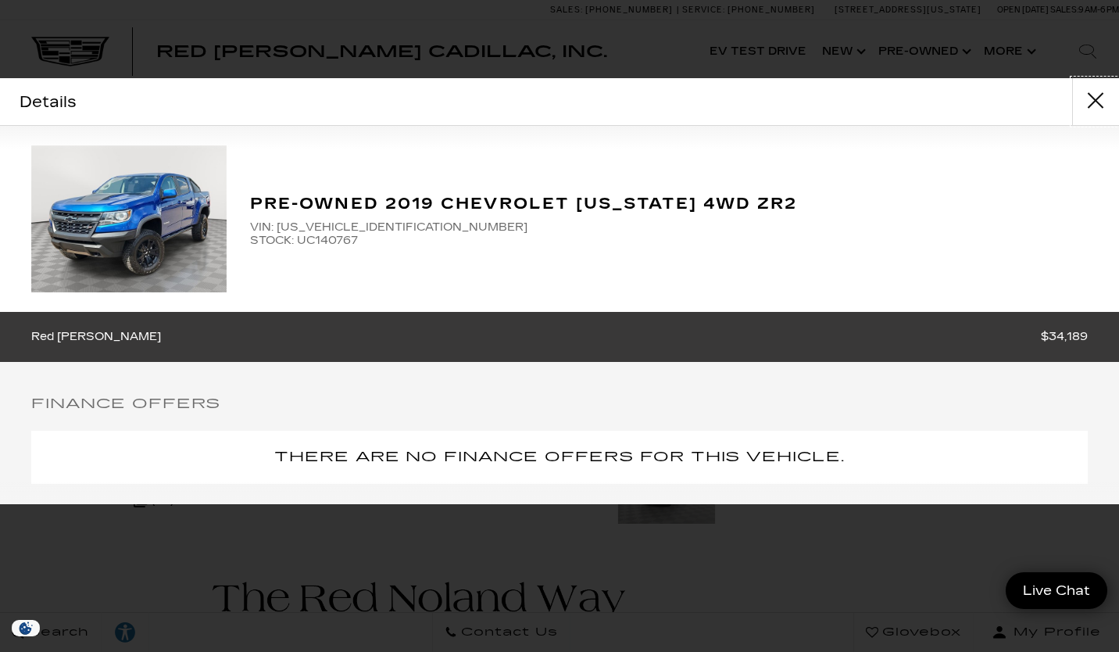
click at [1096, 106] on button "close" at bounding box center [1095, 101] width 47 height 47
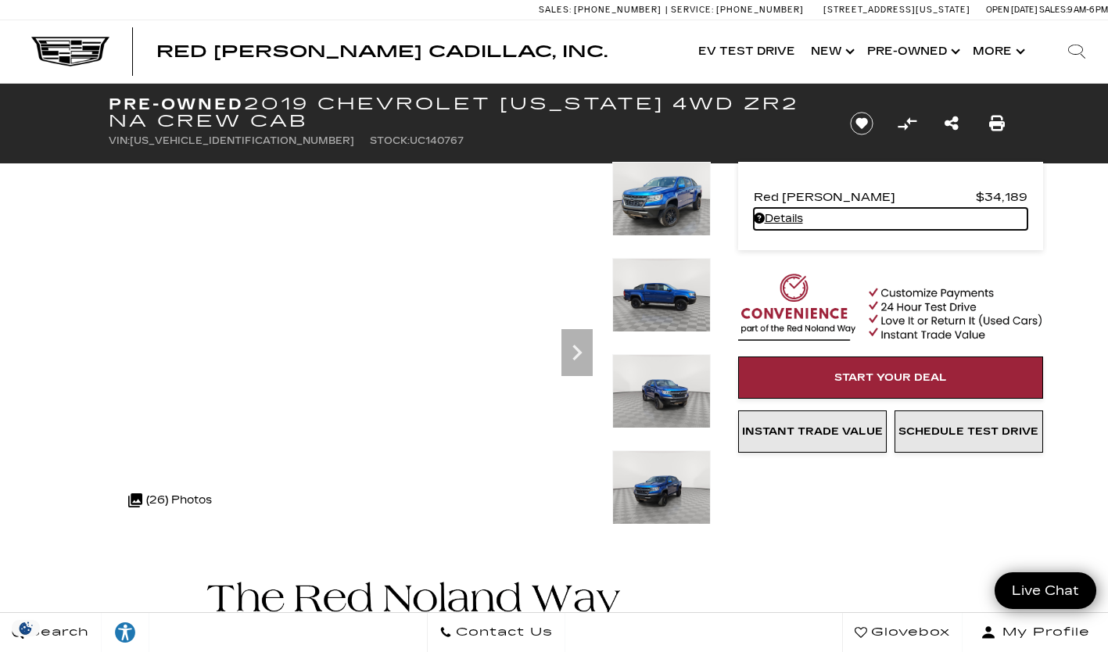
click at [686, 224] on img at bounding box center [661, 199] width 98 height 74
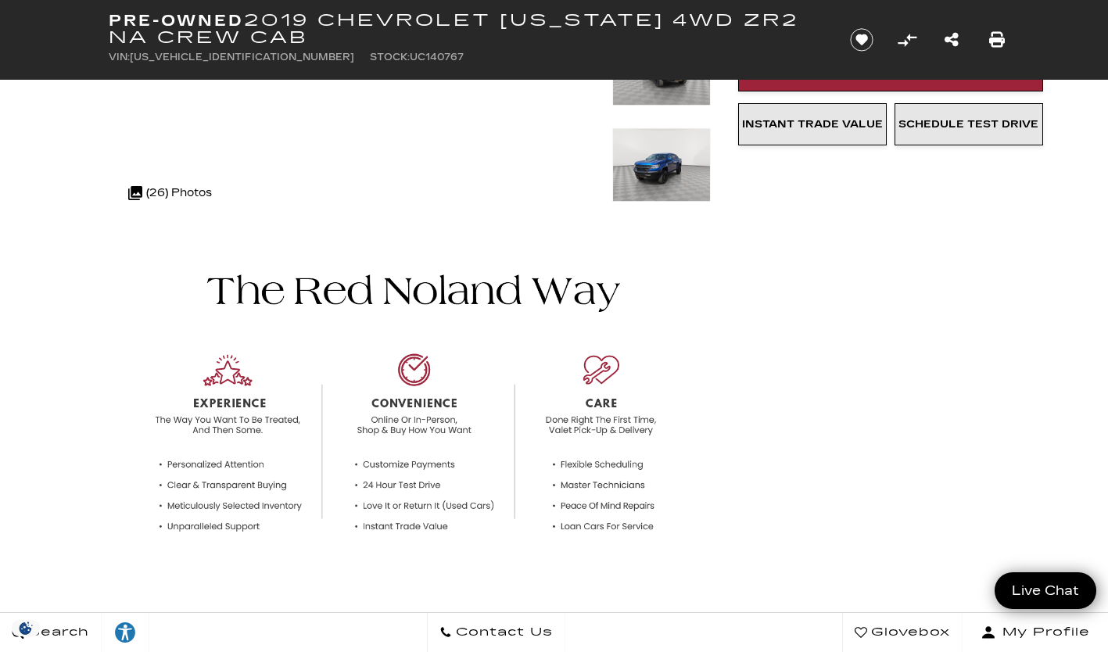
scroll to position [310, 0]
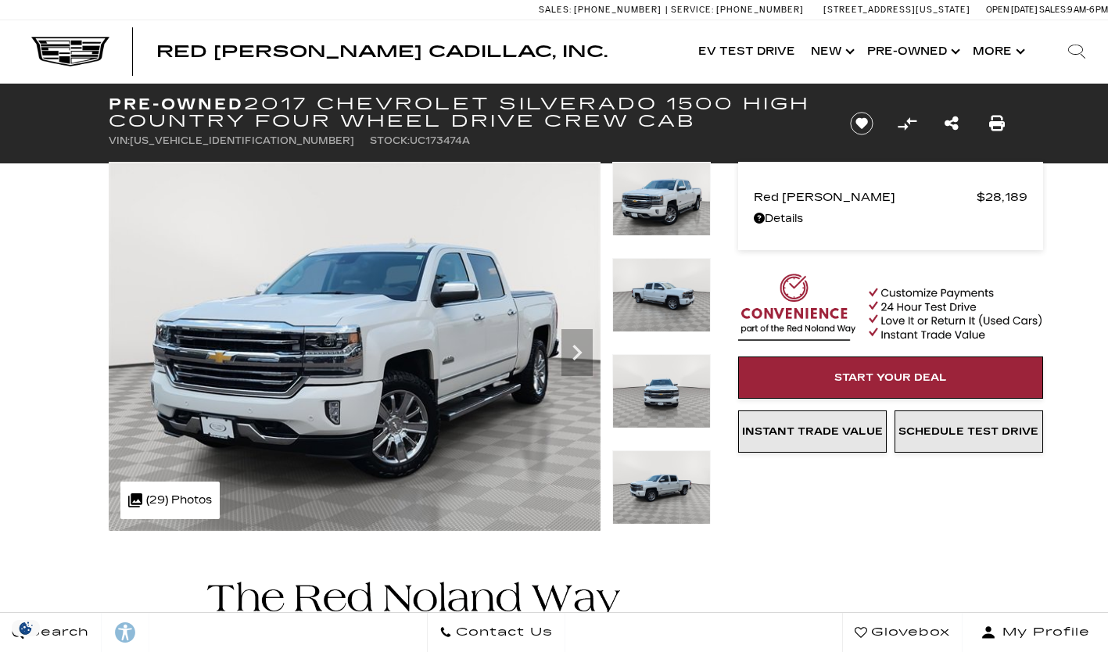
click at [202, 506] on div ".cls-1, .cls-3 { fill: #c50033; } .cls-1 { clip-rule: evenodd; } .cls-2 { clip-…" at bounding box center [169, 500] width 99 height 38
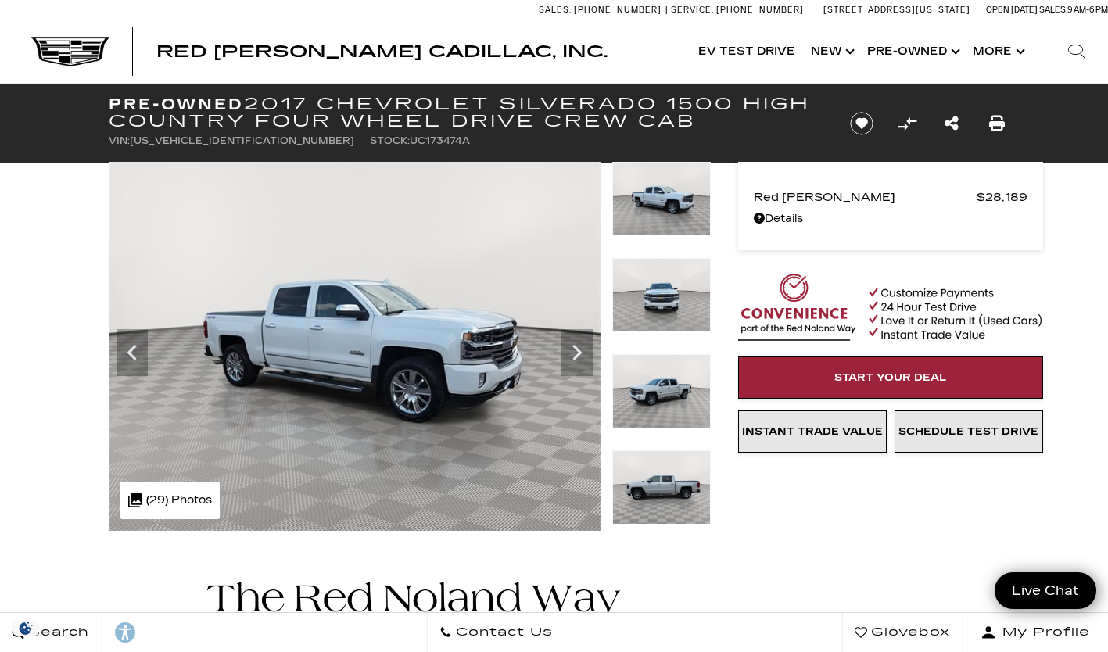
click at [191, 500] on div ".cls-1, .cls-3 { fill: #c50033; } .cls-1 { clip-rule: evenodd; } .cls-2 { clip-…" at bounding box center [169, 500] width 99 height 38
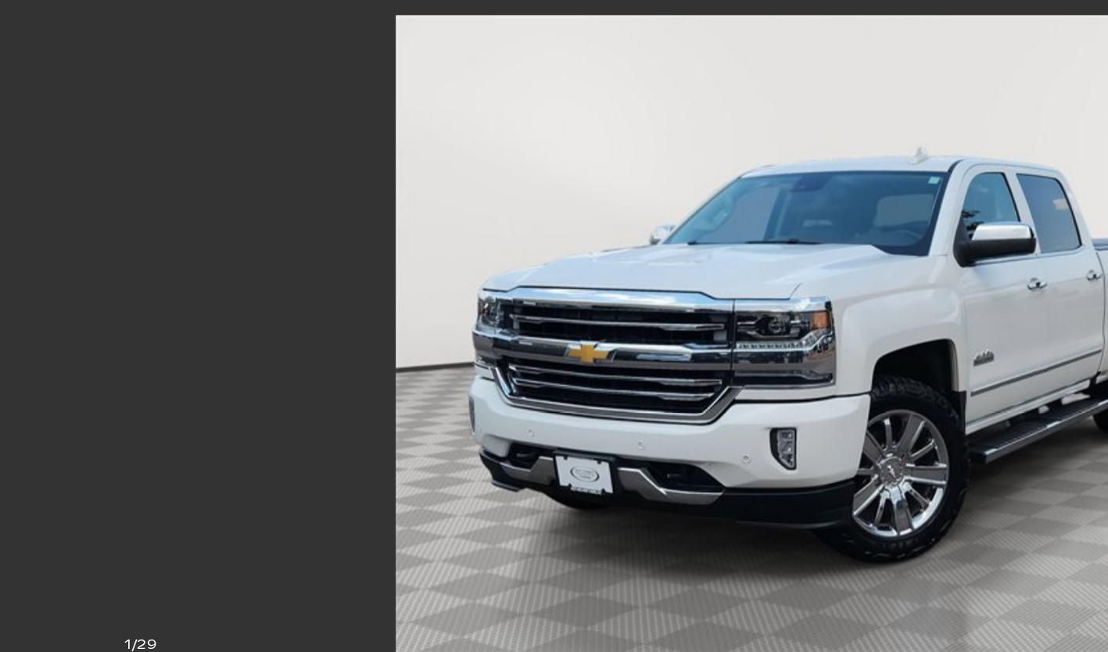
click at [795, 275] on img at bounding box center [663, 269] width 938 height 515
click at [796, 272] on img at bounding box center [663, 269] width 938 height 515
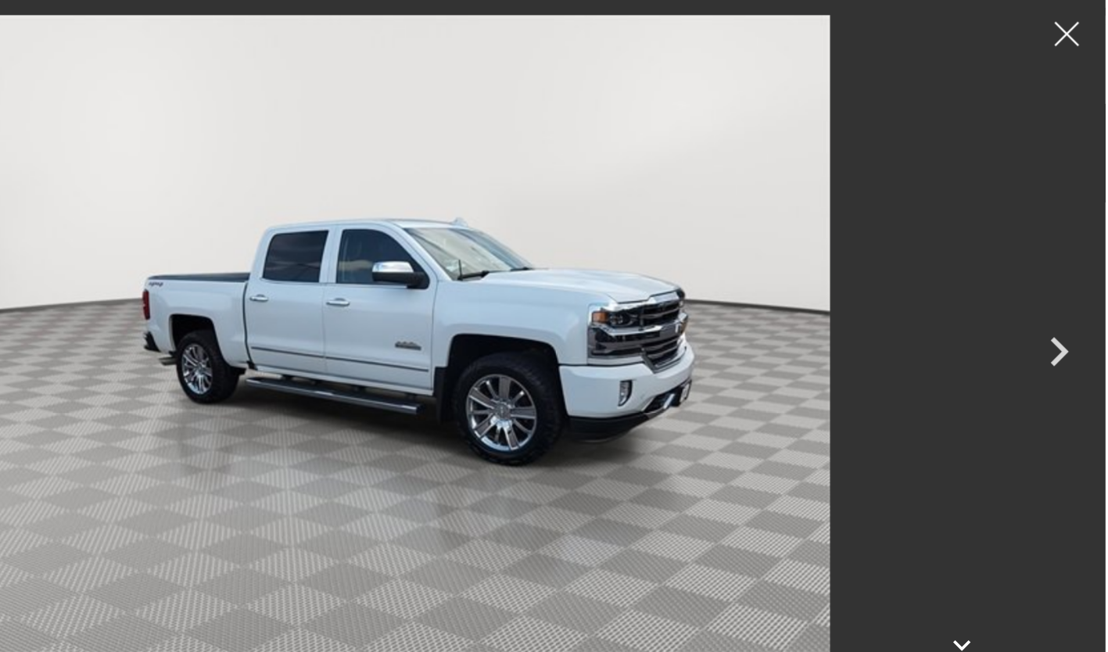
click at [1083, 290] on icon "Next" at bounding box center [1070, 283] width 47 height 47
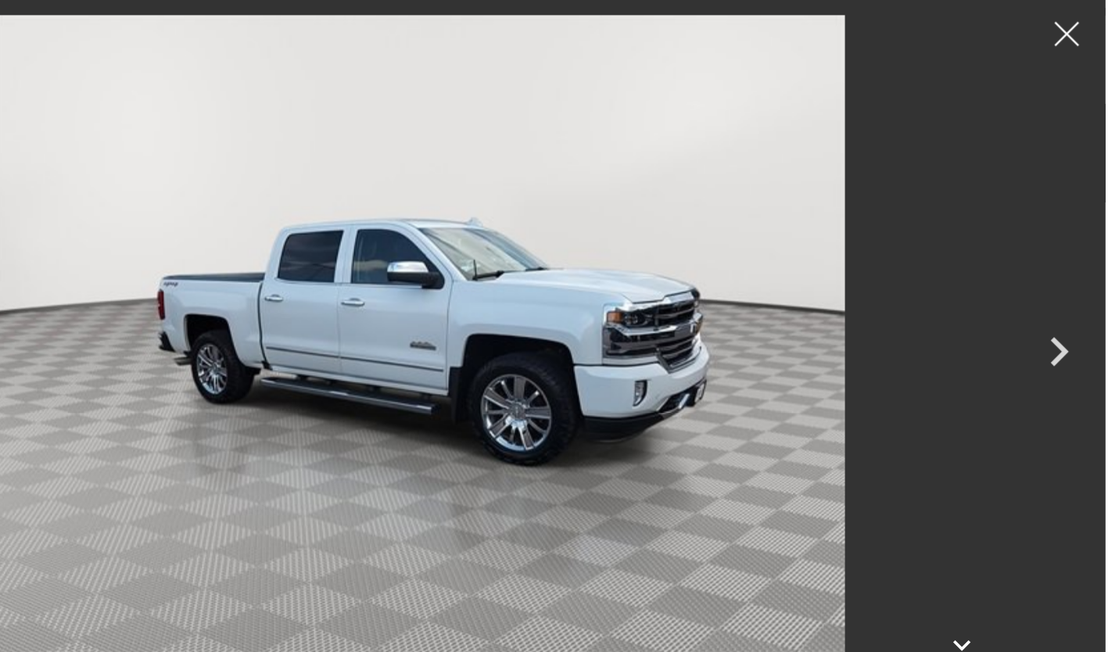
click at [1068, 294] on icon "Next" at bounding box center [1070, 283] width 47 height 47
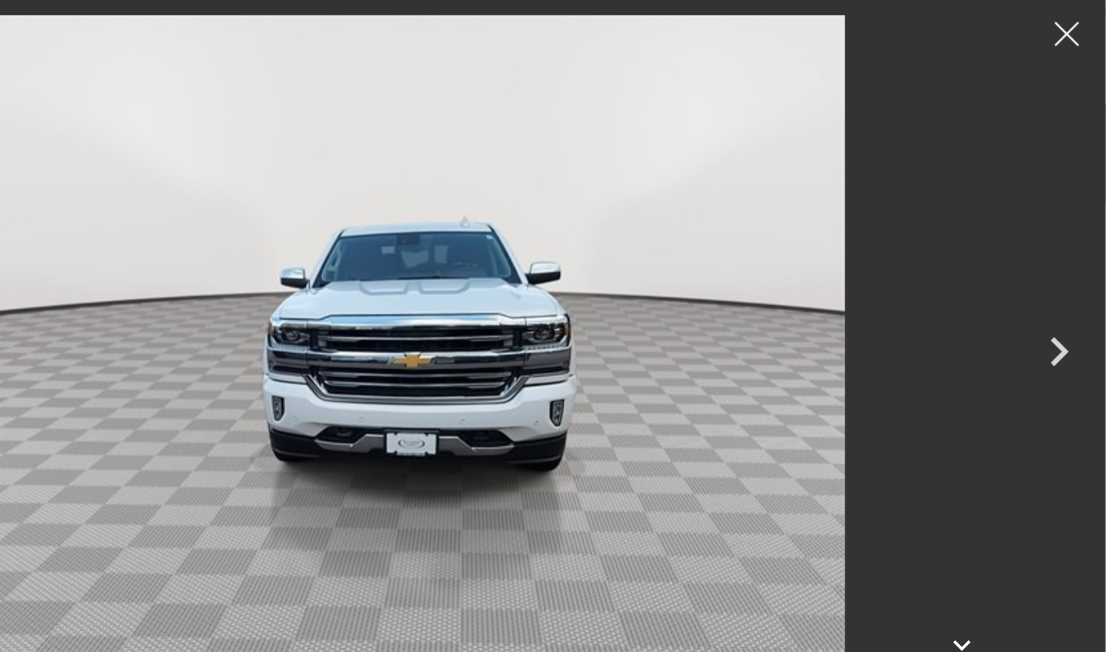
click at [1074, 292] on icon "Next" at bounding box center [1070, 283] width 47 height 47
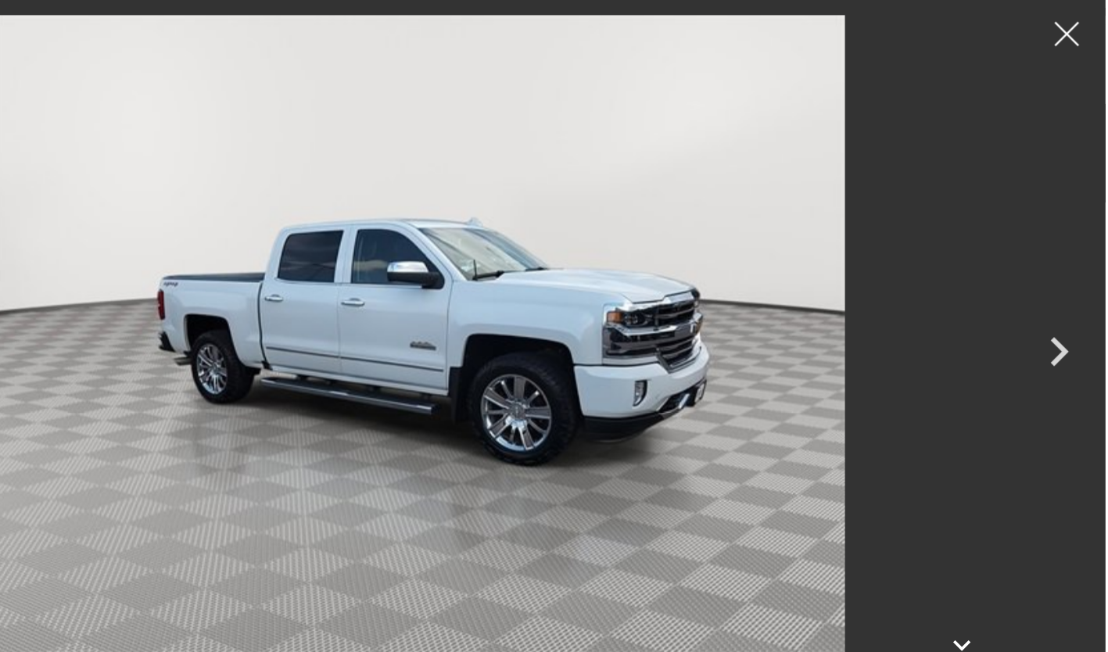
click at [1074, 285] on icon "Next" at bounding box center [1070, 283] width 15 height 23
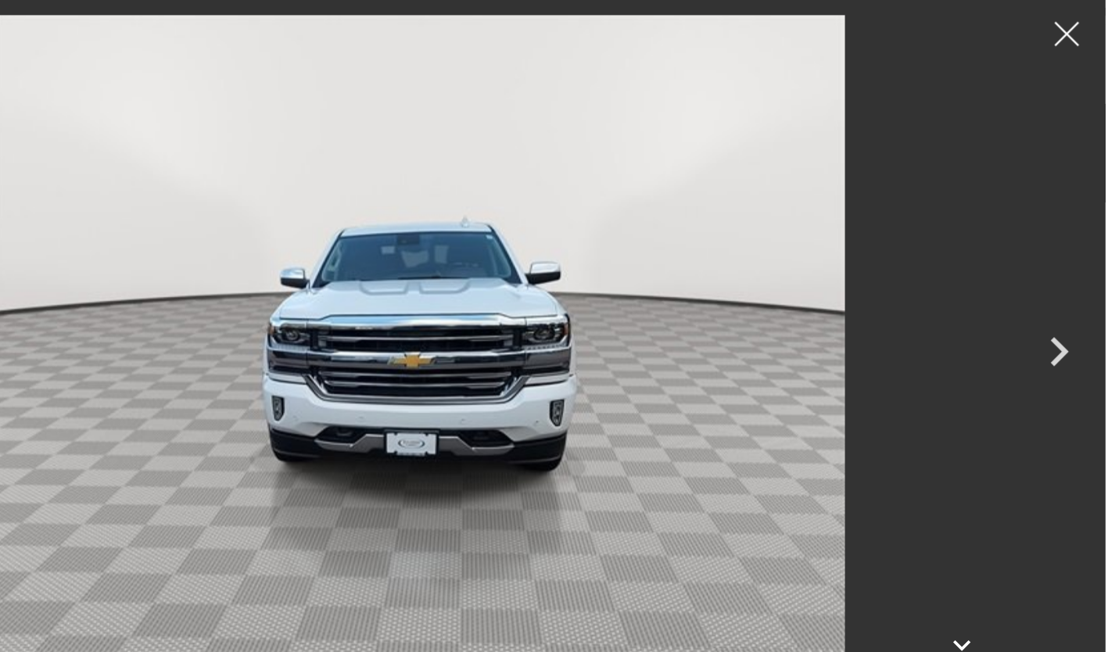
click at [1068, 281] on icon "Next" at bounding box center [1070, 283] width 47 height 47
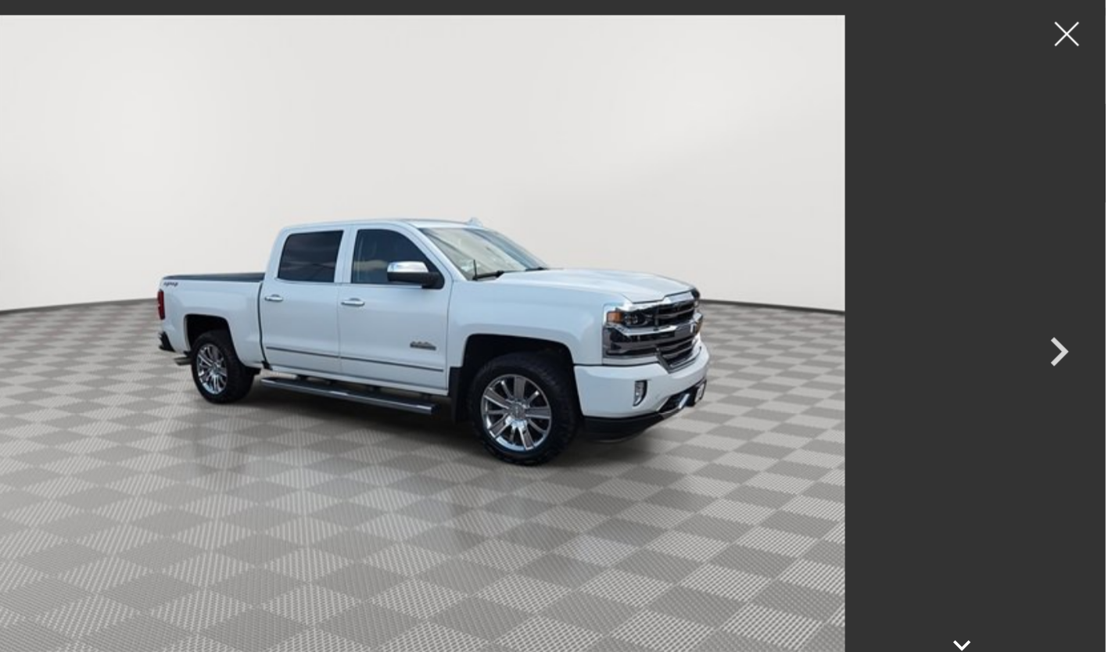
click at [1071, 25] on div at bounding box center [1076, 27] width 39 height 39
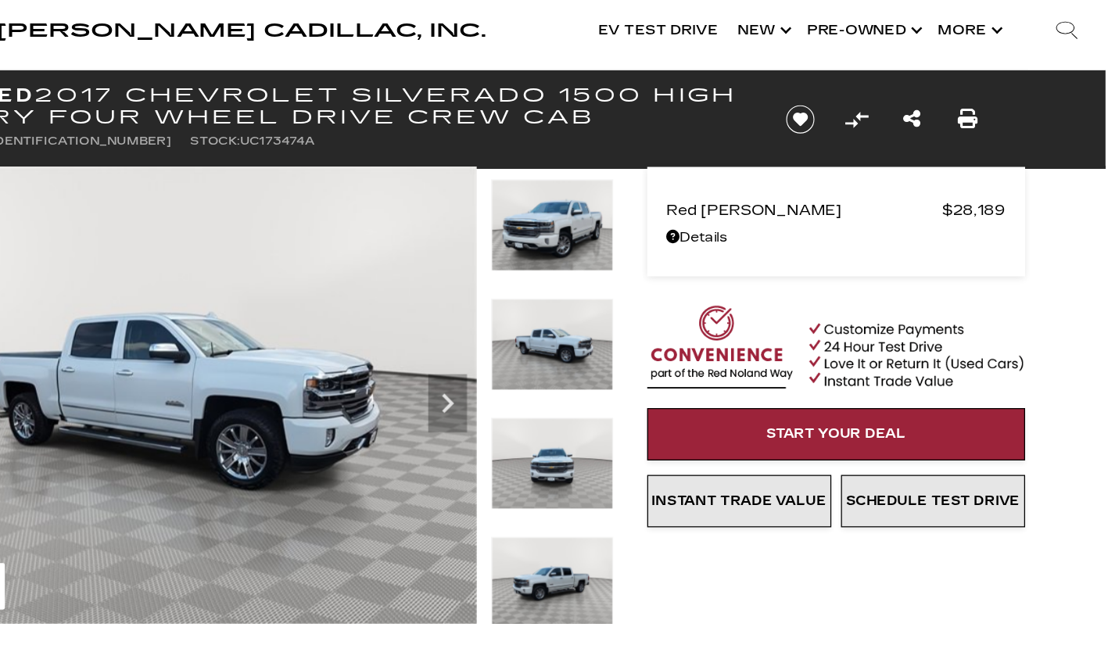
scroll to position [21, 0]
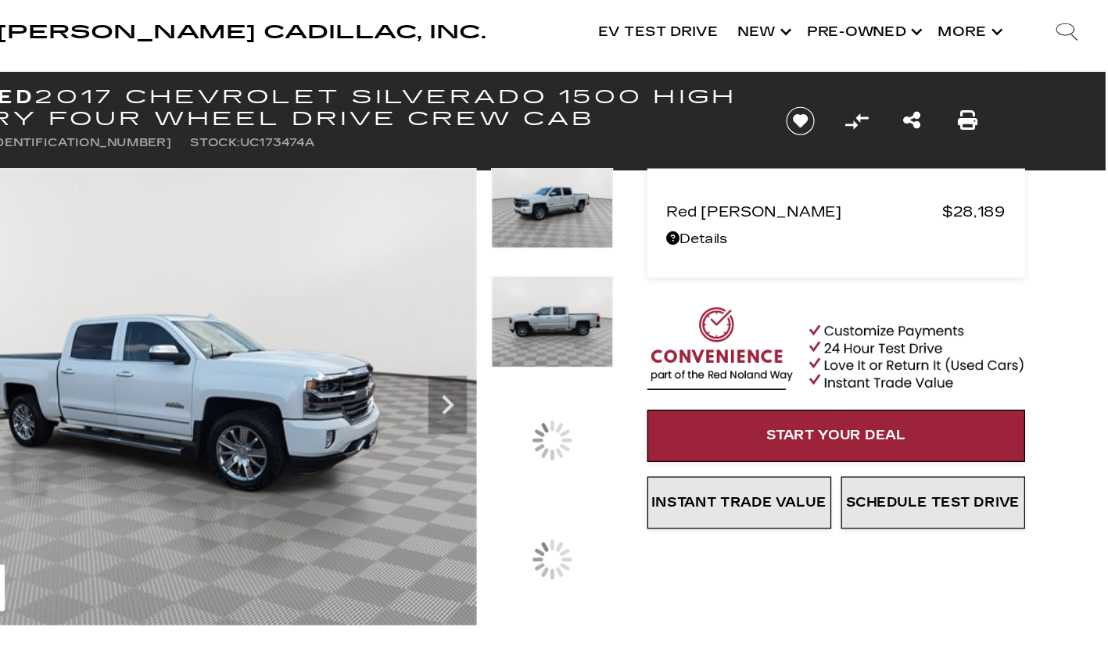
click at [667, 195] on img at bounding box center [661, 168] width 98 height 74
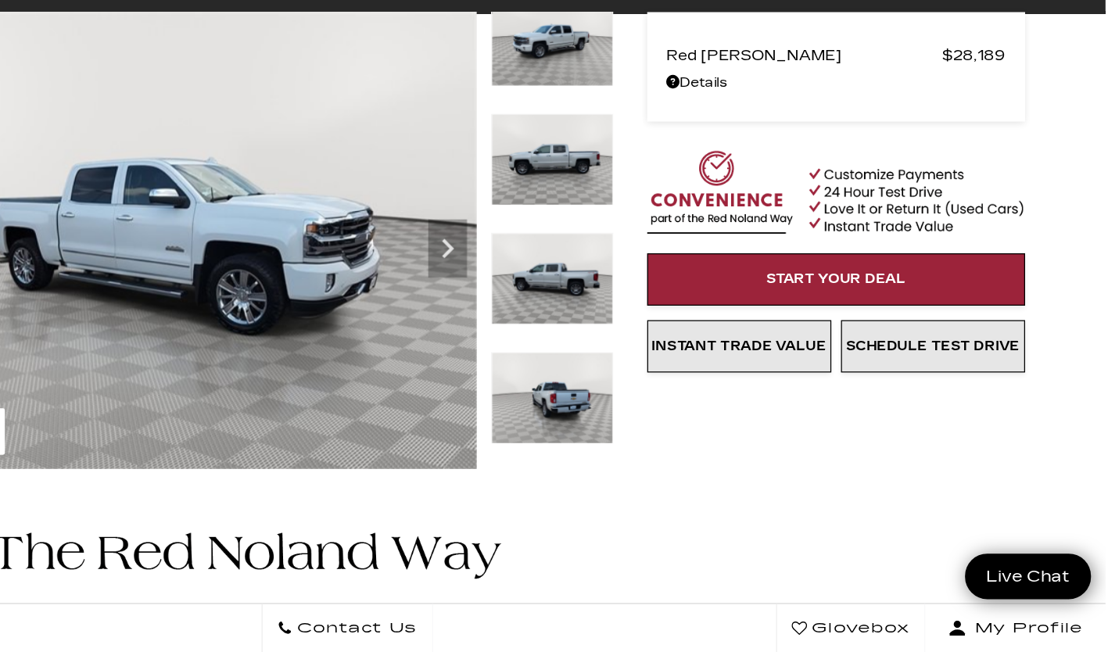
scroll to position [27, 0]
click at [680, 462] on img at bounding box center [661, 447] width 98 height 74
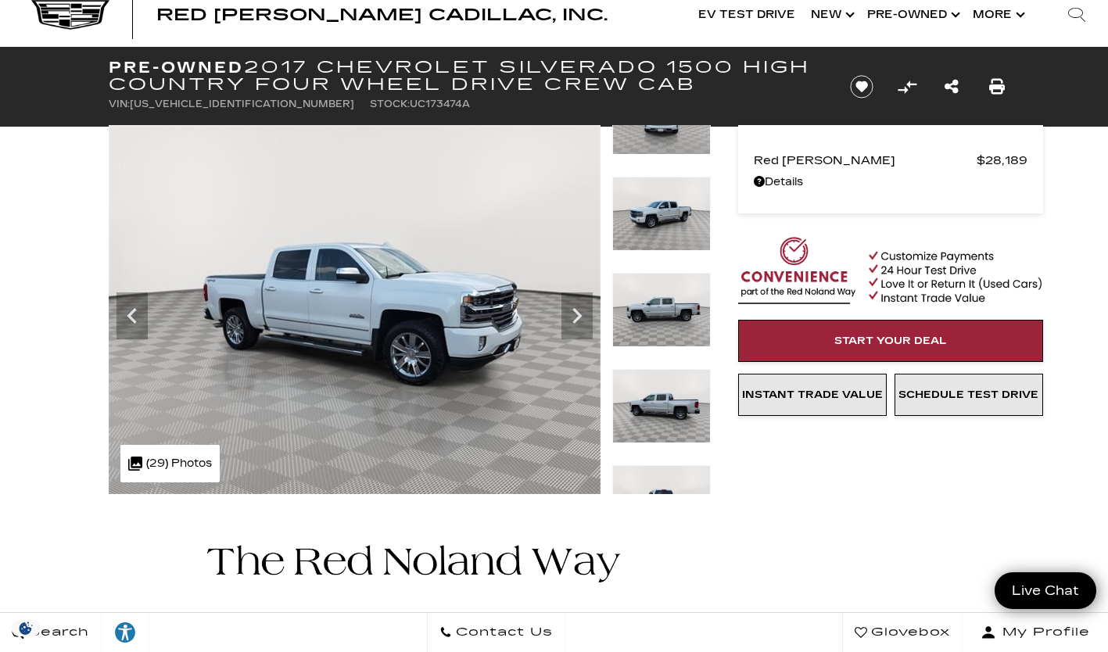
scroll to position [0, 0]
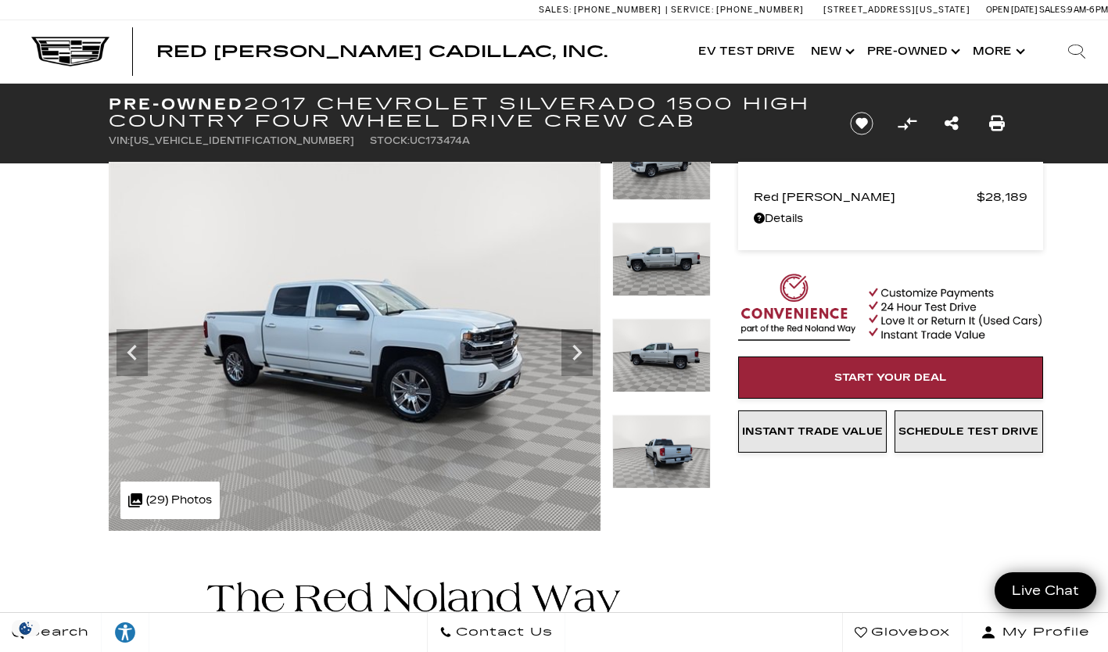
click at [569, 356] on icon "Next" at bounding box center [576, 352] width 31 height 31
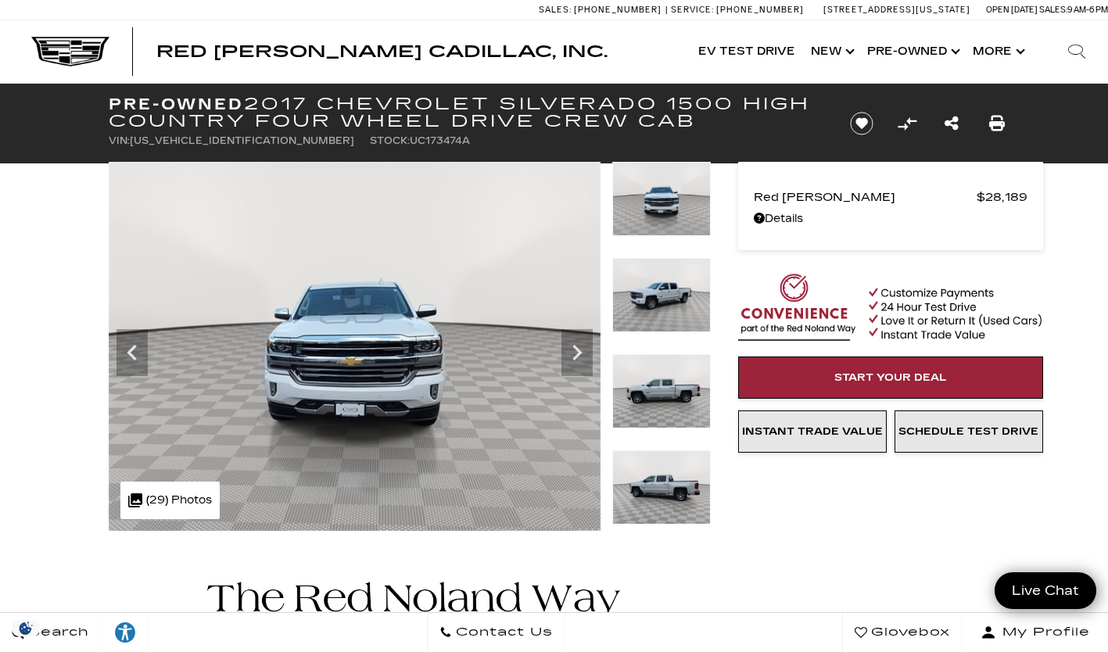
click at [574, 354] on icon "Next" at bounding box center [576, 352] width 31 height 31
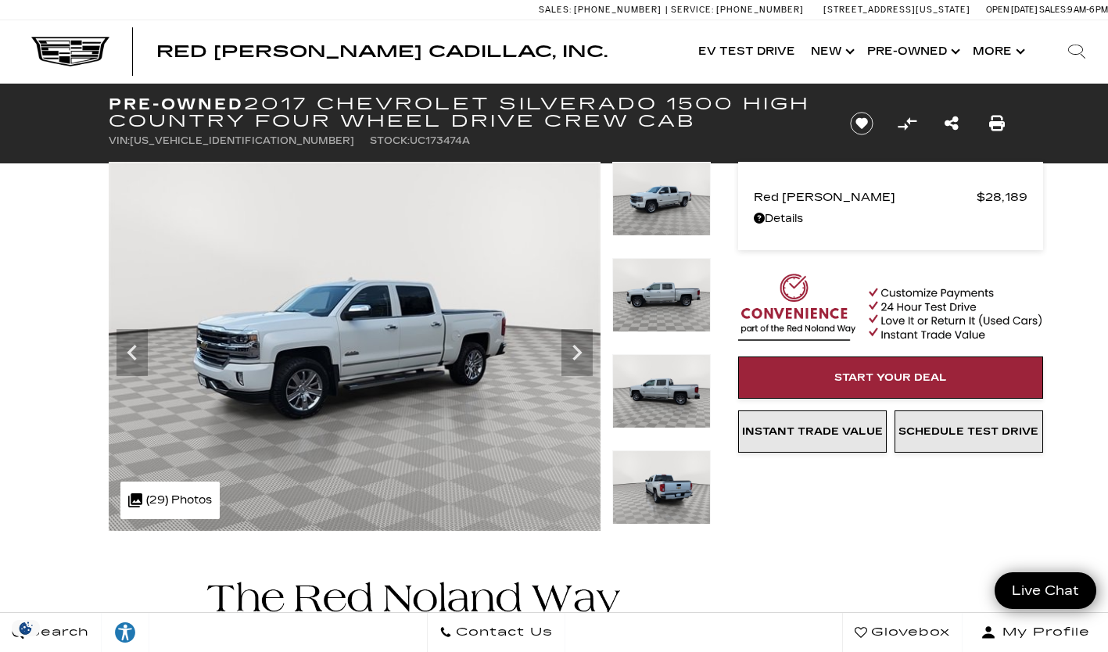
click at [569, 366] on icon "Next" at bounding box center [576, 352] width 31 height 31
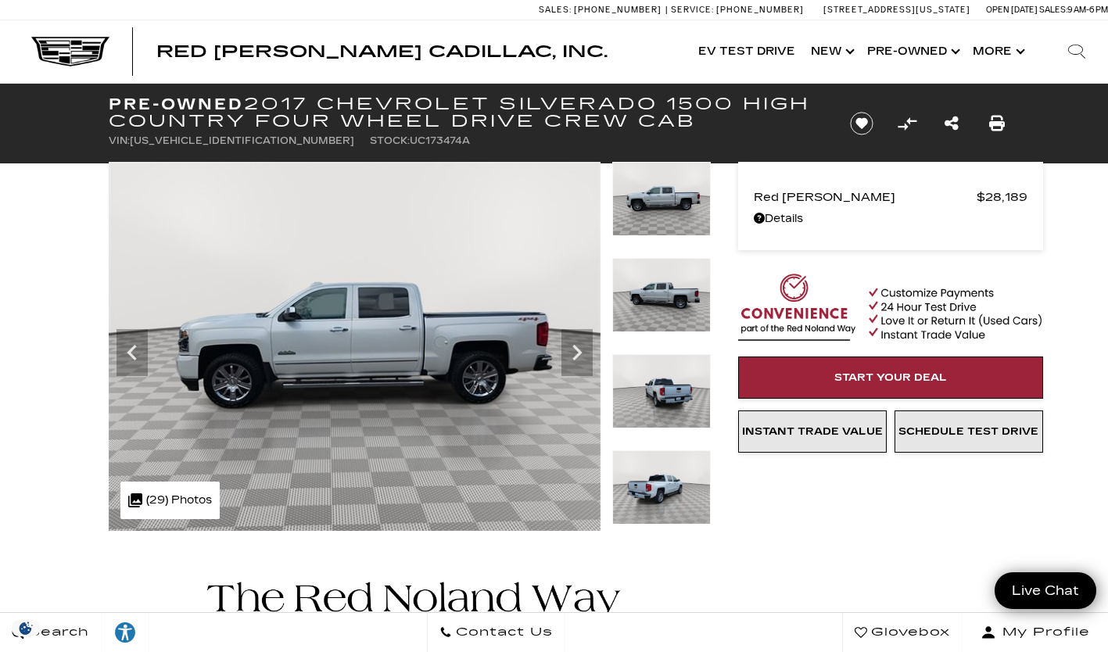
click at [576, 360] on icon "Next" at bounding box center [576, 352] width 31 height 31
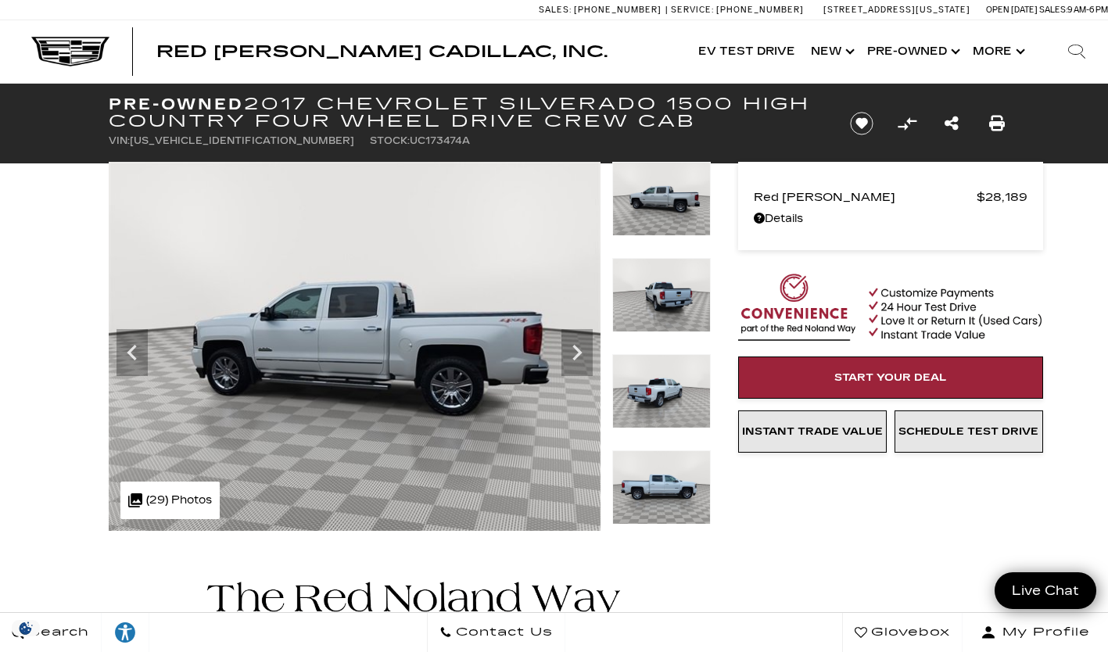
click at [572, 361] on icon "Next" at bounding box center [576, 352] width 31 height 31
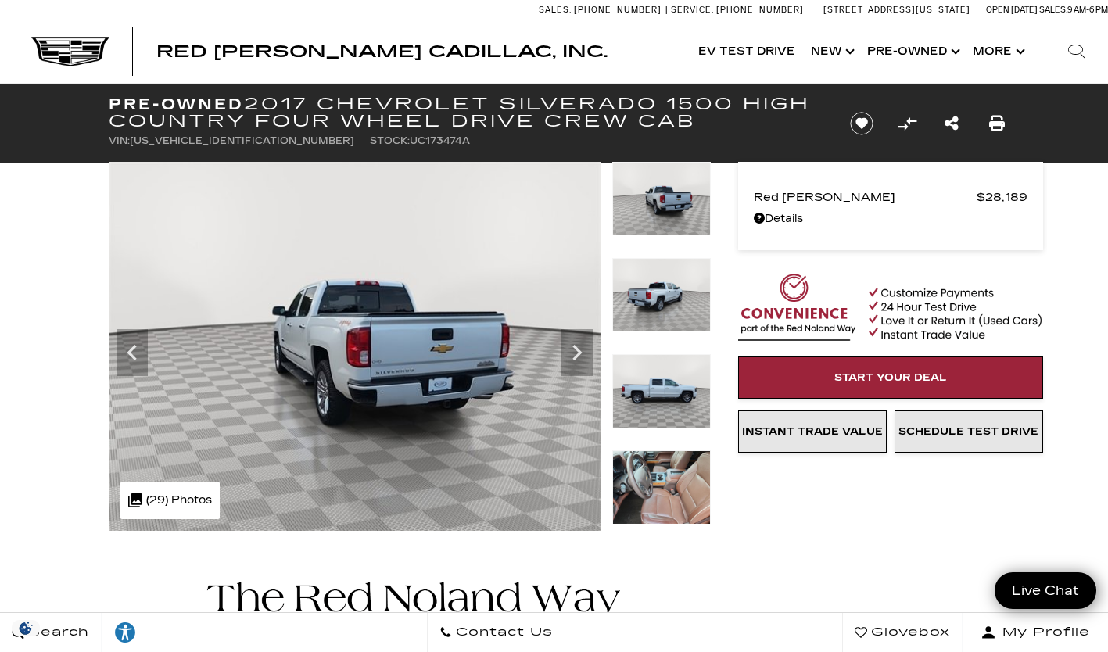
click at [569, 369] on div "Next" at bounding box center [576, 352] width 31 height 47
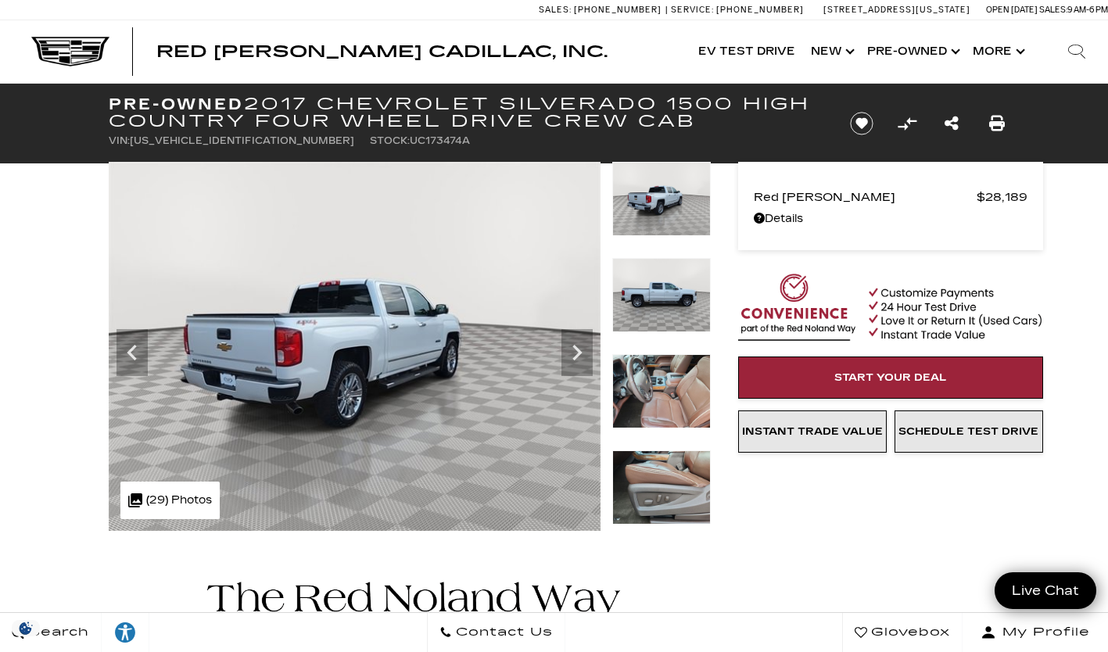
click at [577, 374] on div "Next" at bounding box center [576, 352] width 31 height 47
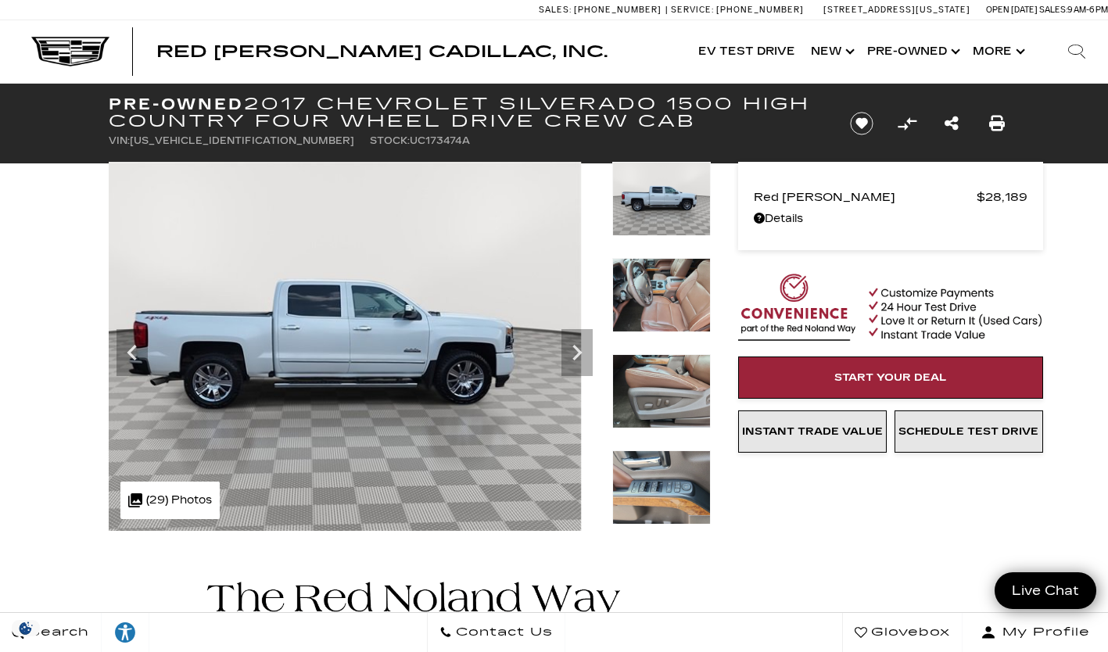
click at [245, 411] on img at bounding box center [335, 346] width 492 height 369
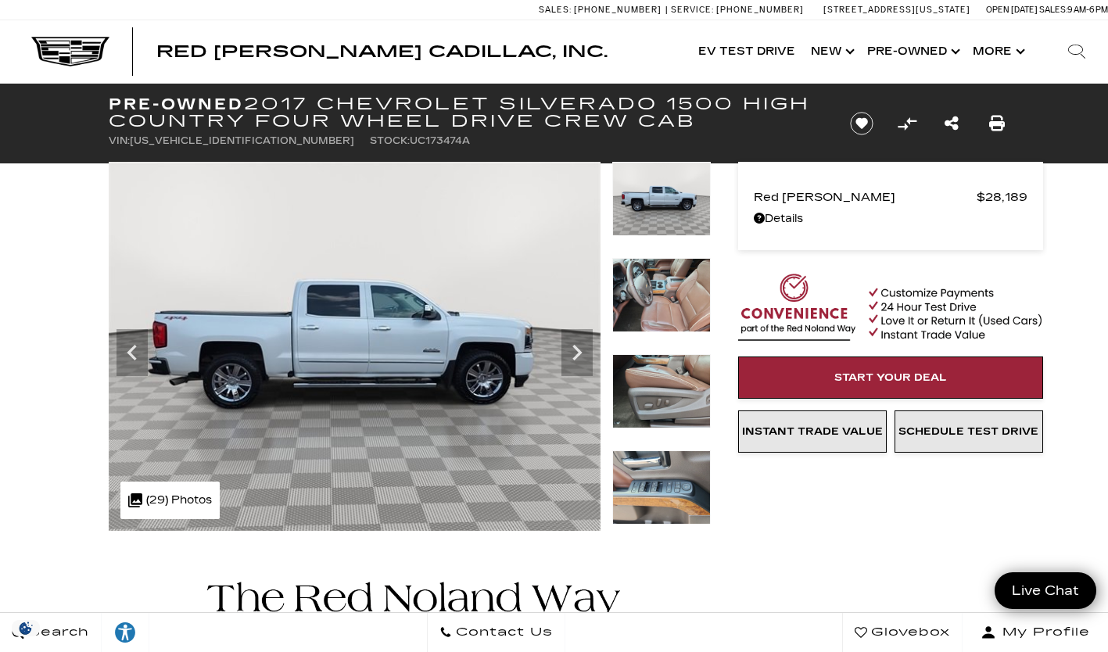
click at [572, 514] on img at bounding box center [355, 346] width 492 height 369
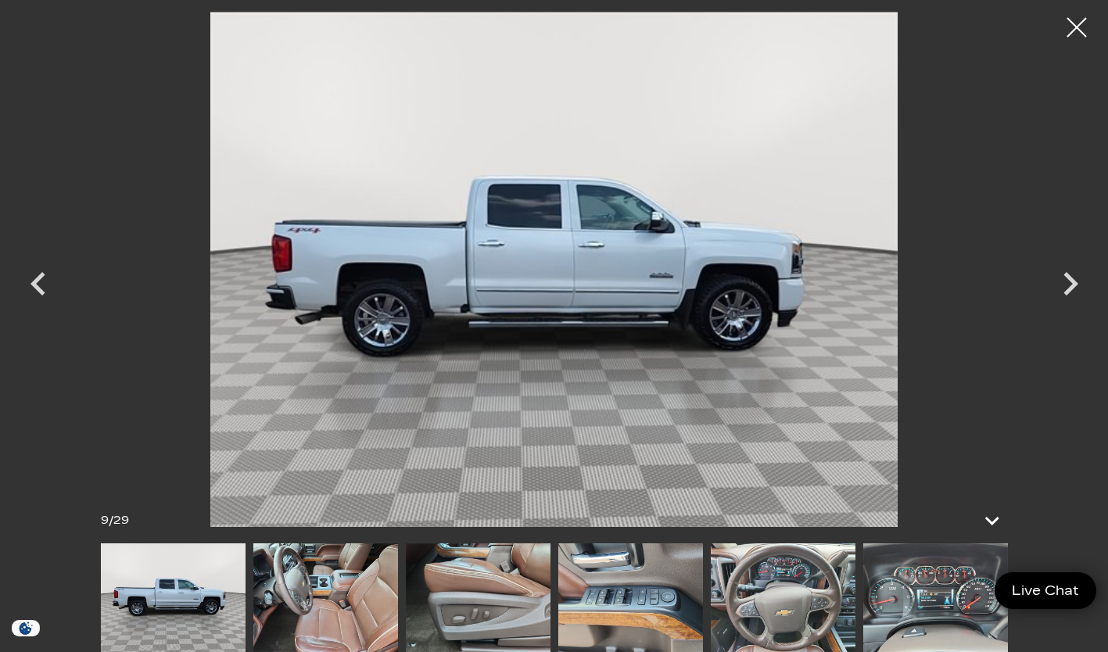
scroll to position [5, 0]
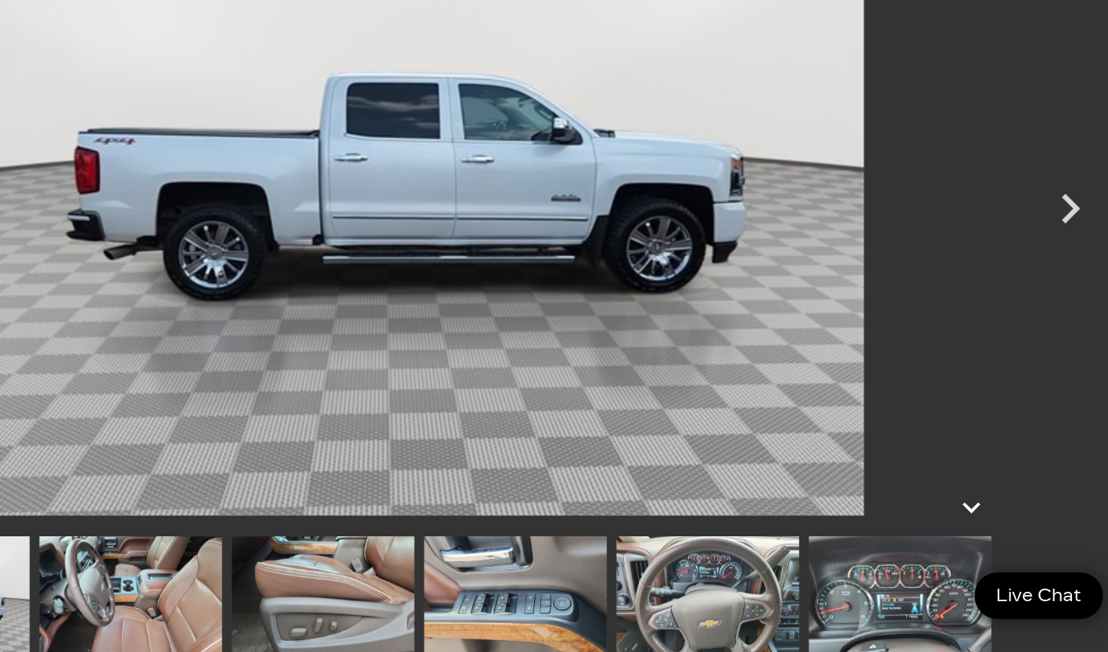
click at [492, 412] on img at bounding box center [563, 269] width 938 height 515
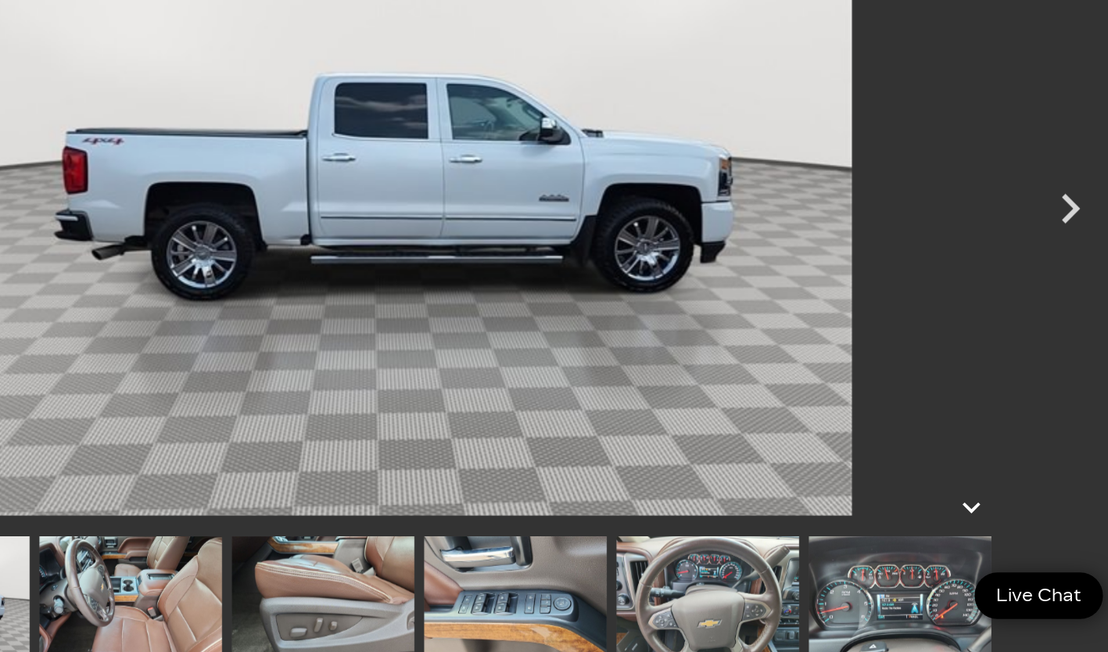
click at [1068, 285] on icon "Next" at bounding box center [1070, 283] width 47 height 47
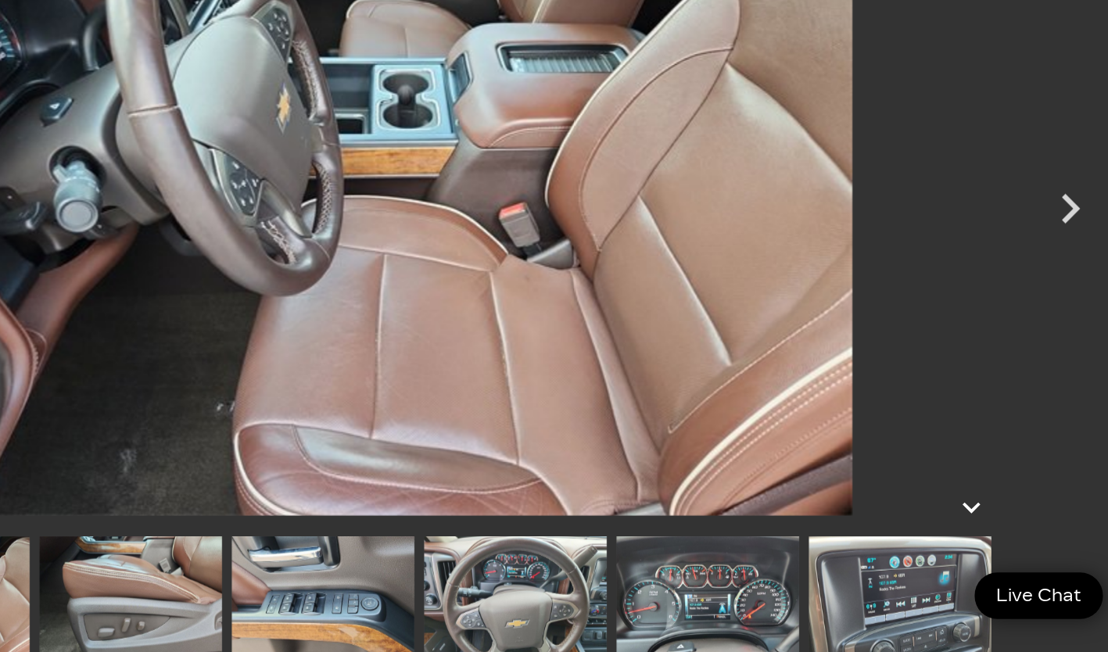
click at [1063, 295] on icon "Next" at bounding box center [1070, 283] width 47 height 47
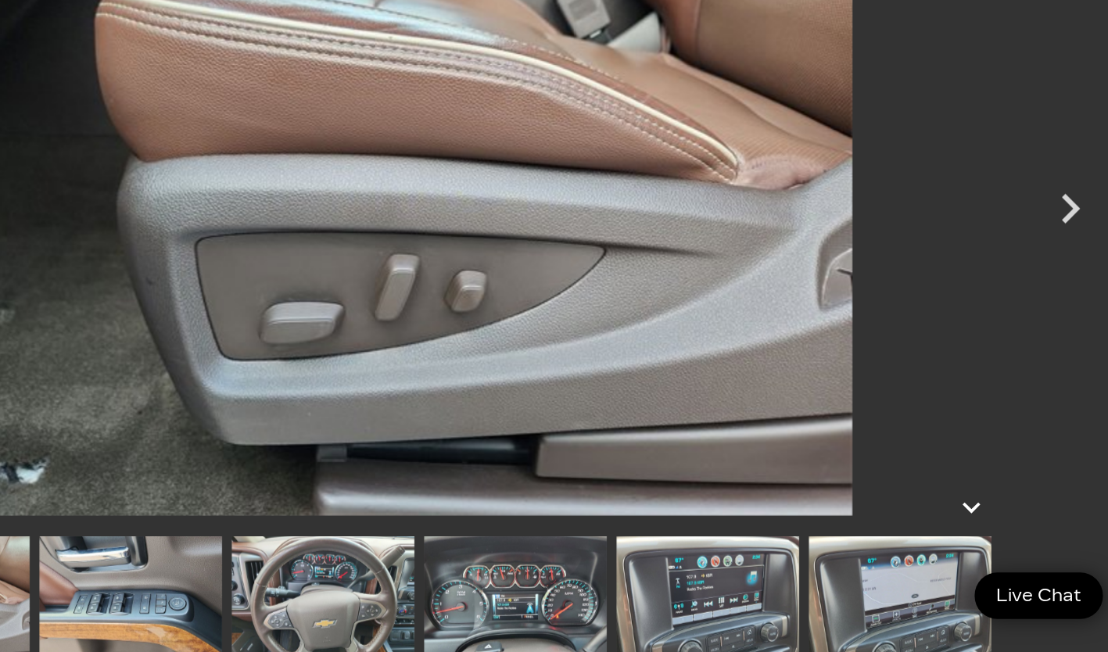
click at [1061, 304] on icon "Next" at bounding box center [1070, 283] width 47 height 47
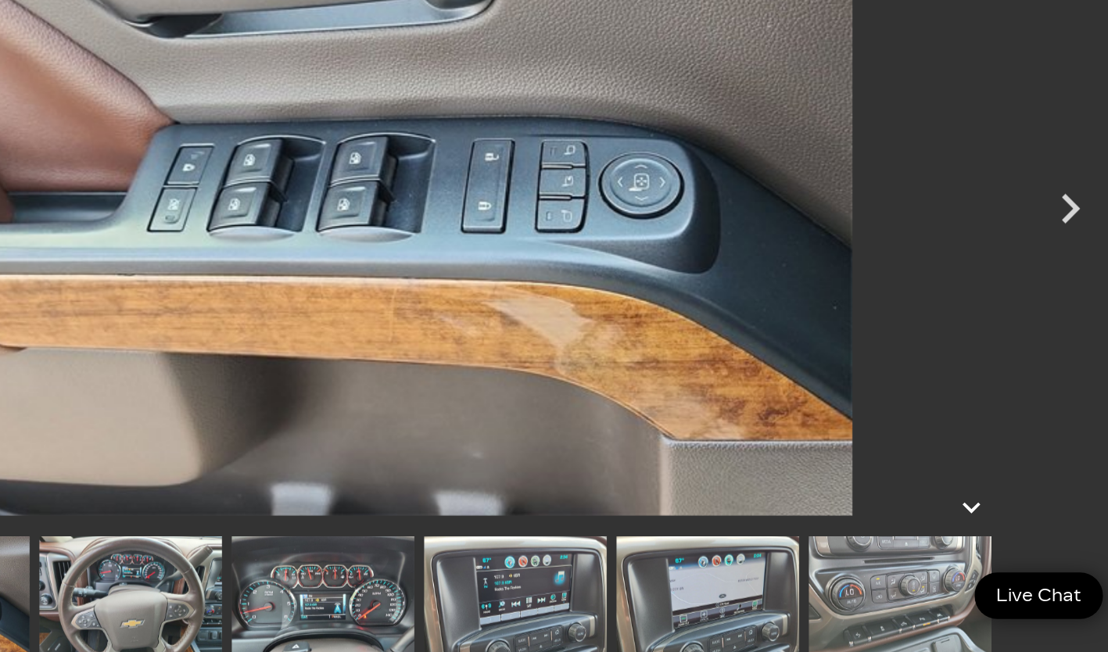
click at [1062, 295] on icon "Next" at bounding box center [1070, 283] width 47 height 47
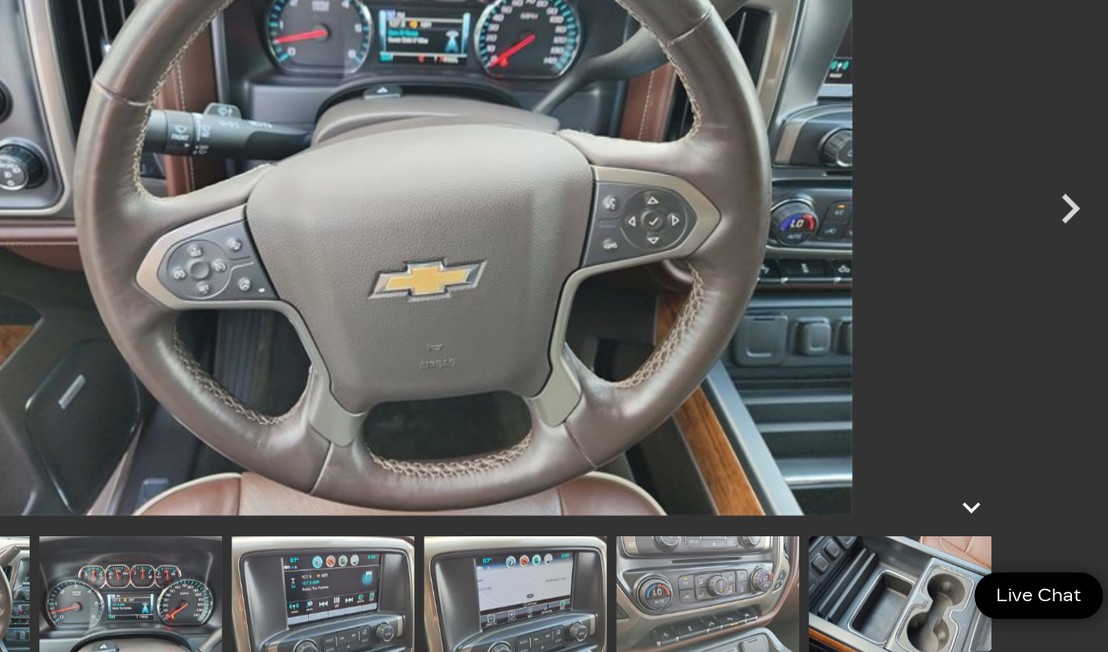
click at [1062, 295] on icon "Next" at bounding box center [1070, 283] width 47 height 47
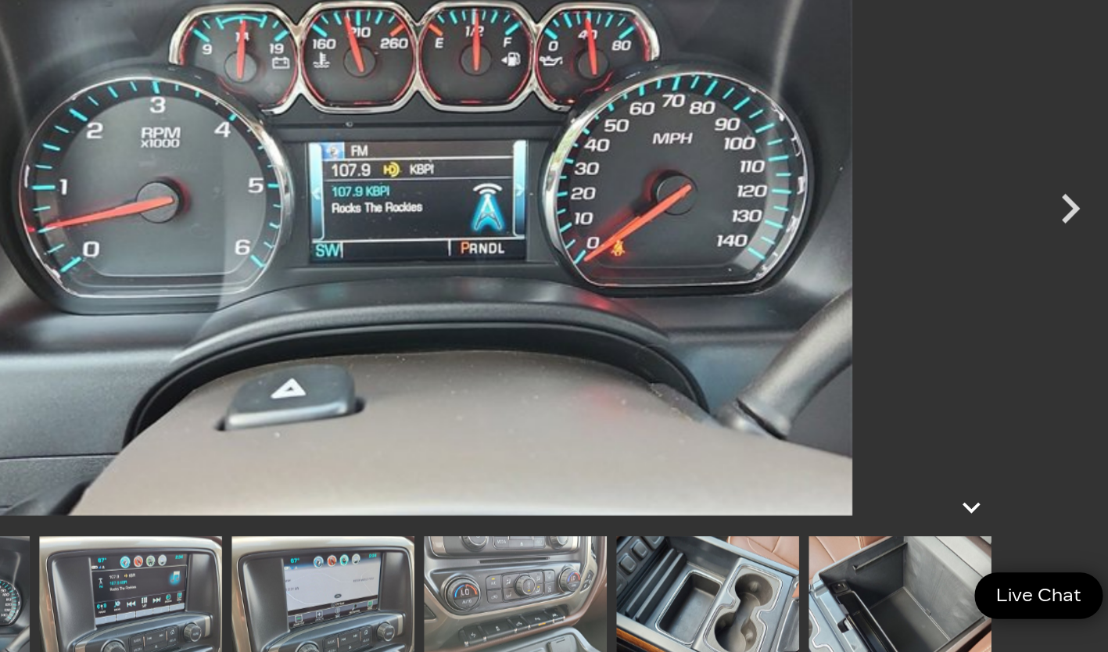
click at [1064, 297] on icon "Next" at bounding box center [1070, 283] width 47 height 47
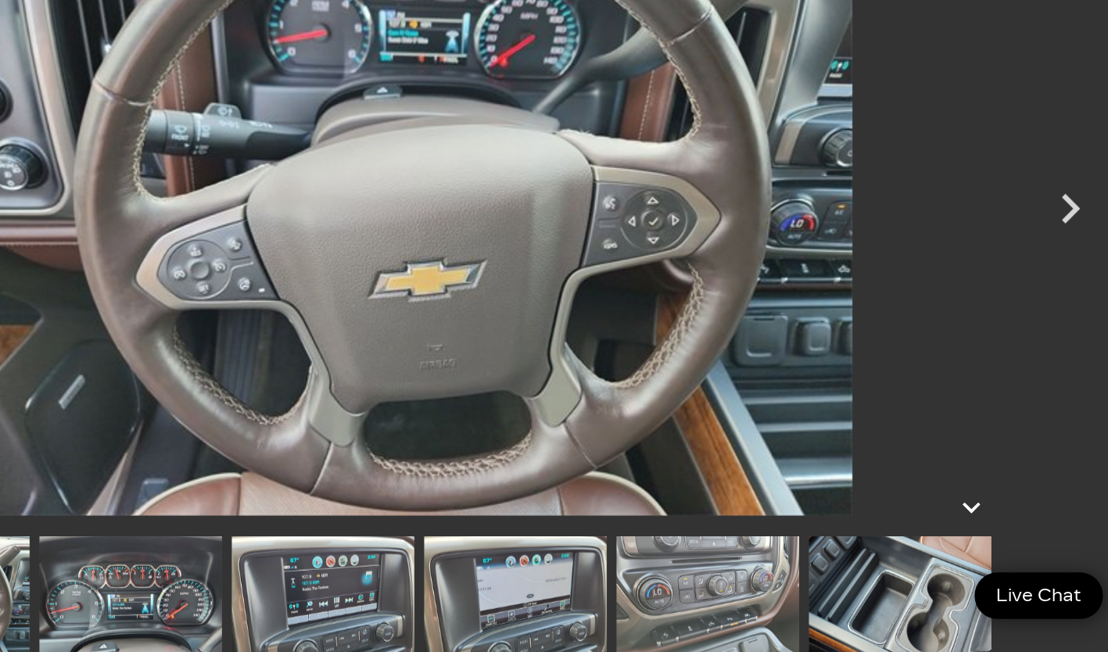
click at [1064, 296] on icon "Next" at bounding box center [1070, 283] width 47 height 47
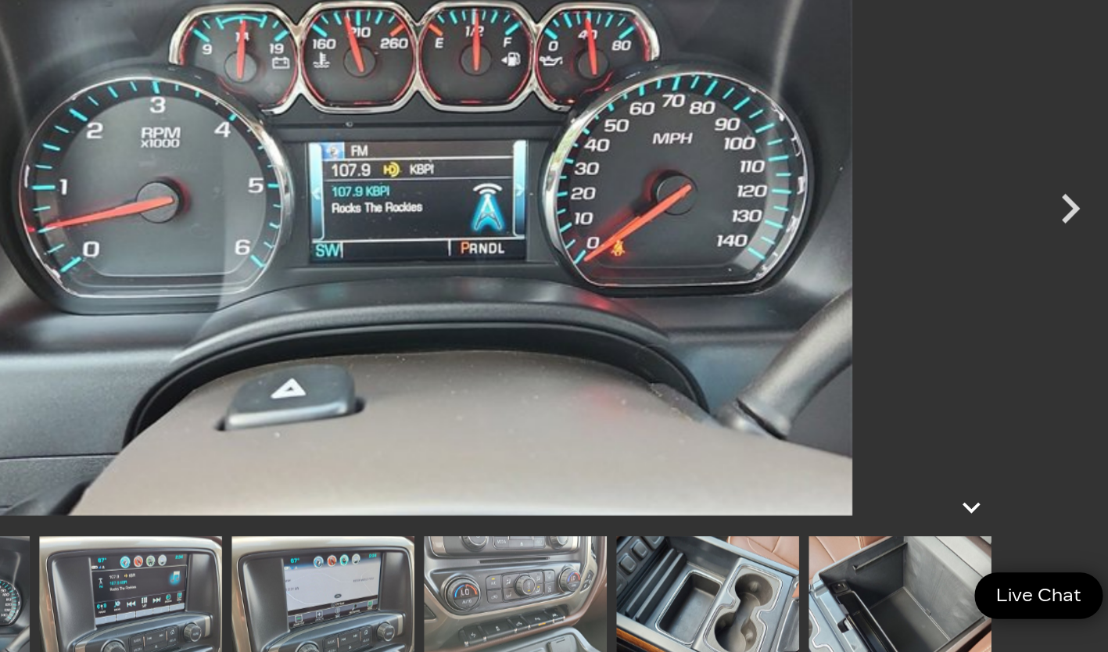
click at [1068, 295] on icon "Next" at bounding box center [1070, 283] width 47 height 47
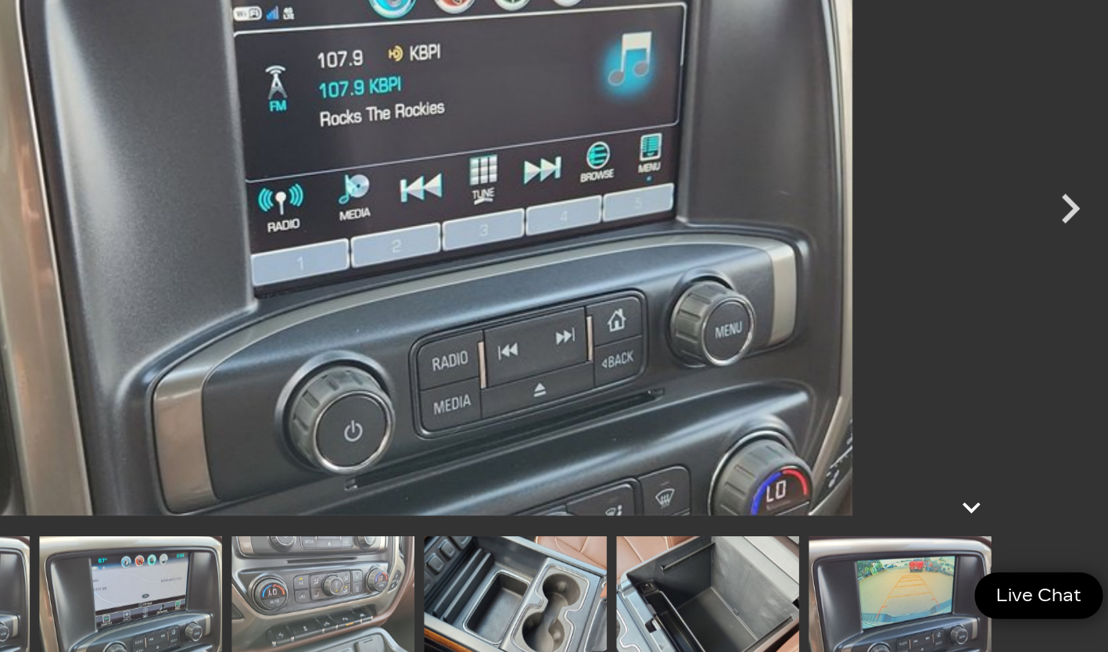
click at [1062, 291] on icon "Next" at bounding box center [1070, 283] width 47 height 47
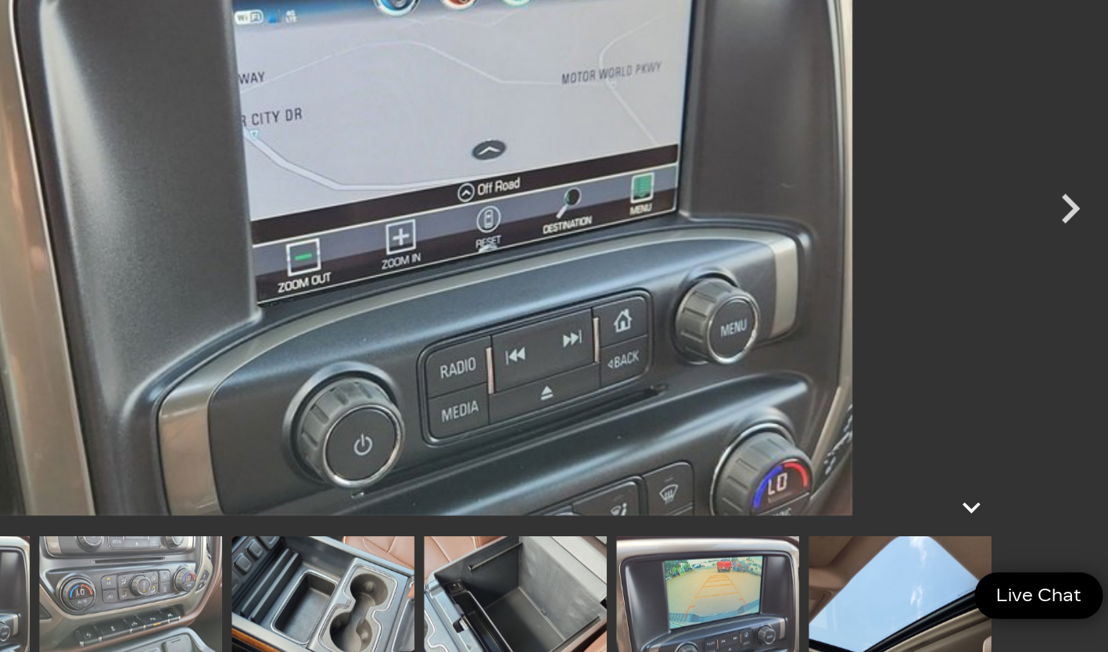
click at [1064, 294] on icon "Next" at bounding box center [1070, 283] width 47 height 47
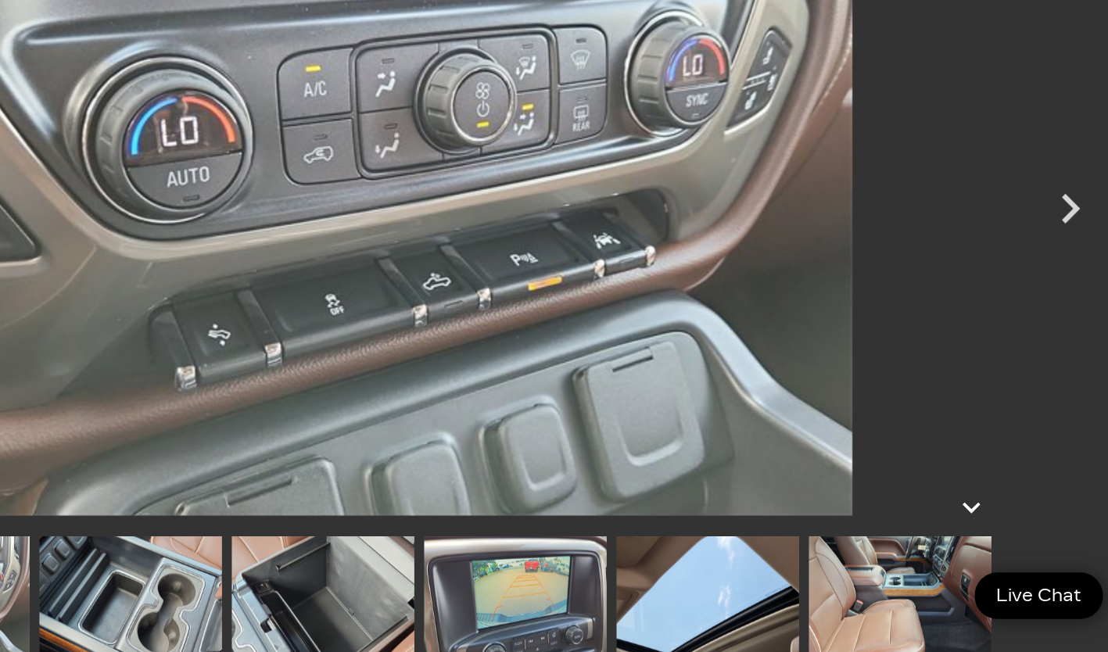
click at [1066, 292] on icon "Next" at bounding box center [1070, 283] width 15 height 23
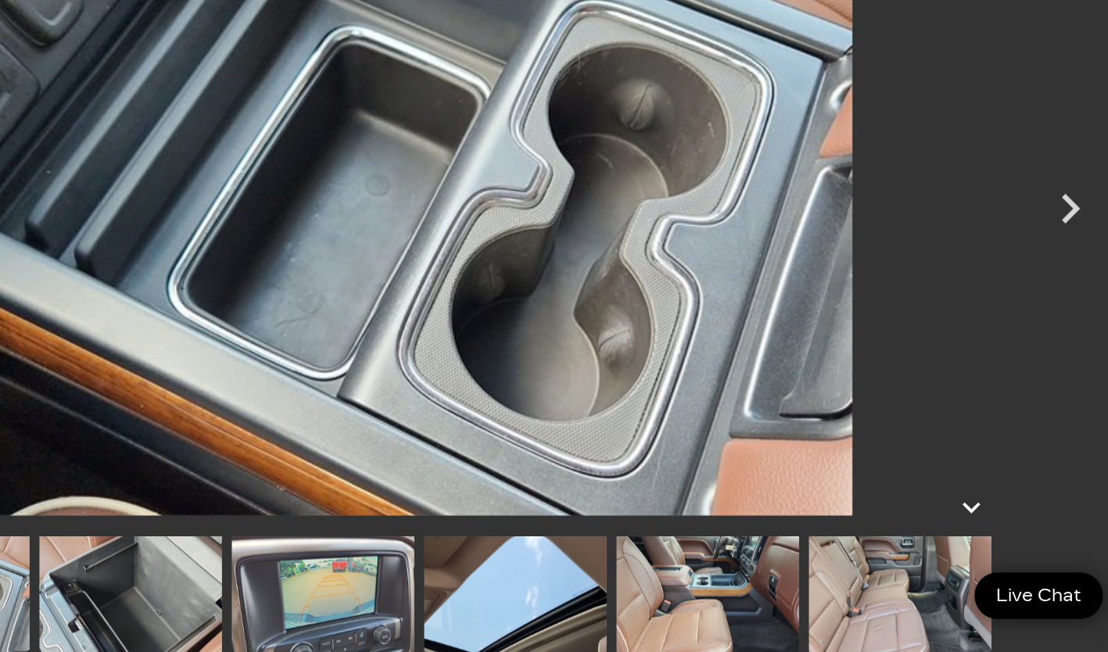
click at [1065, 293] on icon "Next" at bounding box center [1070, 283] width 15 height 23
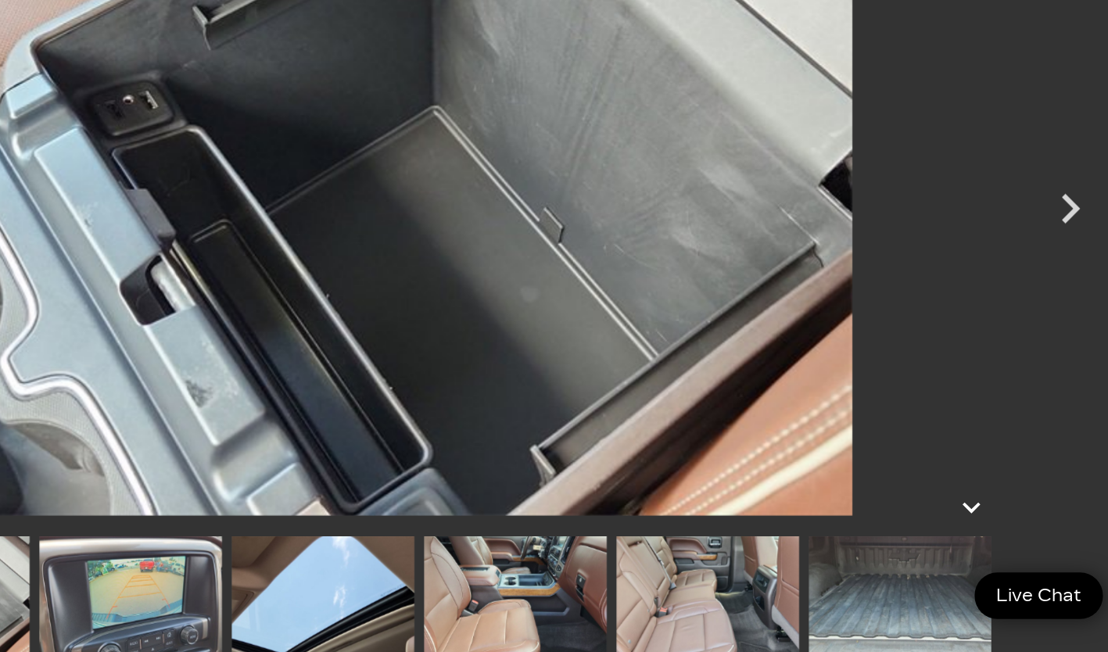
click at [1061, 295] on icon "Next" at bounding box center [1070, 283] width 47 height 47
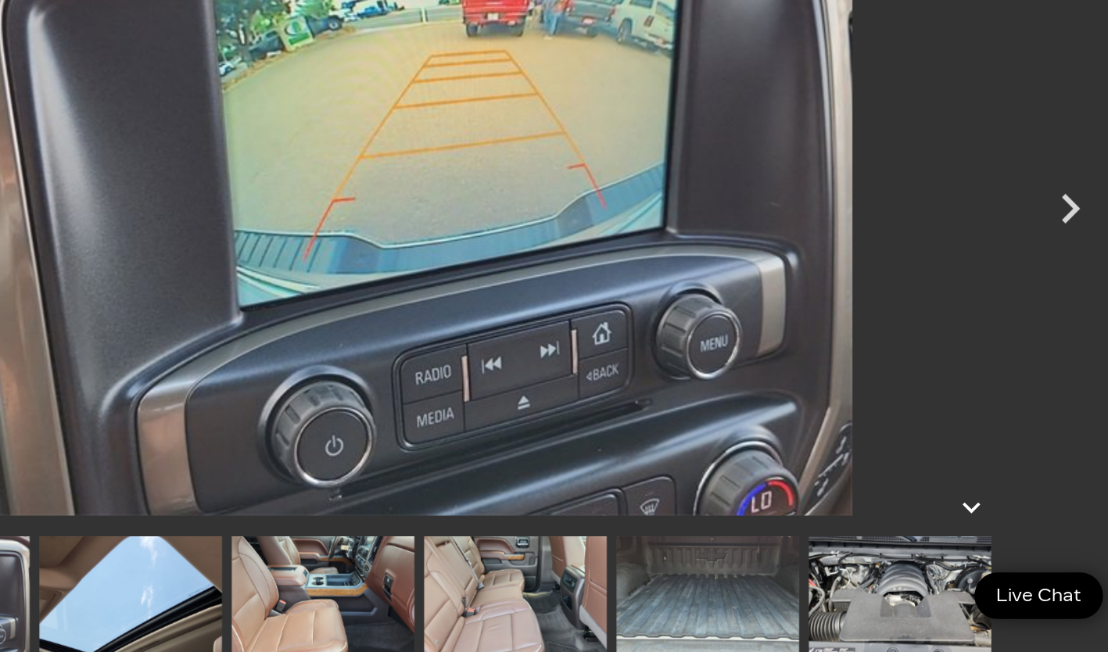
click at [1065, 292] on icon "Next" at bounding box center [1070, 283] width 15 height 23
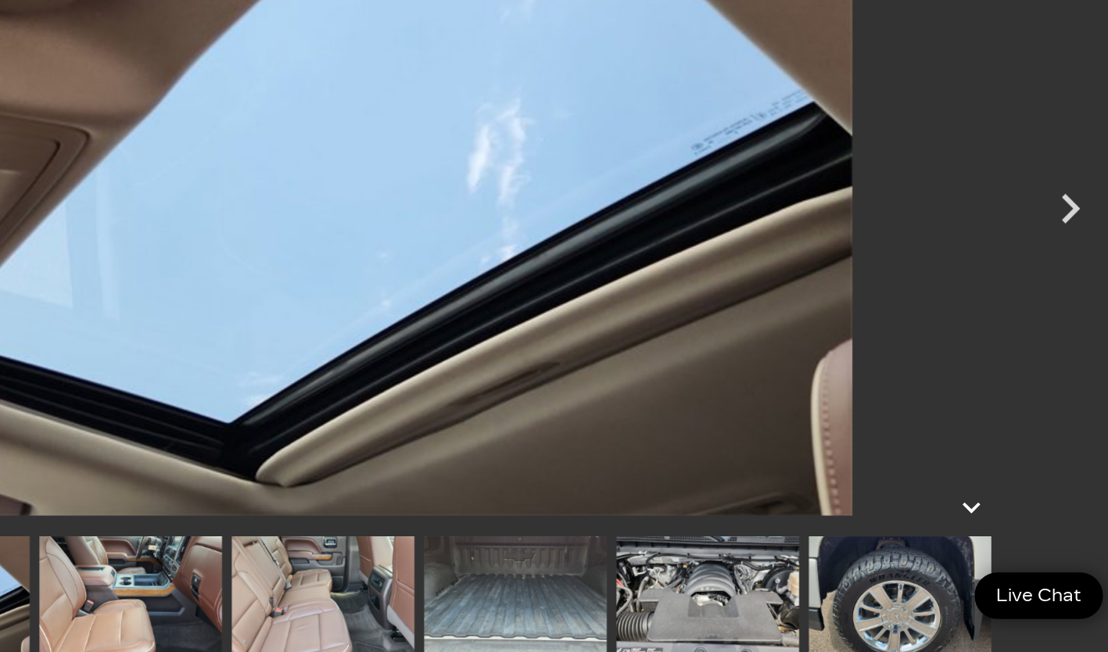
click at [1065, 295] on icon "Next" at bounding box center [1070, 283] width 47 height 47
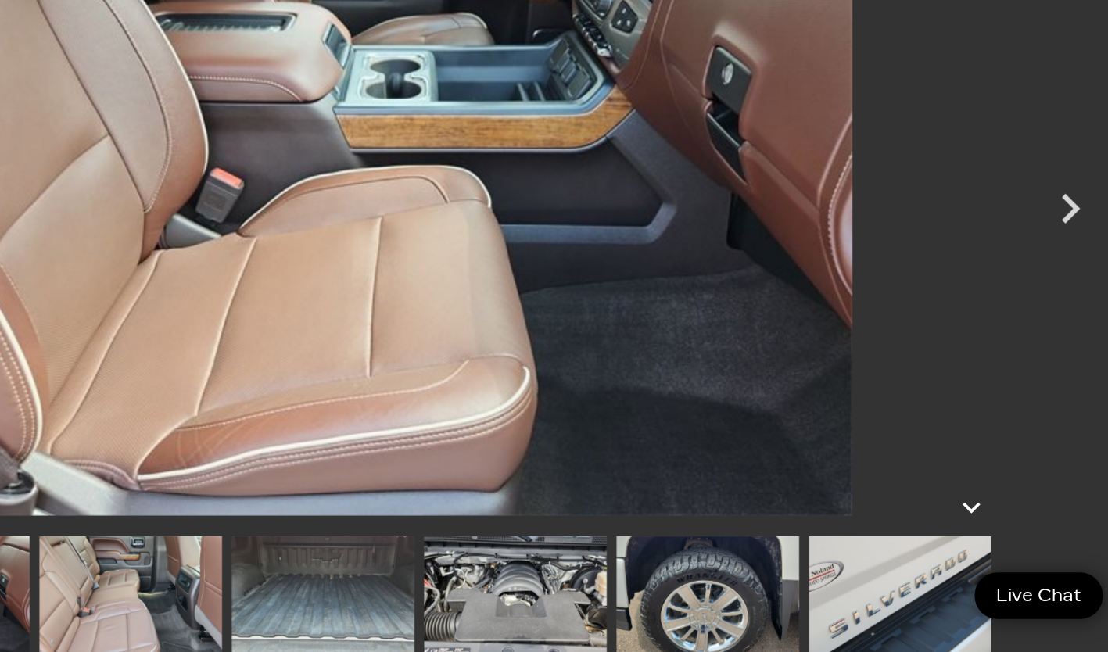
click at [1062, 291] on icon "Next" at bounding box center [1070, 283] width 47 height 47
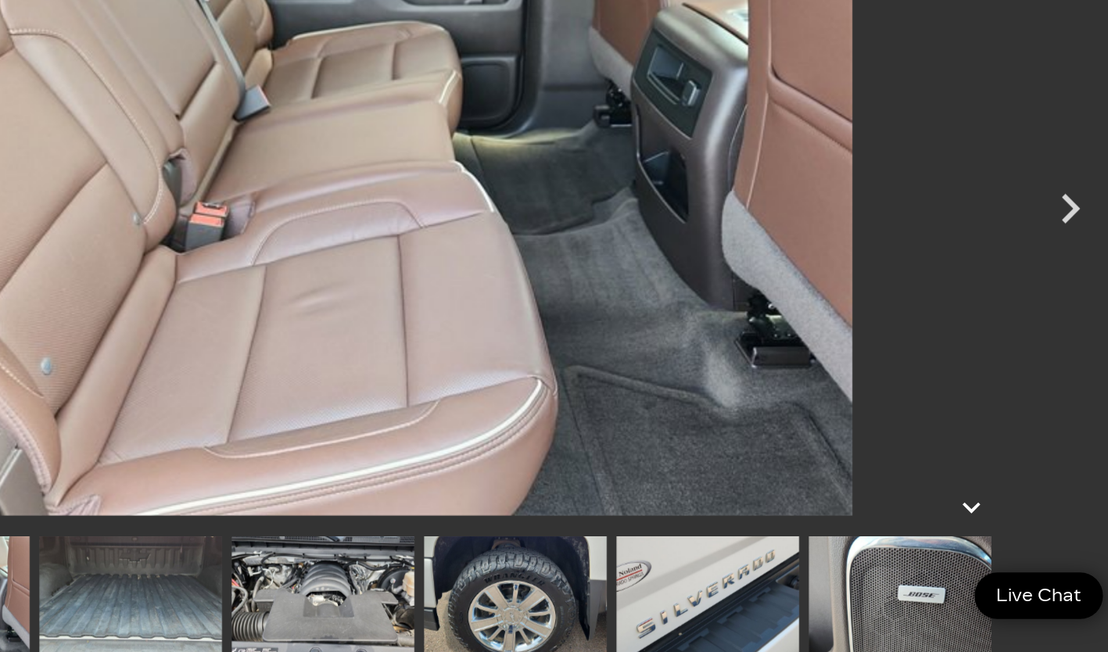
click at [1063, 293] on icon "Next" at bounding box center [1070, 283] width 47 height 47
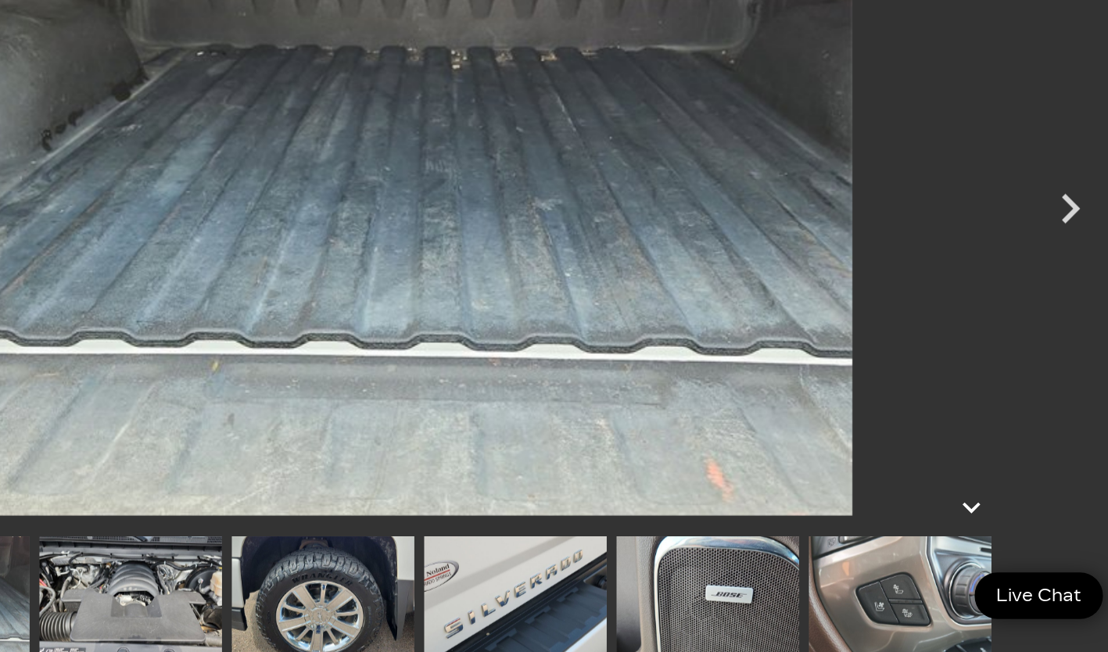
click at [1068, 298] on icon "Next" at bounding box center [1070, 283] width 47 height 47
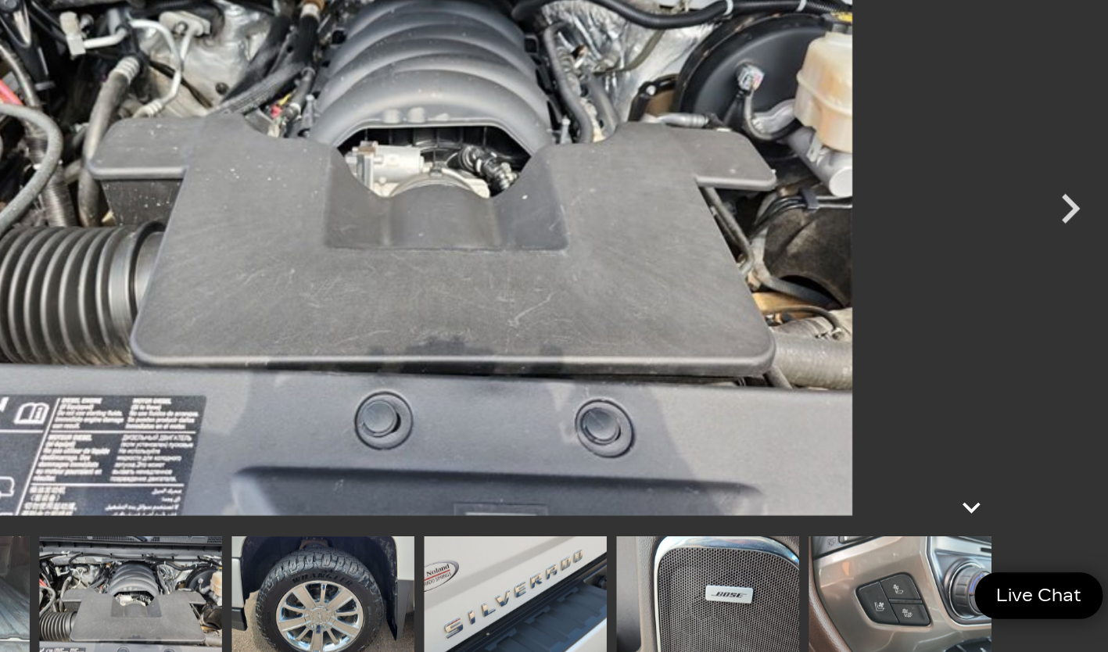
click at [1070, 292] on icon "Next" at bounding box center [1070, 283] width 47 height 47
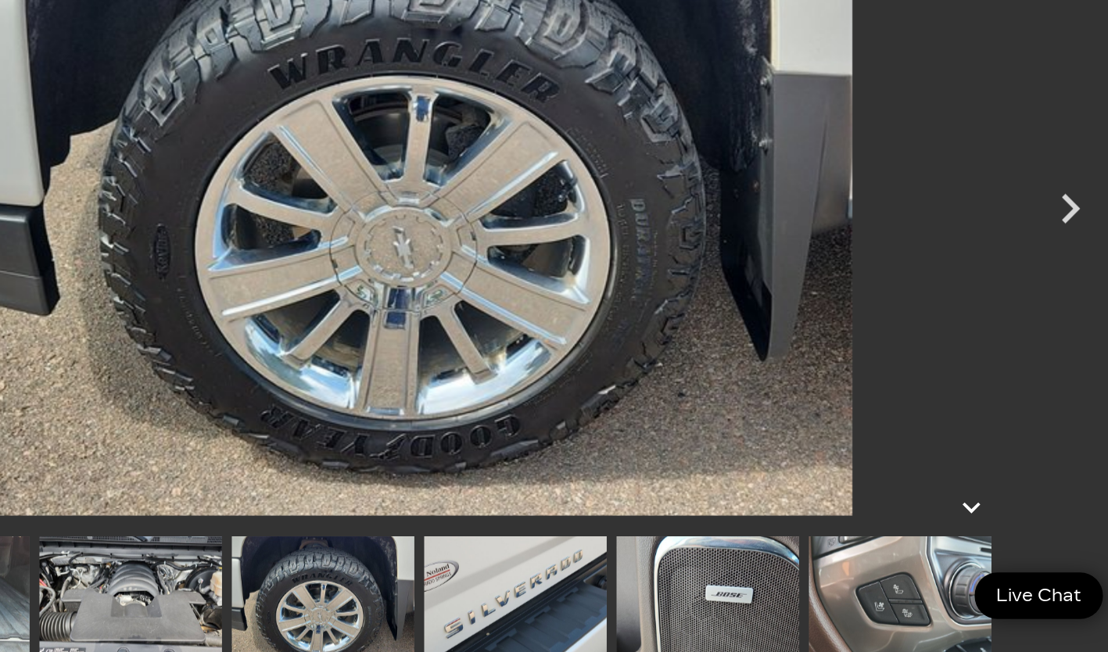
click at [1064, 296] on icon "Next" at bounding box center [1070, 283] width 47 height 47
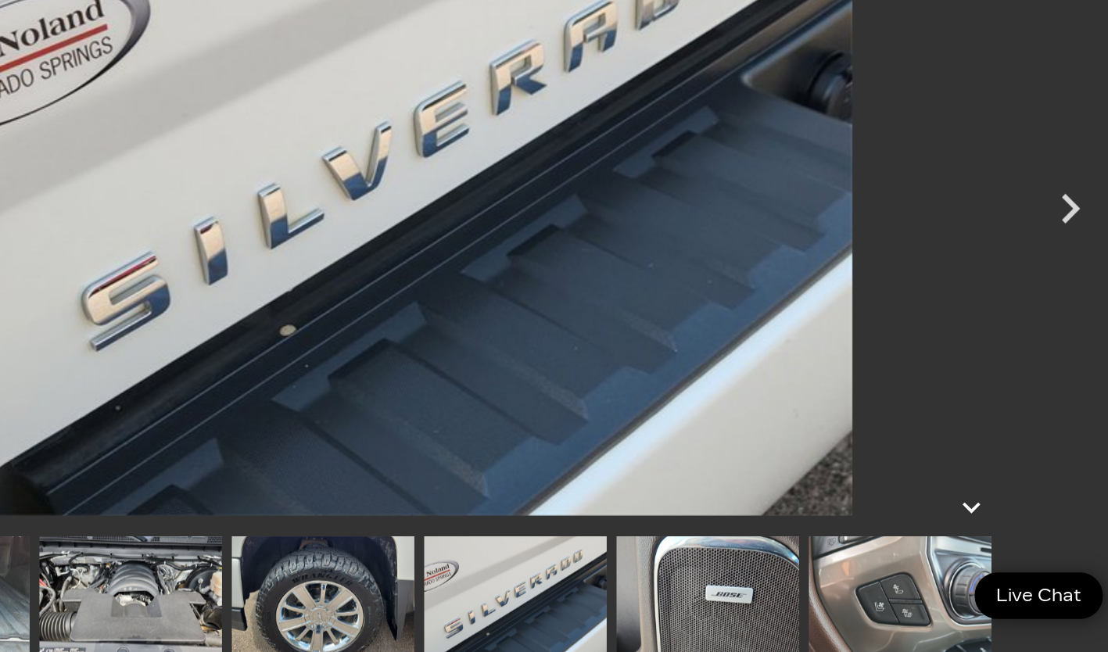
click at [1064, 294] on icon "Next" at bounding box center [1070, 283] width 47 height 47
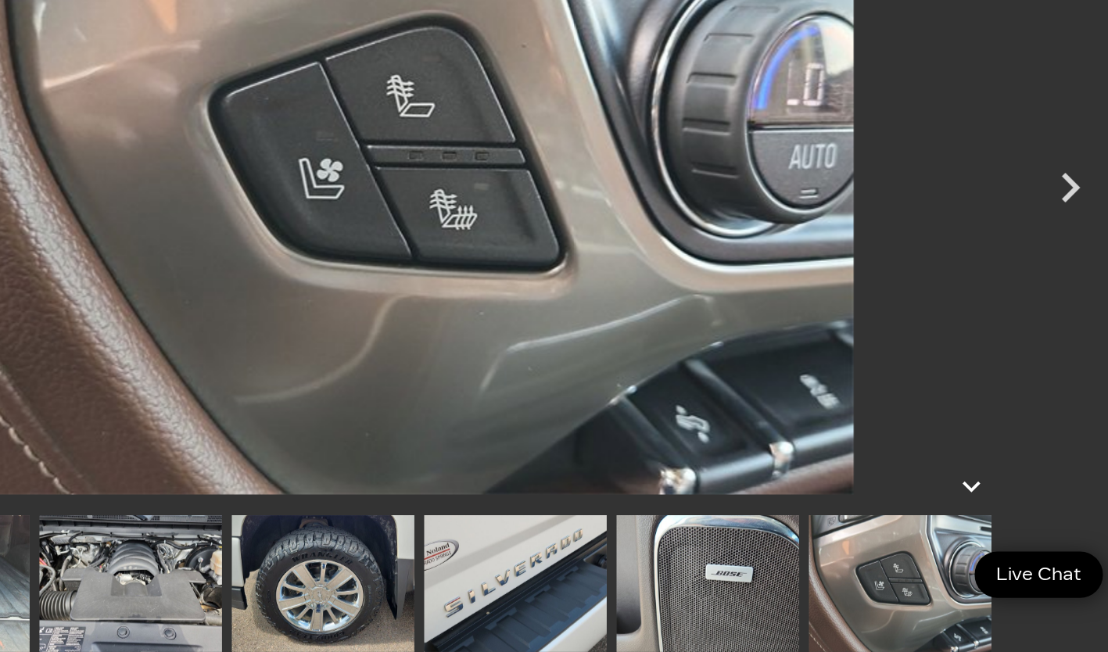
scroll to position [200, 0]
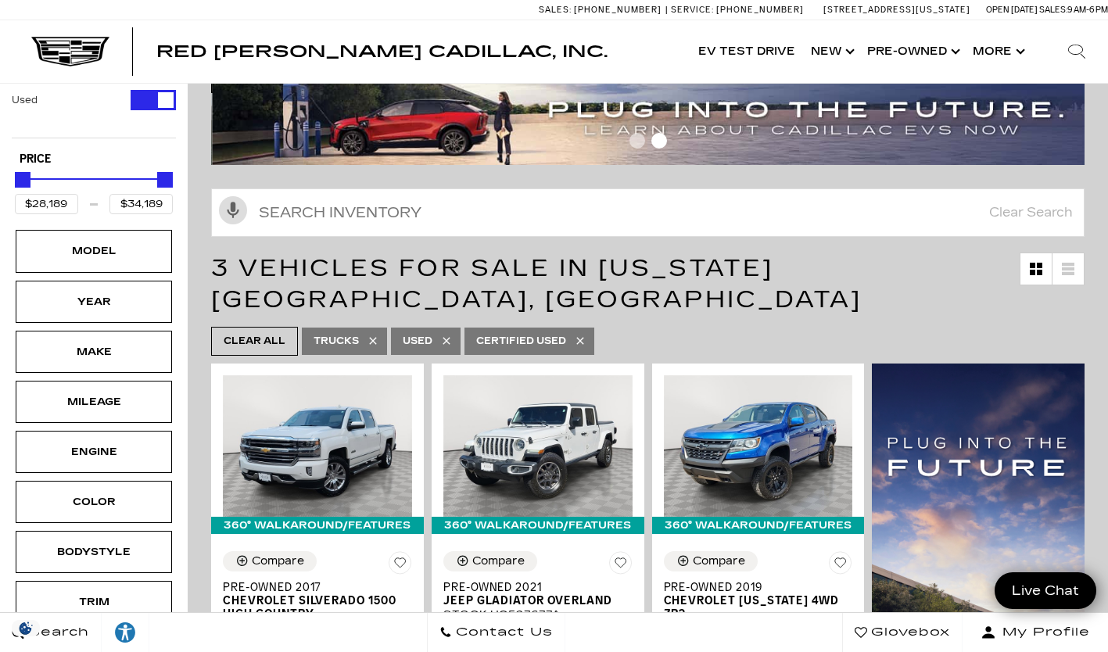
scroll to position [141, 0]
